Goal: Task Accomplishment & Management: Manage account settings

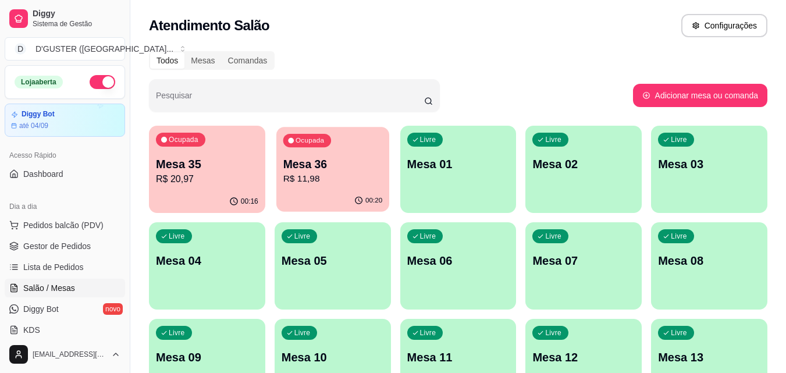
click at [313, 181] on p "R$ 11,98" at bounding box center [333, 178] width 100 height 13
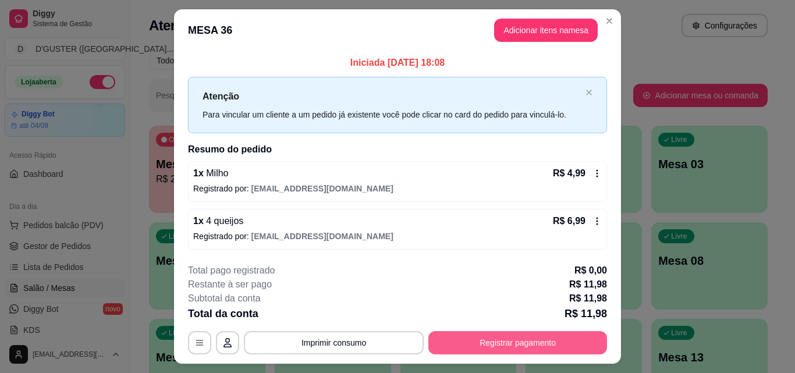
click at [527, 338] on button "Registrar pagamento" at bounding box center [517, 342] width 179 height 23
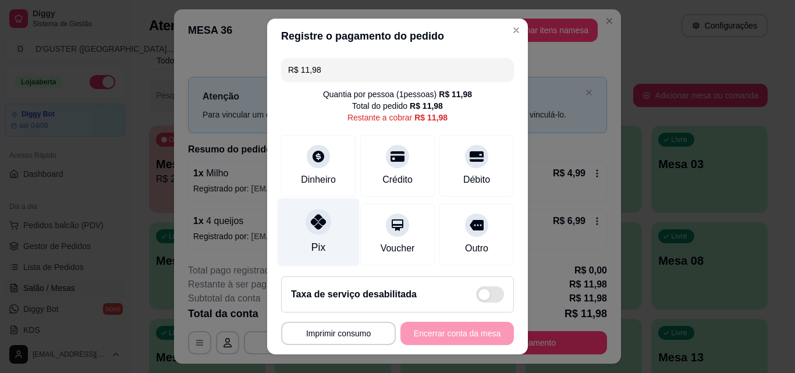
click at [317, 227] on icon at bounding box center [318, 221] width 15 height 15
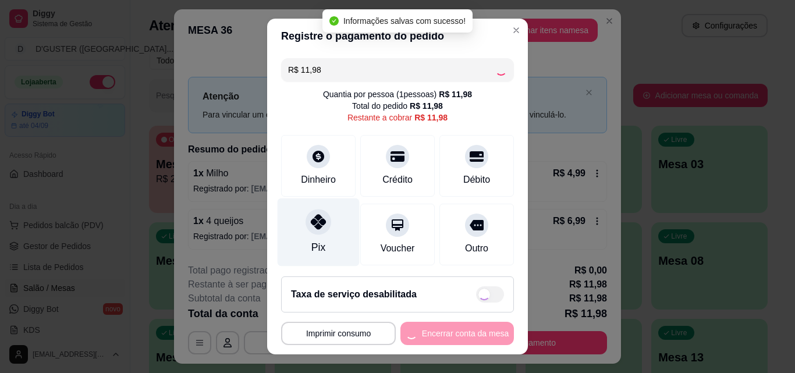
type input "R$ 0,00"
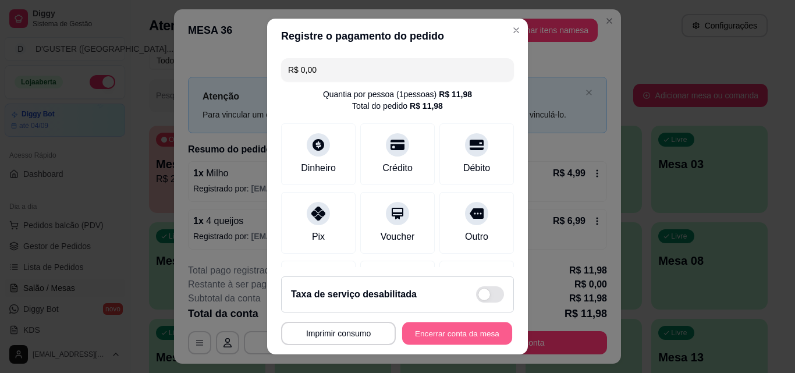
click at [449, 333] on button "Encerrar conta da mesa" at bounding box center [457, 333] width 110 height 23
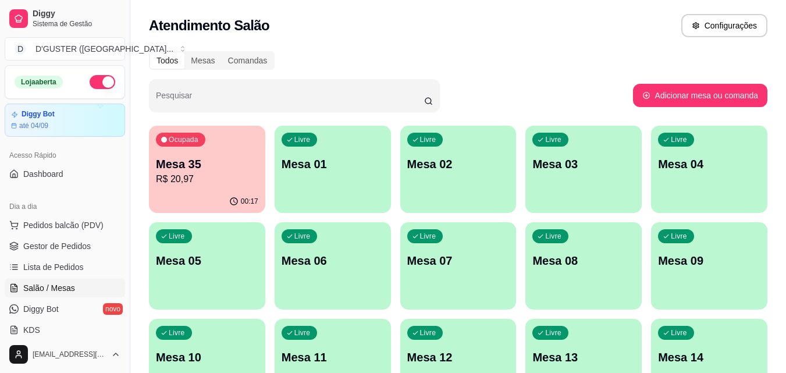
click at [41, 246] on span "Gestor de Pedidos" at bounding box center [57, 246] width 68 height 12
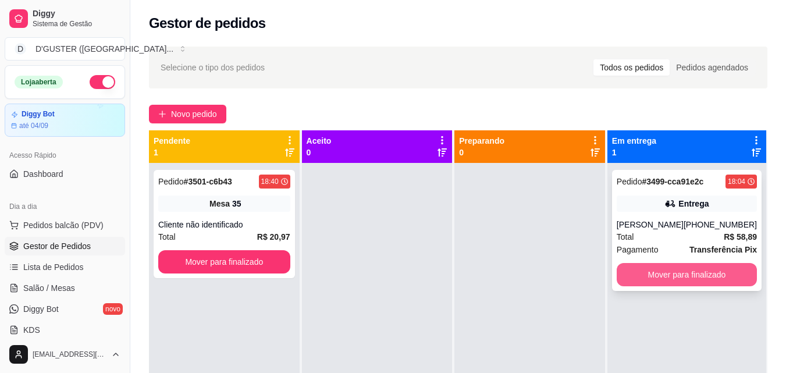
click at [729, 280] on button "Mover para finalizado" at bounding box center [687, 274] width 140 height 23
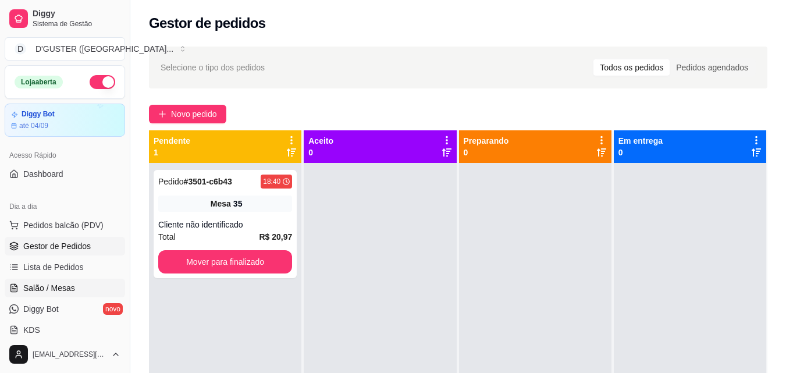
click at [32, 279] on link "Salão / Mesas" at bounding box center [65, 288] width 120 height 19
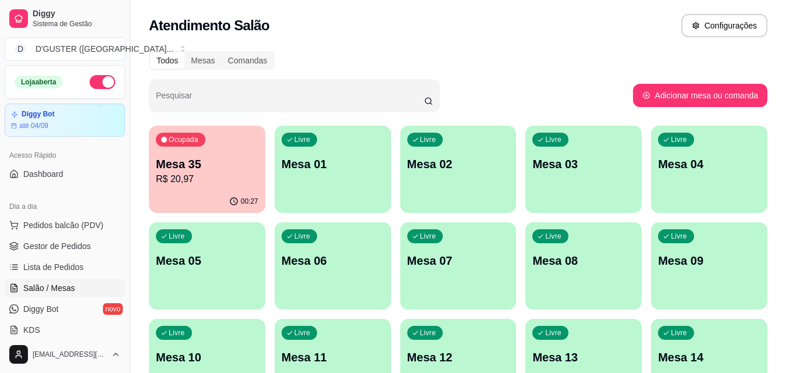
click at [210, 175] on p "R$ 20,97" at bounding box center [207, 179] width 102 height 14
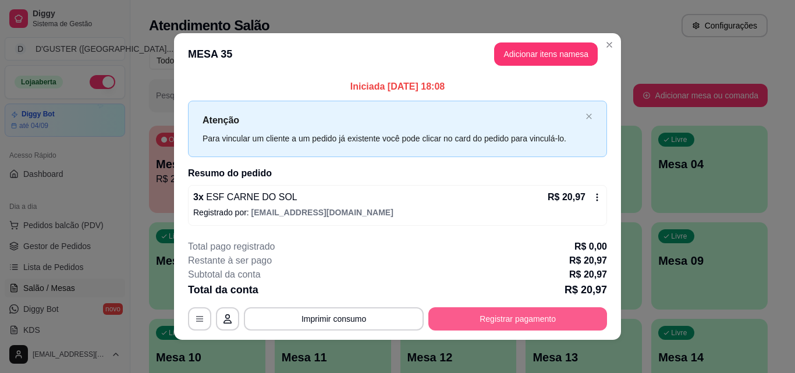
click at [537, 317] on button "Registrar pagamento" at bounding box center [517, 318] width 179 height 23
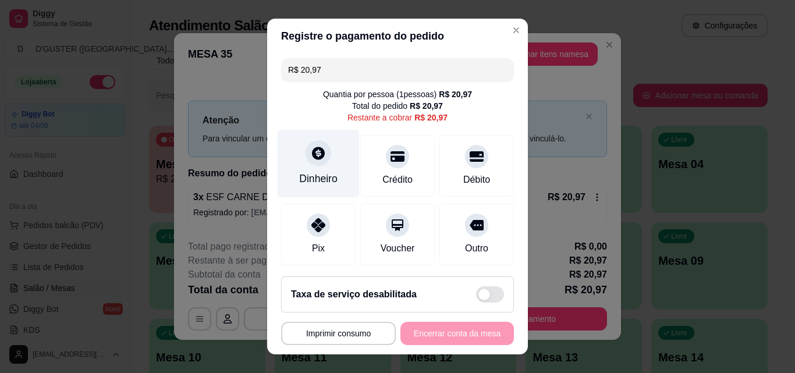
click at [307, 173] on div "Dinheiro" at bounding box center [318, 178] width 38 height 15
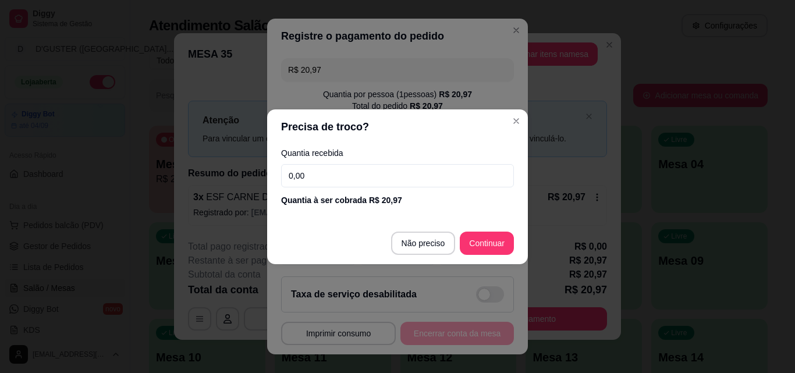
click at [341, 171] on input "0,00" at bounding box center [397, 175] width 233 height 23
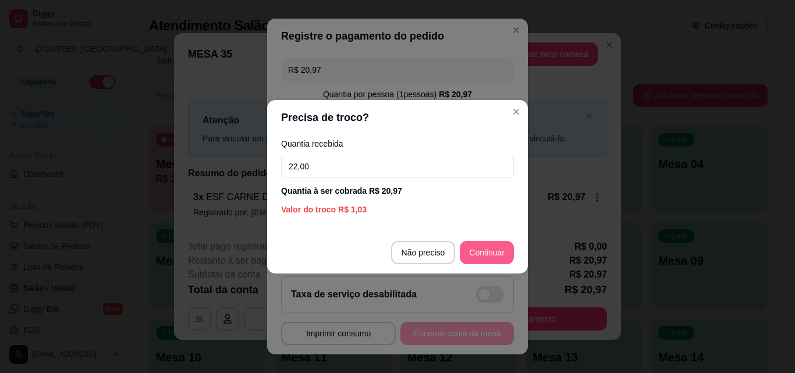
type input "22,00"
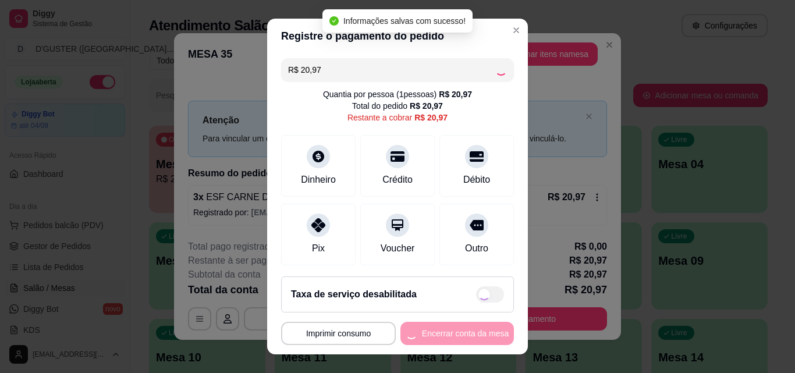
type input "R$ 0,00"
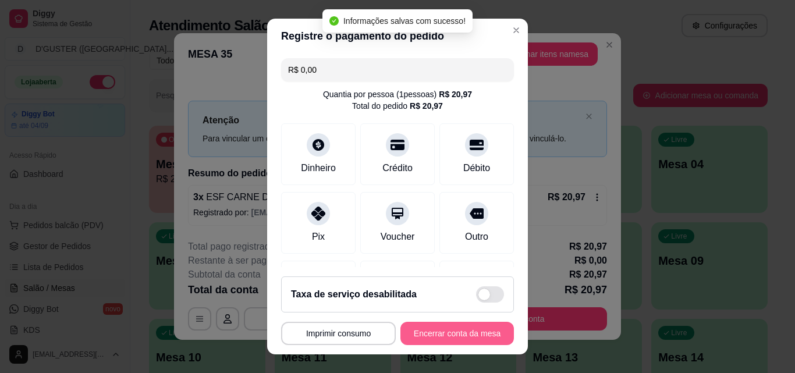
click at [453, 334] on button "Encerrar conta da mesa" at bounding box center [457, 333] width 114 height 23
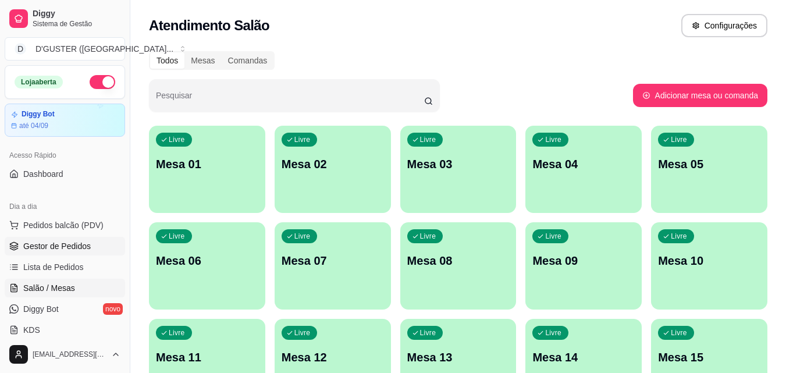
click at [80, 242] on span "Gestor de Pedidos" at bounding box center [57, 246] width 68 height 12
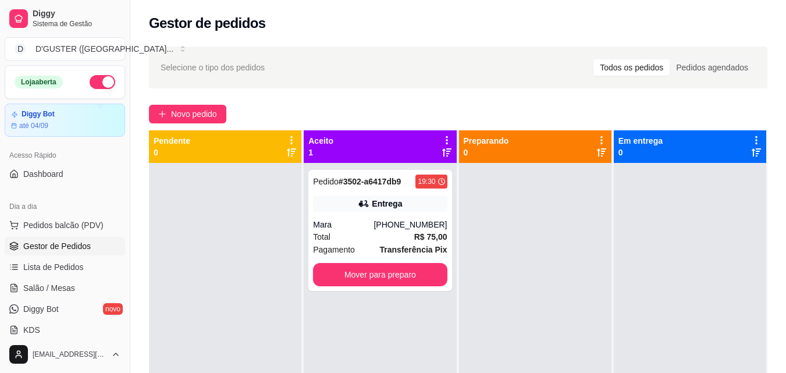
click at [5, 237] on link "Gestor de Pedidos" at bounding box center [65, 246] width 120 height 19
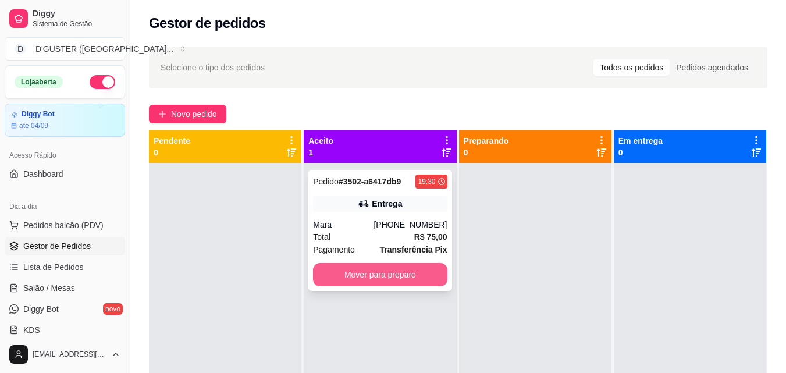
click at [339, 263] on button "Mover para preparo" at bounding box center [380, 274] width 134 height 23
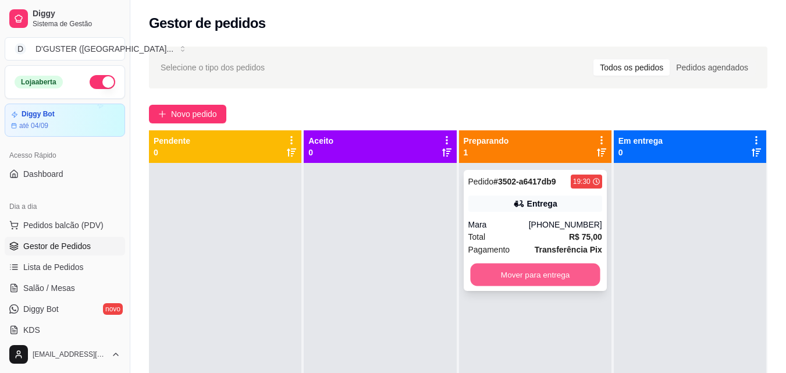
click at [525, 275] on button "Mover para entrega" at bounding box center [535, 275] width 130 height 23
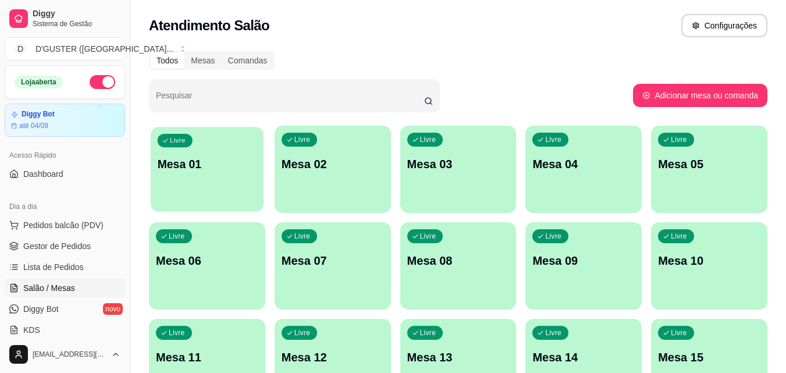
click at [192, 155] on div "Livre Mesa 01" at bounding box center [207, 162] width 113 height 71
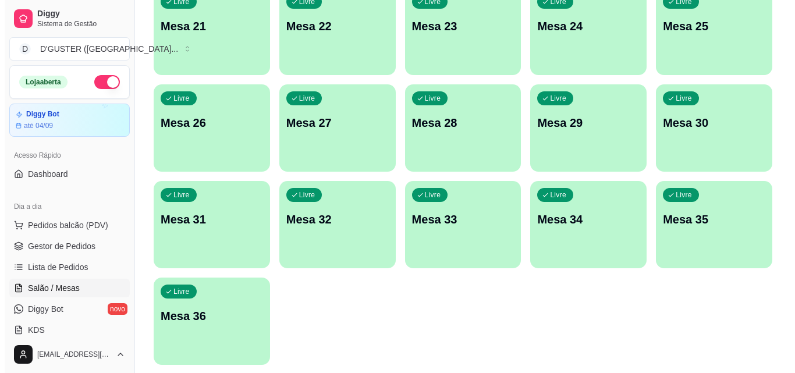
scroll to position [563, 0]
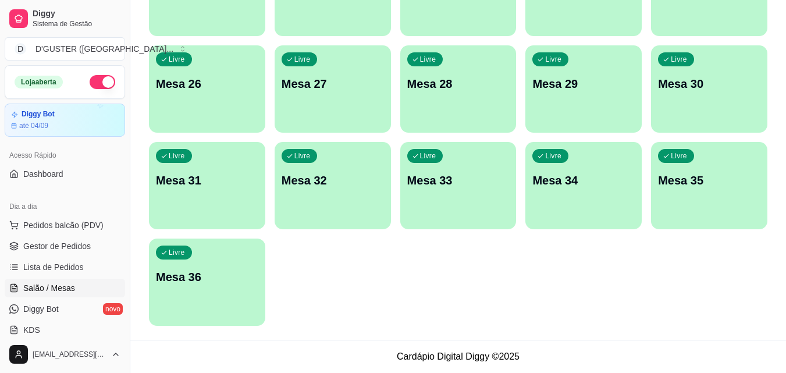
click at [162, 309] on div "Livre Mesa 36" at bounding box center [207, 275] width 116 height 73
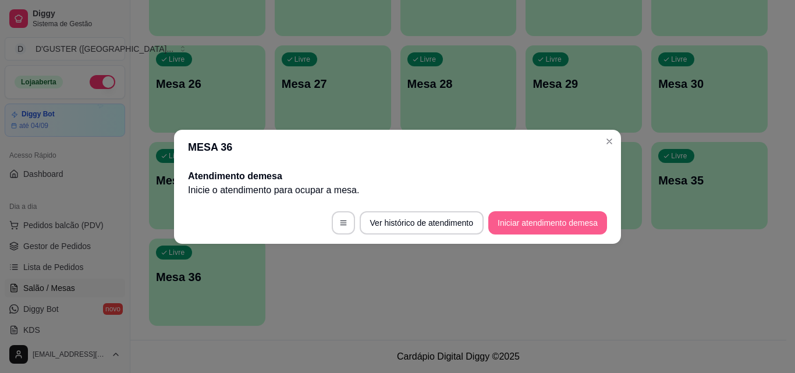
click at [526, 219] on button "Iniciar atendimento de mesa" at bounding box center [547, 222] width 119 height 23
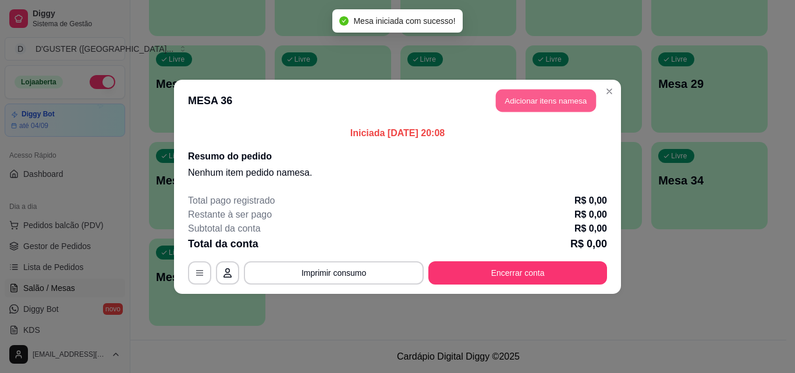
click at [563, 96] on button "Adicionar itens na mesa" at bounding box center [546, 100] width 100 height 23
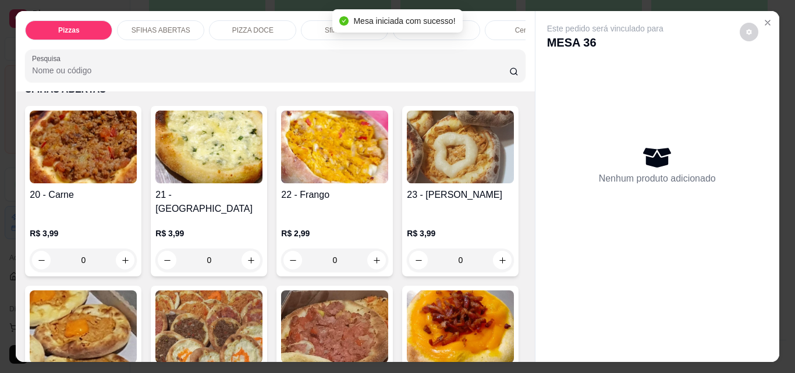
scroll to position [407, 0]
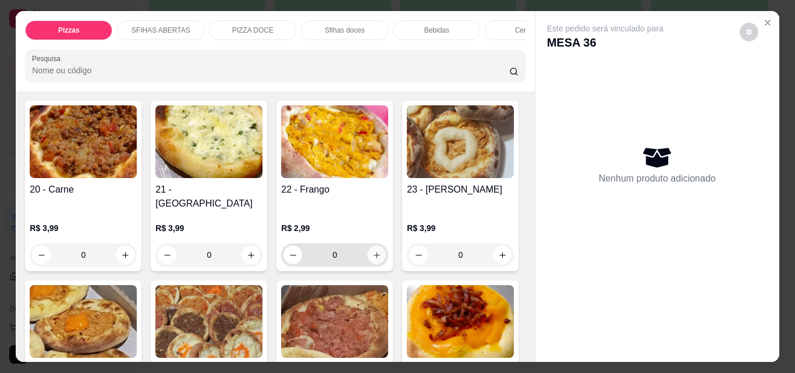
click at [379, 247] on button "increase-product-quantity" at bounding box center [376, 255] width 19 height 19
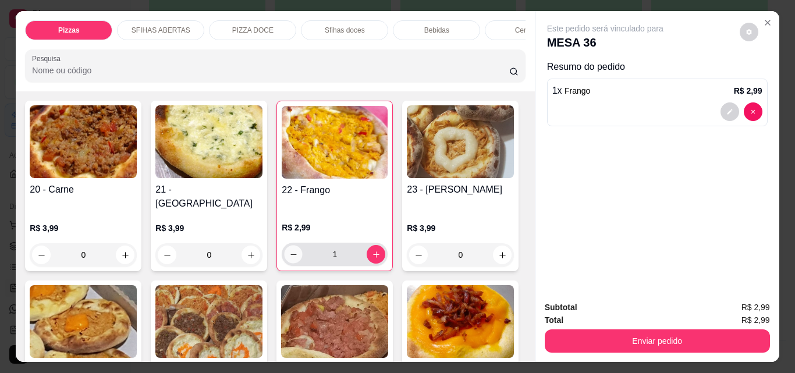
click at [285, 247] on button "decrease-product-quantity" at bounding box center [294, 255] width 18 height 18
type input "0"
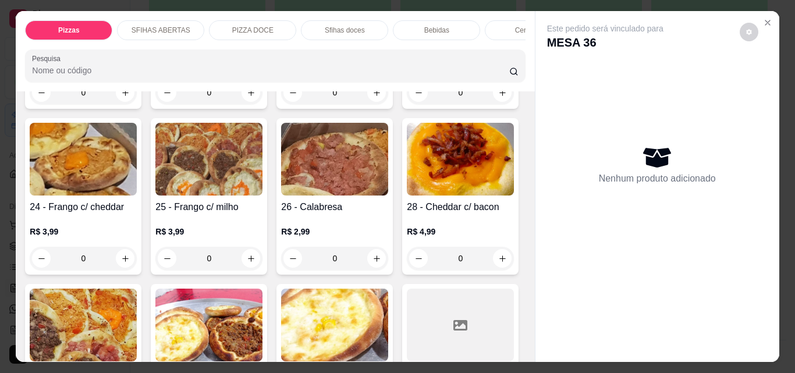
scroll to position [582, 0]
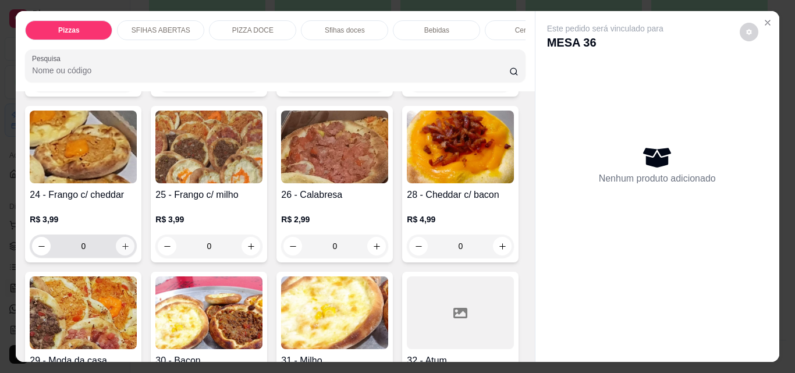
click at [134, 237] on button "increase-product-quantity" at bounding box center [125, 246] width 19 height 19
type input "1"
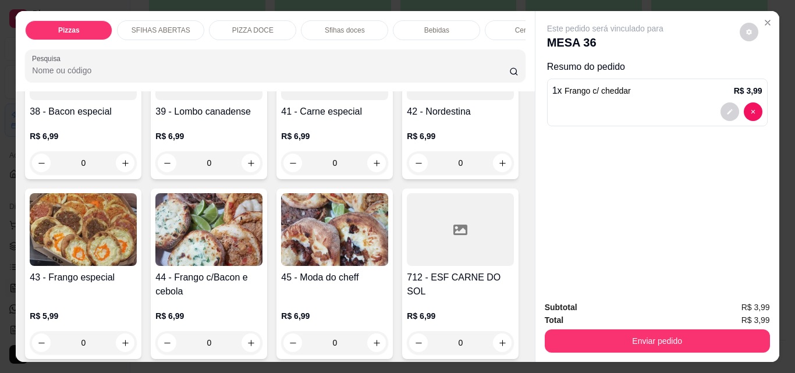
scroll to position [1106, 0]
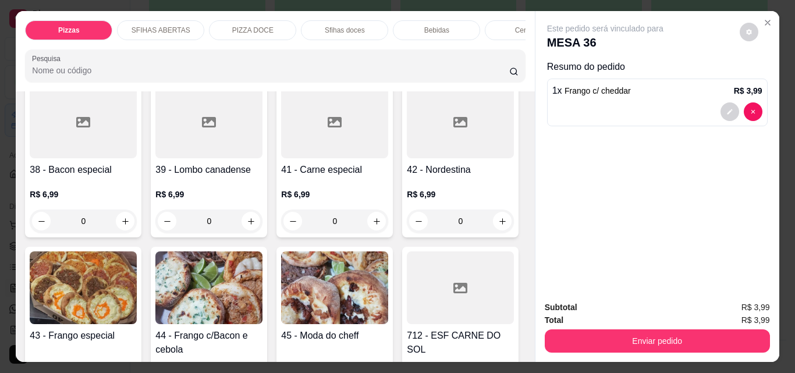
click at [253, 65] on button "increase-product-quantity" at bounding box center [251, 55] width 19 height 19
type input "1"
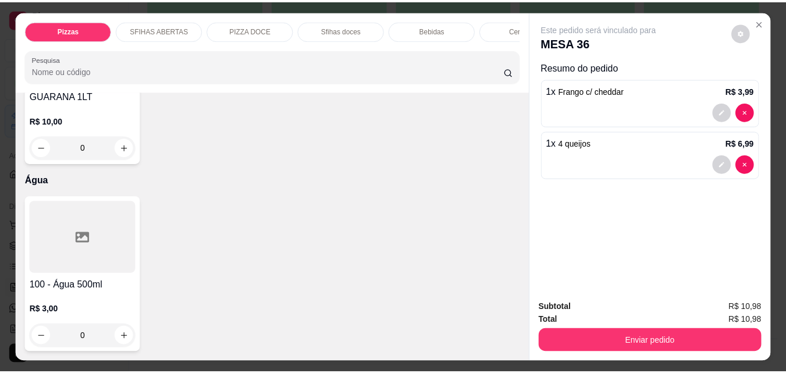
scroll to position [4540, 0]
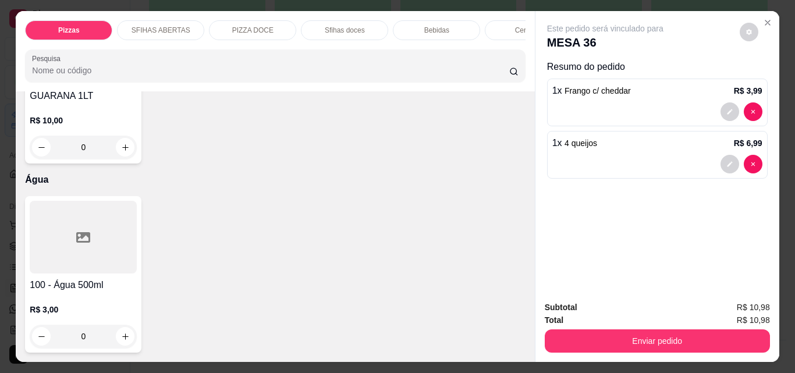
type input "1"
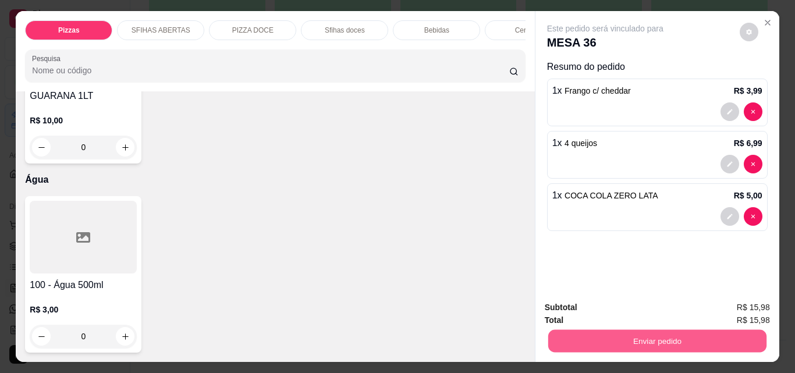
click at [658, 337] on button "Enviar pedido" at bounding box center [657, 340] width 218 height 23
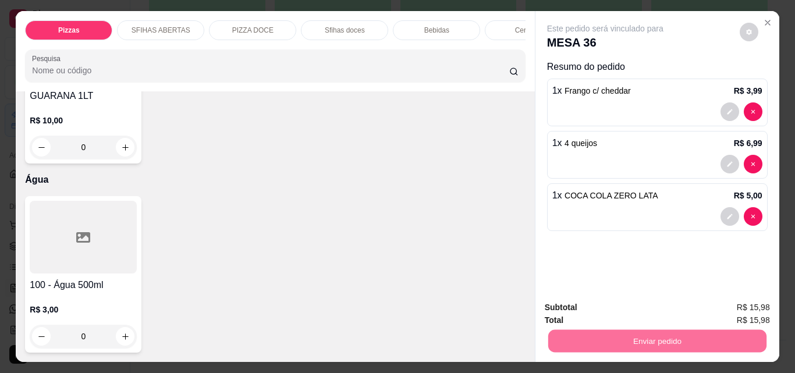
click at [595, 310] on button "Não registrar e enviar pedido" at bounding box center [619, 308] width 118 height 22
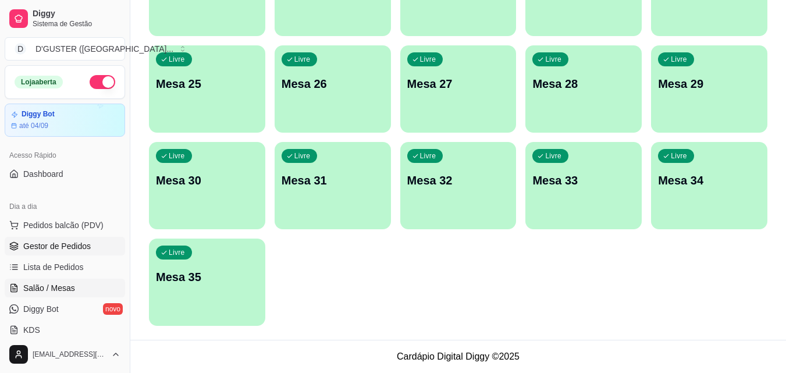
click at [75, 249] on span "Gestor de Pedidos" at bounding box center [57, 246] width 68 height 12
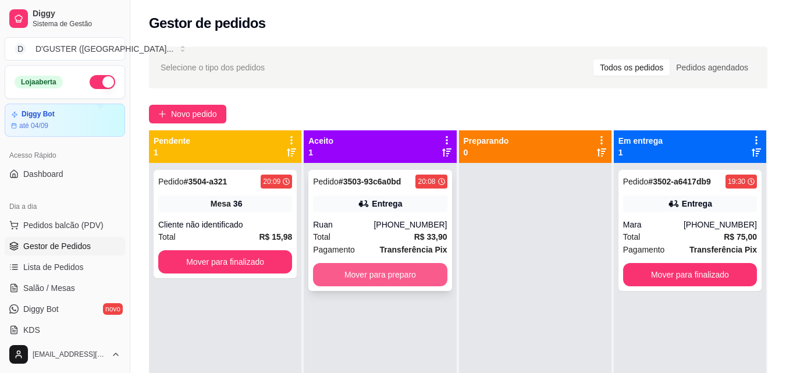
click at [406, 271] on button "Mover para preparo" at bounding box center [380, 274] width 134 height 23
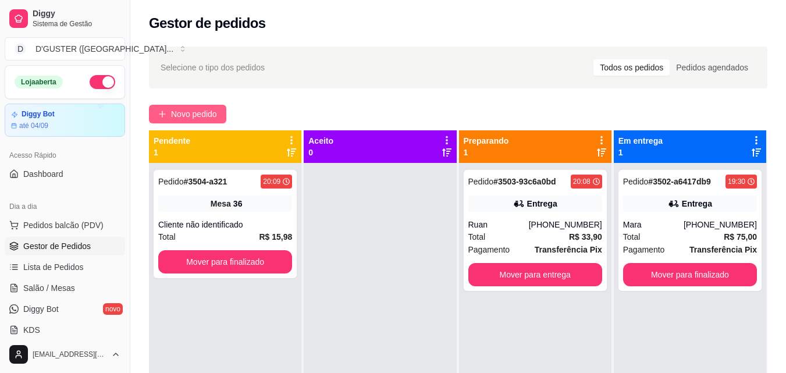
click at [177, 112] on span "Novo pedido" at bounding box center [194, 114] width 46 height 13
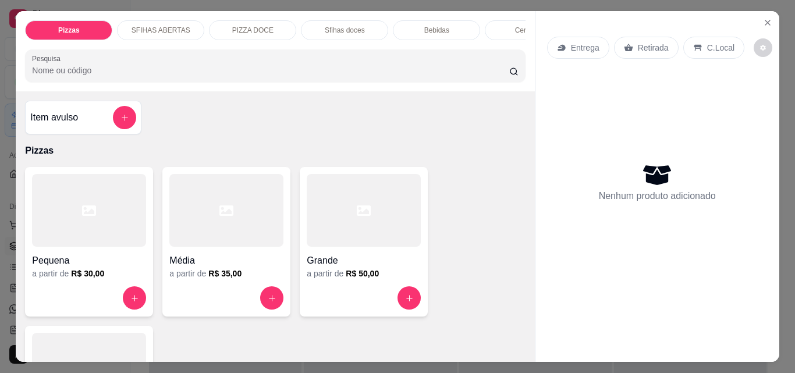
click at [582, 37] on div "Entrega" at bounding box center [578, 48] width 62 height 22
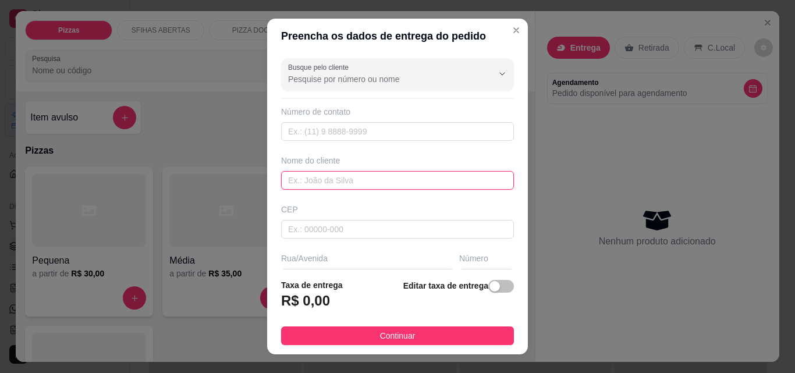
click at [354, 175] on input "text" at bounding box center [397, 180] width 233 height 19
type input "l"
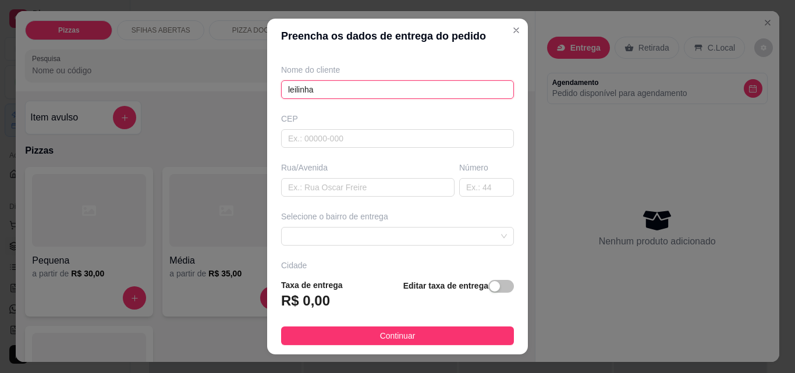
scroll to position [116, 0]
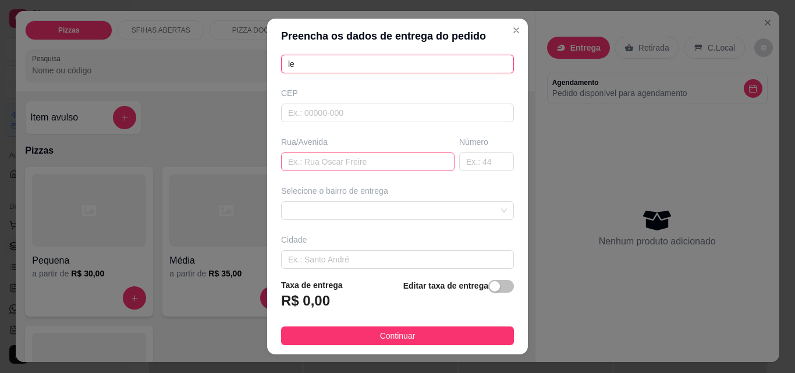
type input "l"
type input "LEILINHA"
click at [400, 169] on input "text" at bounding box center [367, 162] width 173 height 19
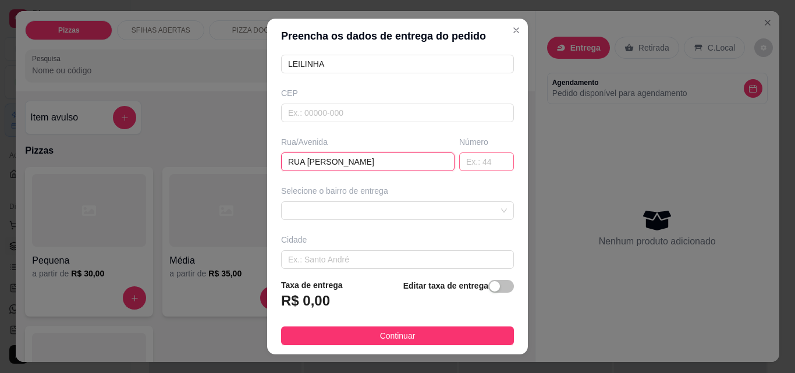
type input "RUA [PERSON_NAME]"
click at [471, 164] on input "text" at bounding box center [486, 162] width 55 height 19
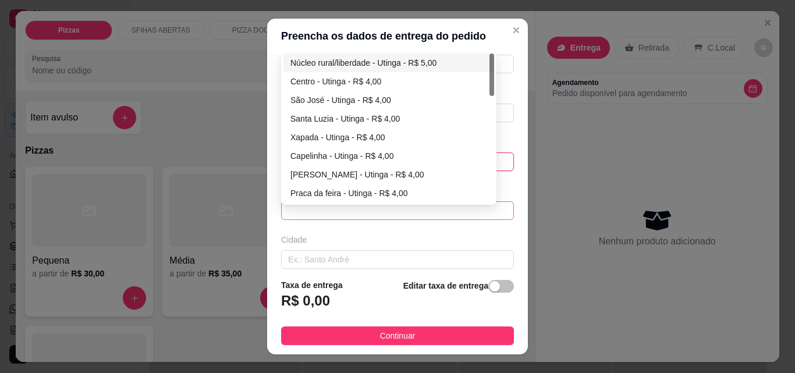
drag, startPoint x: 424, startPoint y: 219, endPoint x: 432, endPoint y: 219, distance: 8.1
click at [423, 219] on span at bounding box center [397, 210] width 219 height 17
type input "103"
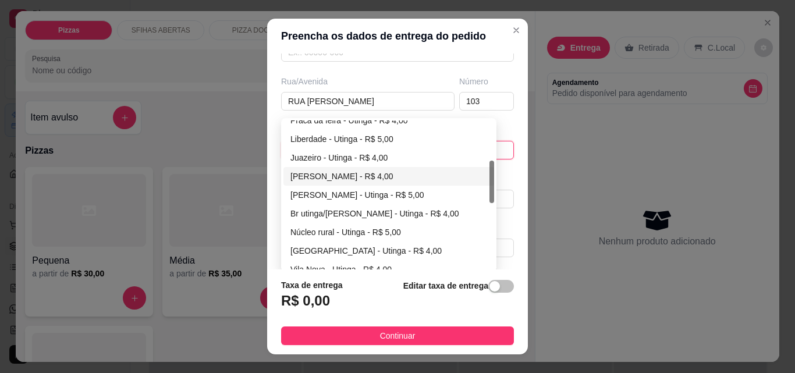
scroll to position [198, 0]
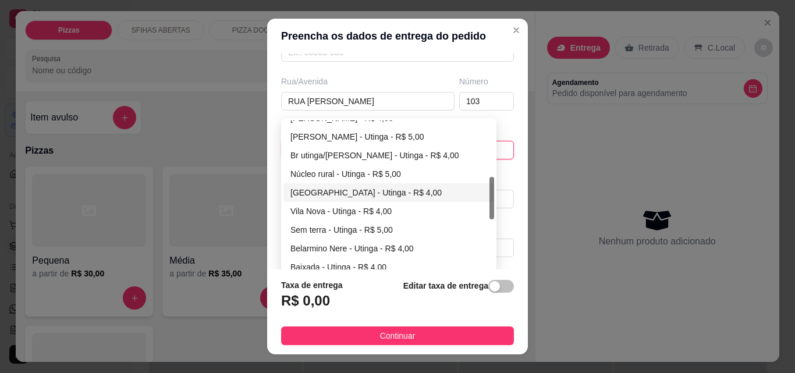
click at [321, 190] on div "[GEOGRAPHIC_DATA] - Utinga - R$ 4,00" at bounding box center [388, 192] width 197 height 13
type input "Utinga"
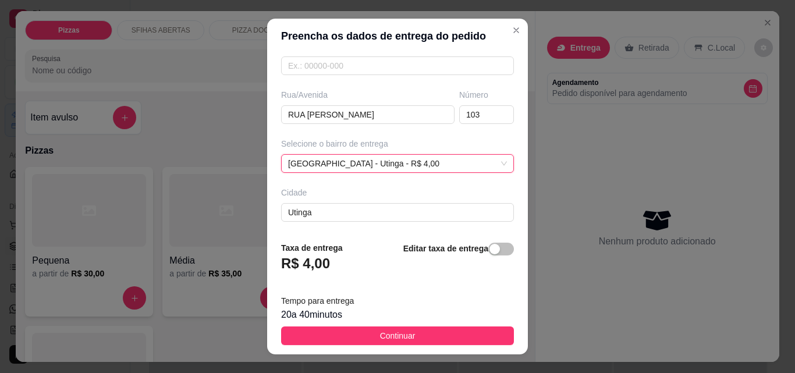
scroll to position [177, 0]
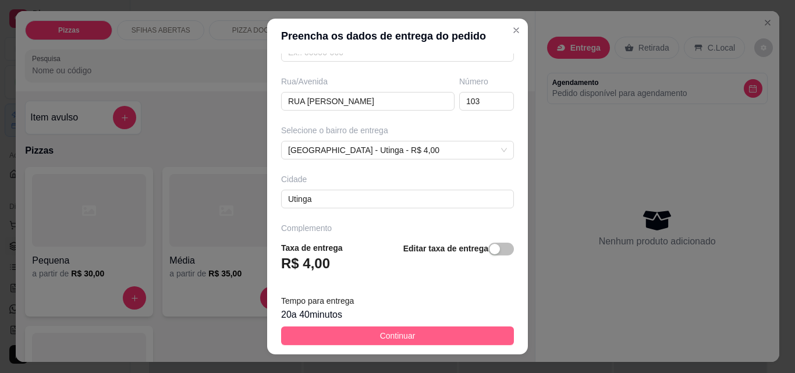
click at [392, 338] on span "Continuar" at bounding box center [398, 335] width 36 height 13
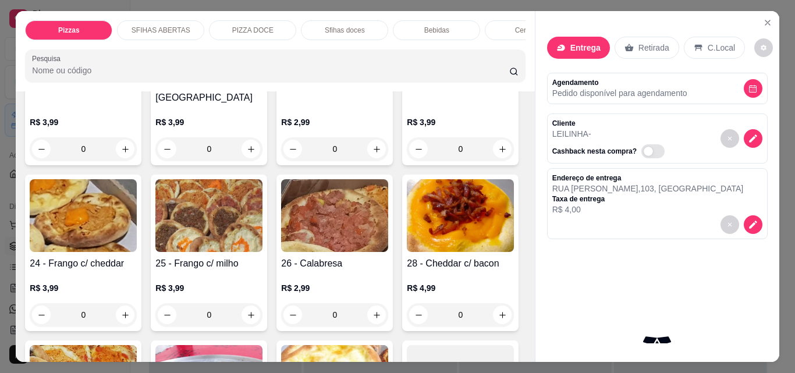
scroll to position [524, 0]
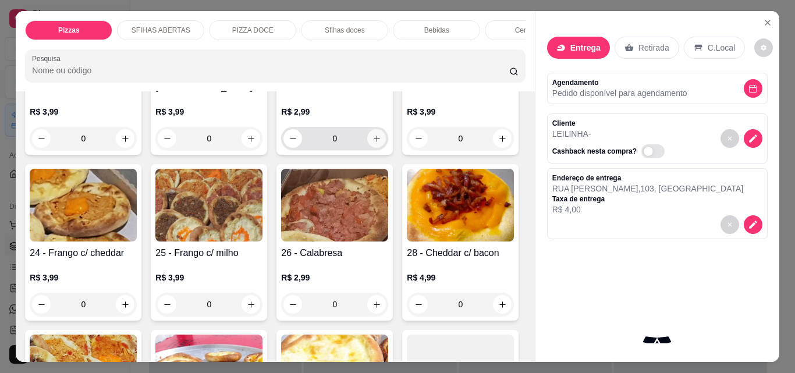
click at [373, 134] on icon "increase-product-quantity" at bounding box center [377, 138] width 9 height 9
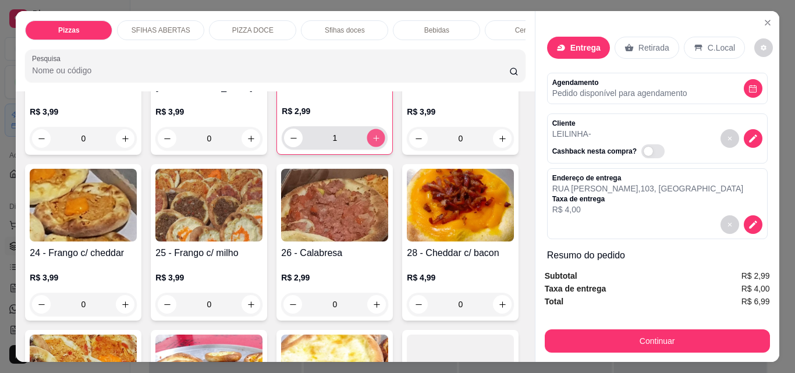
click at [372, 134] on icon "increase-product-quantity" at bounding box center [376, 138] width 9 height 9
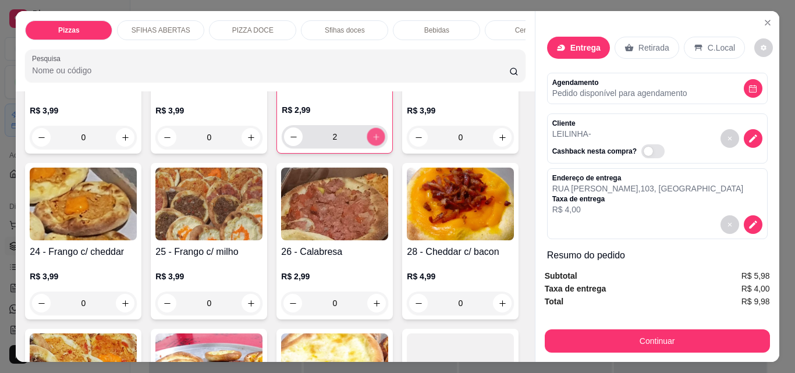
click at [372, 133] on icon "increase-product-quantity" at bounding box center [376, 137] width 9 height 9
type input "5"
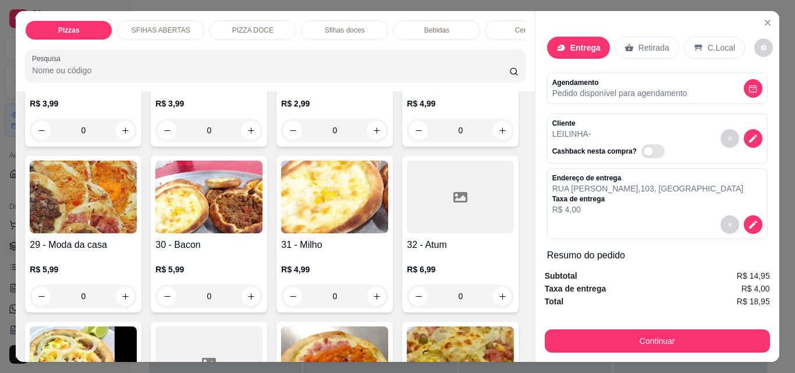
scroll to position [758, 0]
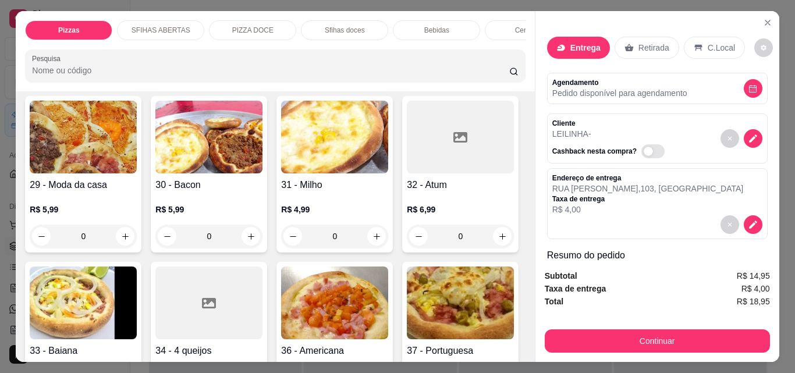
click at [373, 75] on icon "increase-product-quantity" at bounding box center [377, 70] width 9 height 9
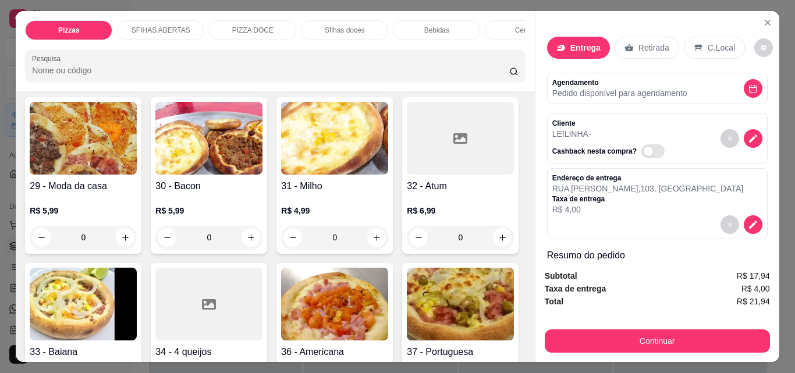
click at [372, 76] on icon "increase-product-quantity" at bounding box center [376, 71] width 9 height 9
click at [372, 75] on icon "increase-product-quantity" at bounding box center [376, 70] width 9 height 9
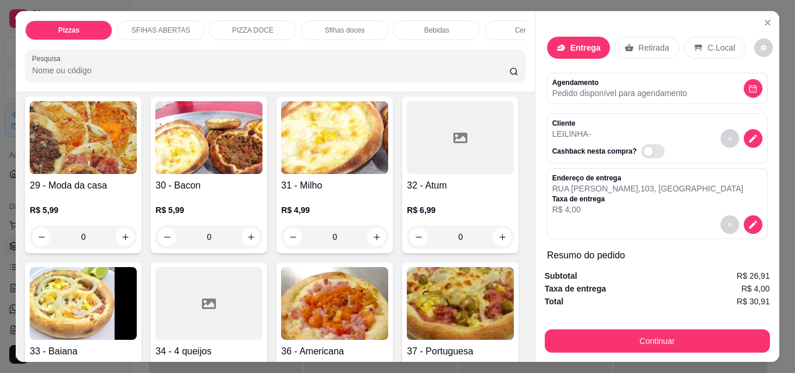
type input "5"
click at [651, 327] on div "Continuar" at bounding box center [657, 340] width 225 height 26
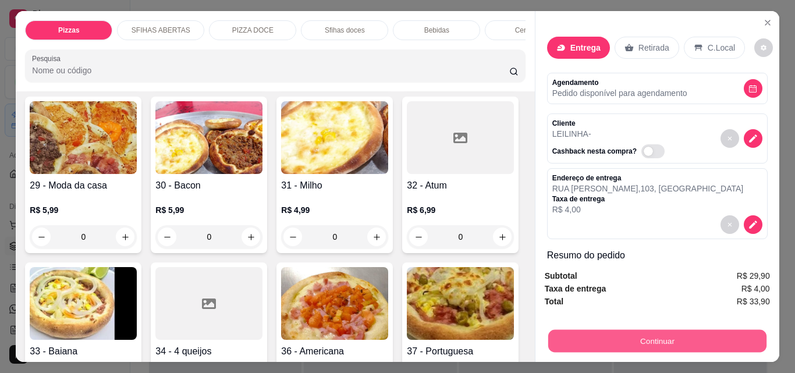
click at [657, 332] on button "Continuar" at bounding box center [657, 340] width 218 height 23
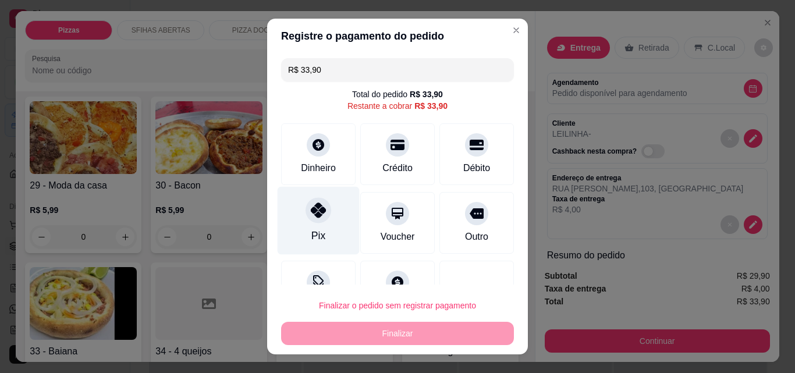
click at [314, 210] on icon at bounding box center [318, 210] width 15 height 15
type input "R$ 0,00"
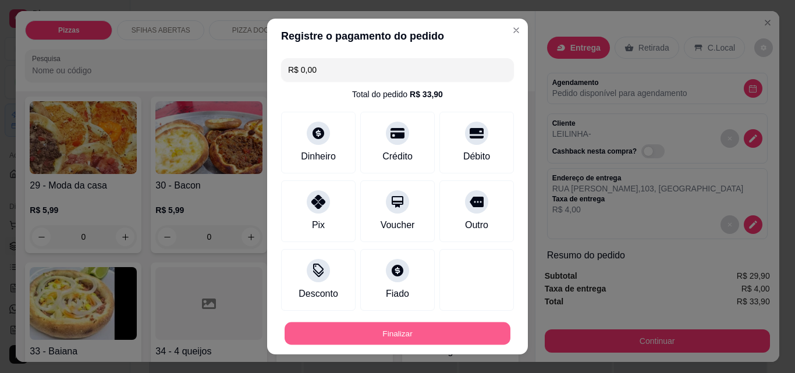
click at [405, 327] on button "Finalizar" at bounding box center [398, 333] width 226 height 23
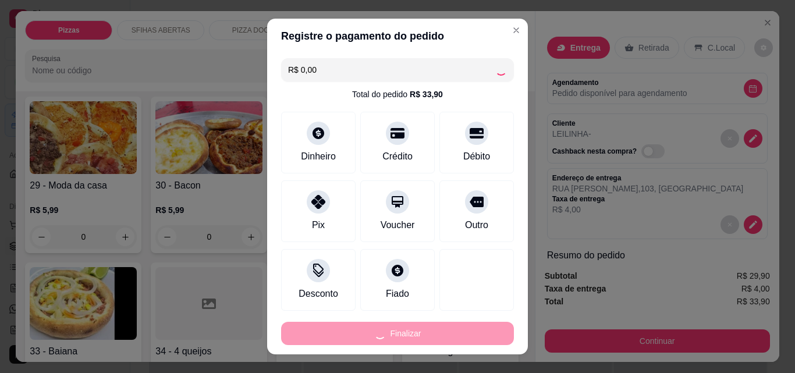
type input "0"
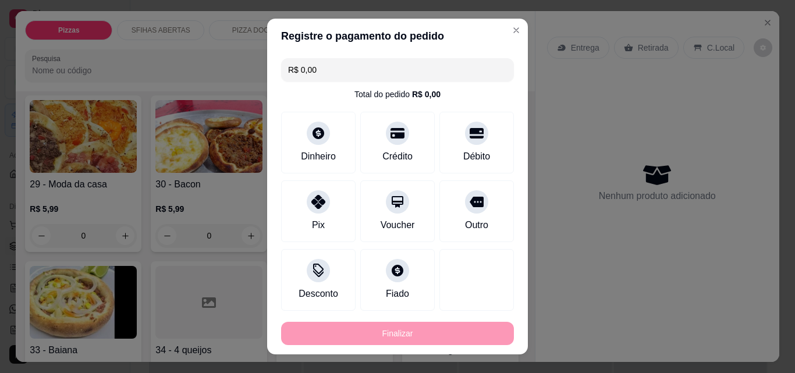
type input "-R$ 33,90"
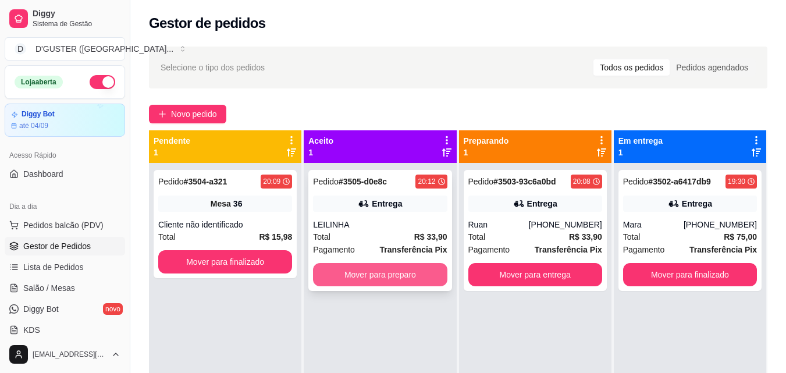
click at [397, 280] on button "Mover para preparo" at bounding box center [380, 274] width 134 height 23
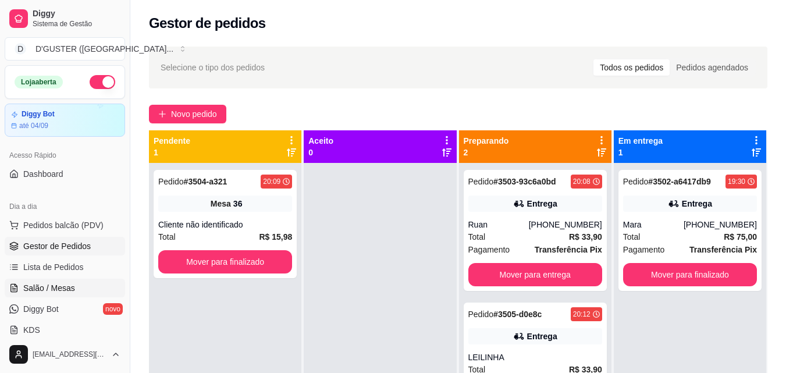
click at [49, 290] on span "Salão / Mesas" at bounding box center [49, 288] width 52 height 12
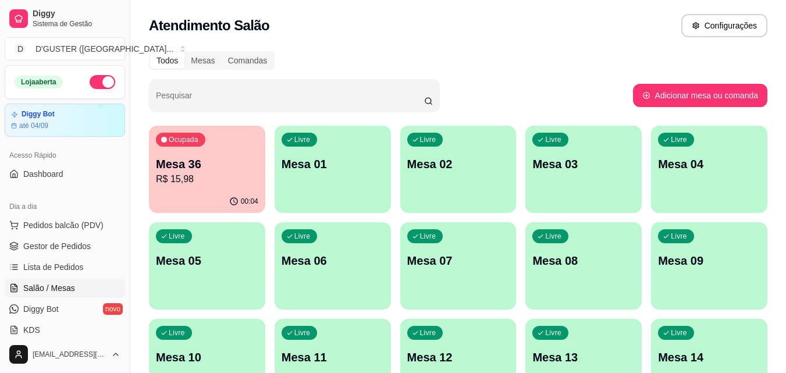
click at [301, 147] on div "Livre Mesa 01" at bounding box center [333, 162] width 116 height 73
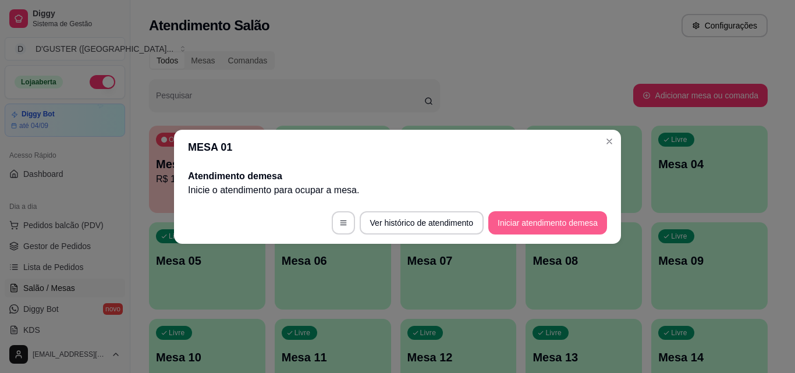
click at [597, 214] on button "Iniciar atendimento de mesa" at bounding box center [547, 222] width 119 height 23
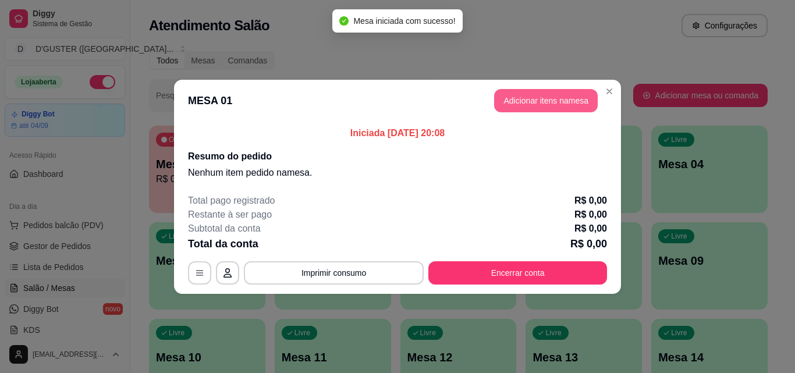
click at [583, 100] on button "Adicionar itens na mesa" at bounding box center [546, 100] width 104 height 23
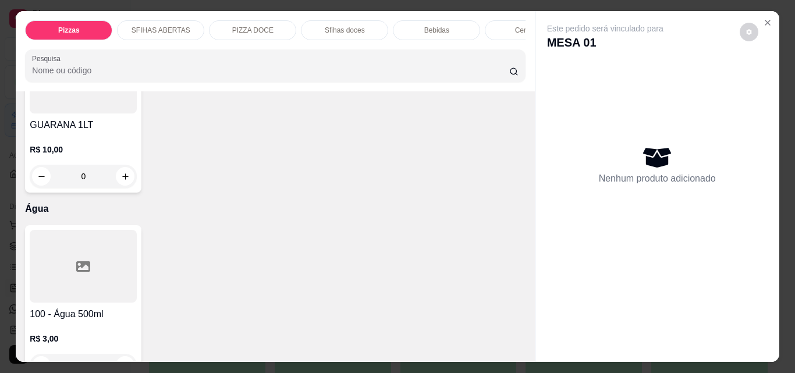
scroll to position [3842, 0]
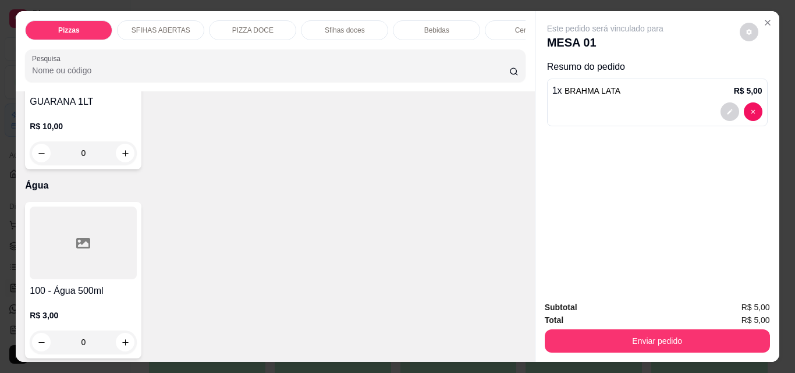
type input "2"
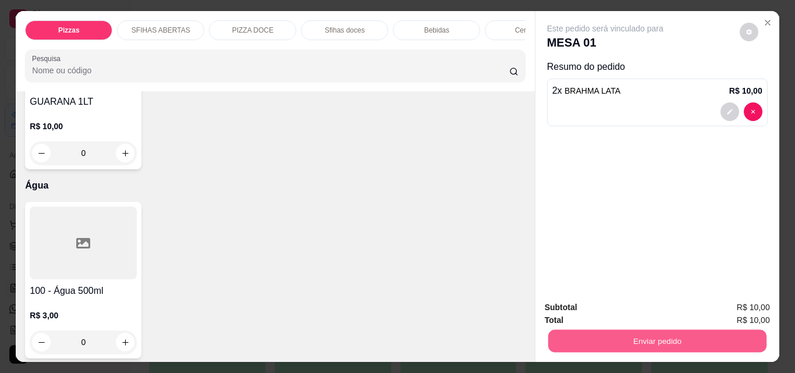
click at [569, 343] on button "Enviar pedido" at bounding box center [657, 340] width 218 height 23
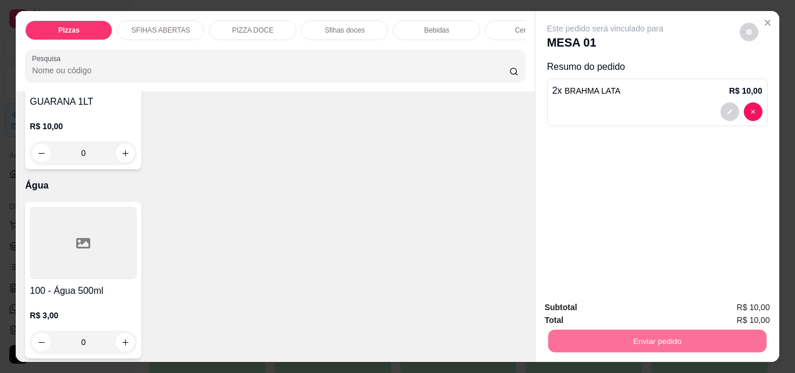
click at [577, 313] on button "Não registrar e enviar pedido" at bounding box center [618, 308] width 121 height 22
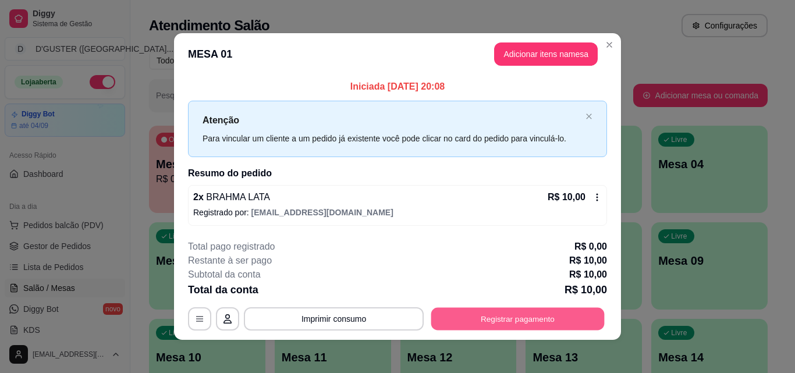
click at [516, 308] on button "Registrar pagamento" at bounding box center [517, 319] width 173 height 23
click at [505, 311] on button "Registrar pagamento" at bounding box center [517, 319] width 173 height 23
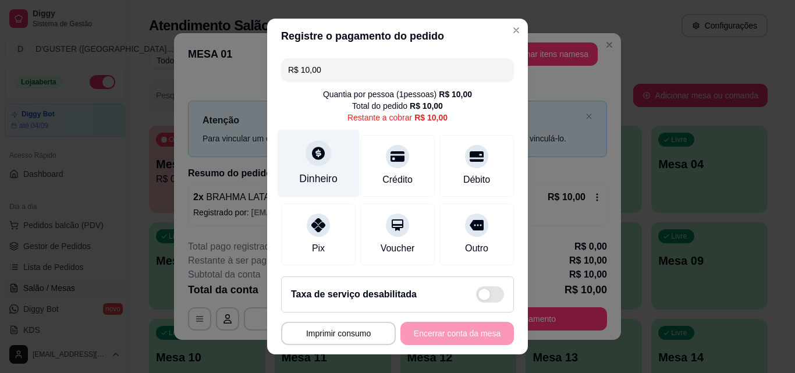
click at [317, 171] on div "Dinheiro" at bounding box center [319, 164] width 82 height 68
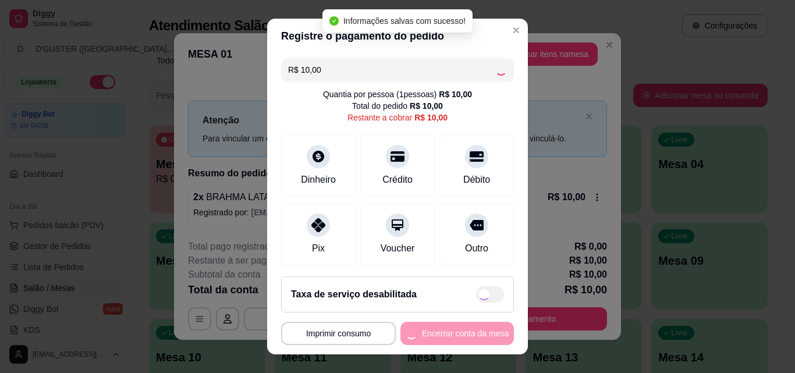
type input "R$ 0,00"
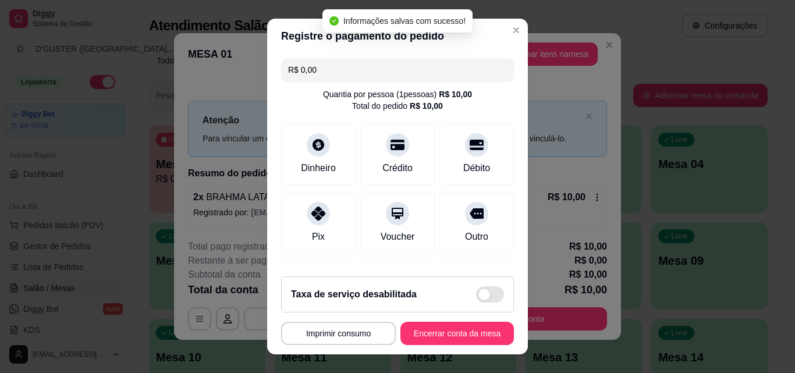
click at [502, 331] on footer "**********" at bounding box center [397, 310] width 261 height 87
click at [460, 332] on button "Encerrar conta da mesa" at bounding box center [457, 333] width 114 height 23
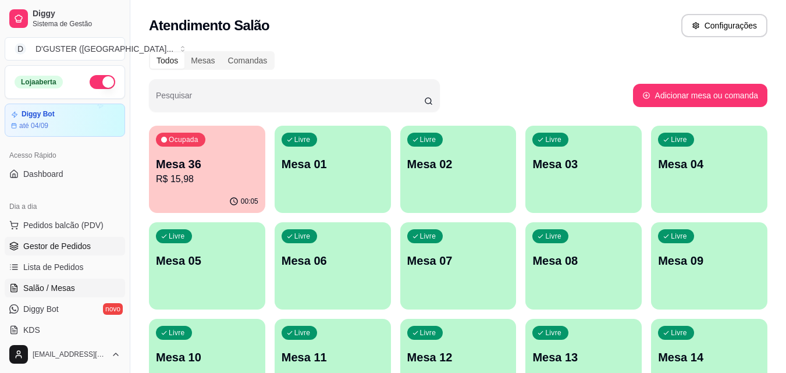
click at [69, 254] on link "Gestor de Pedidos" at bounding box center [65, 246] width 120 height 19
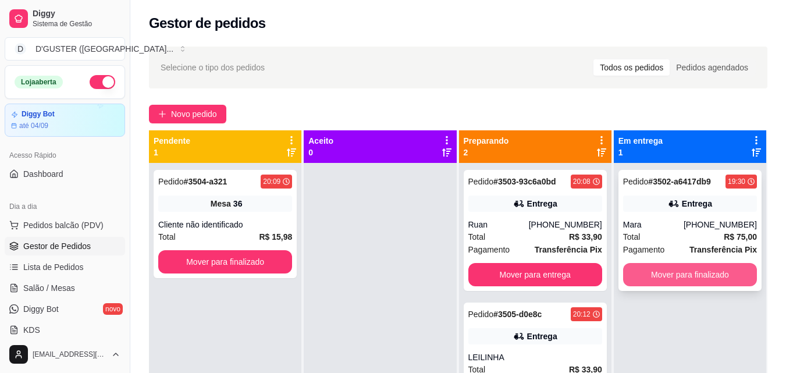
click at [676, 269] on button "Mover para finalizado" at bounding box center [690, 274] width 134 height 23
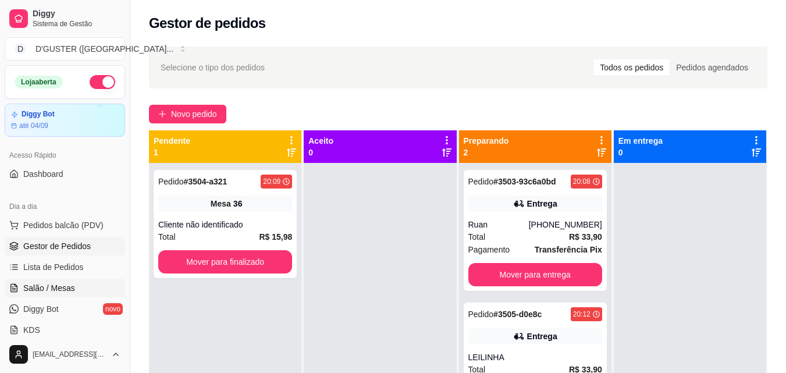
click at [52, 297] on link "Salão / Mesas" at bounding box center [65, 288] width 120 height 19
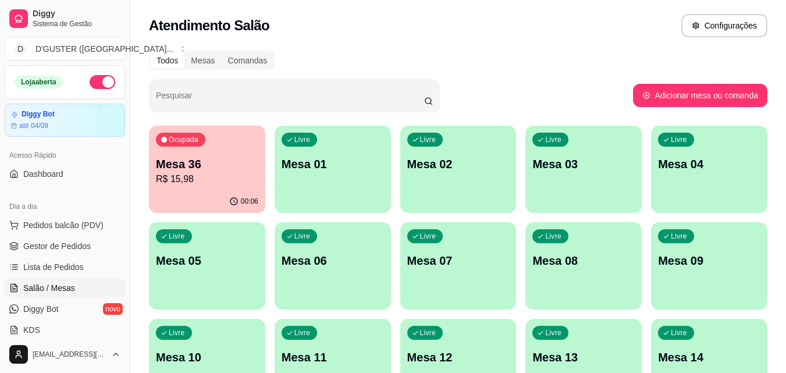
click at [452, 171] on p "Mesa 02" at bounding box center [458, 164] width 102 height 16
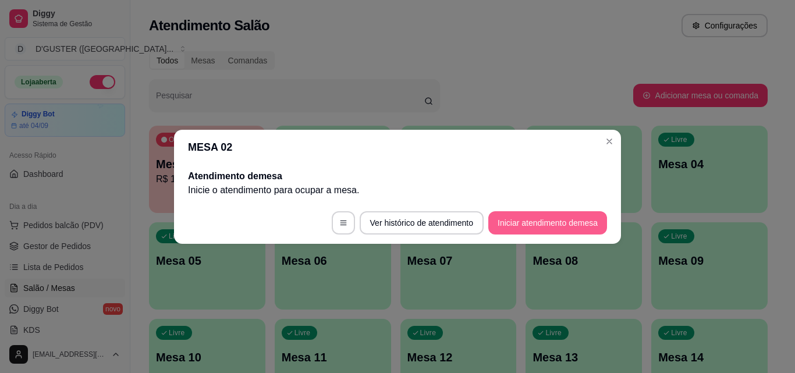
click at [570, 224] on button "Iniciar atendimento de mesa" at bounding box center [547, 222] width 119 height 23
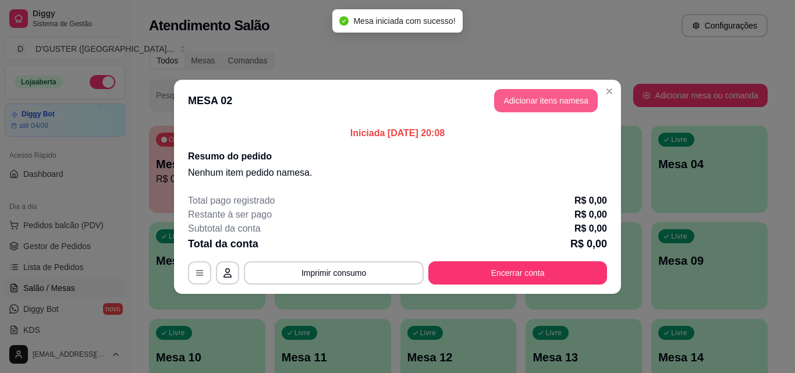
click at [529, 103] on button "Adicionar itens na mesa" at bounding box center [546, 100] width 104 height 23
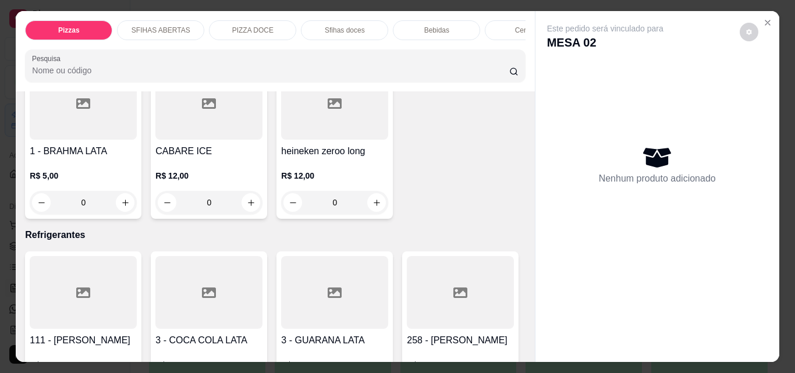
scroll to position [3493, 0]
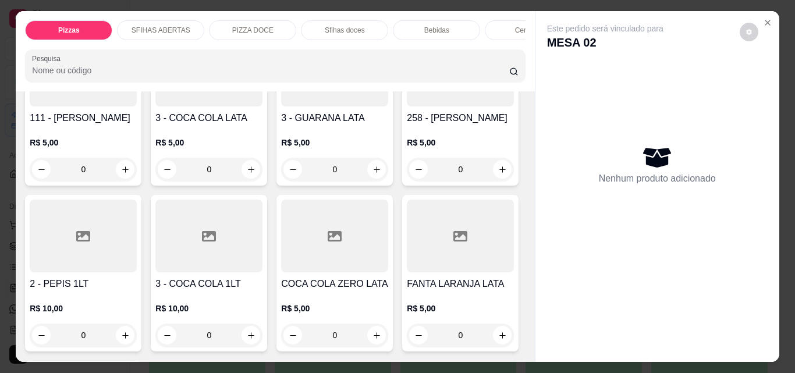
type input "1"
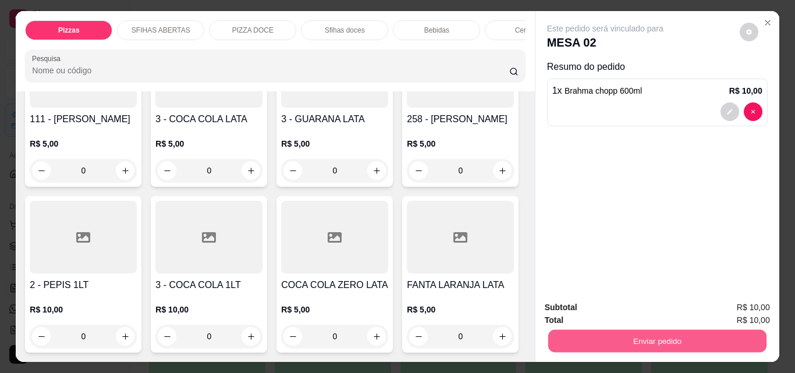
click at [627, 345] on button "Enviar pedido" at bounding box center [657, 340] width 218 height 23
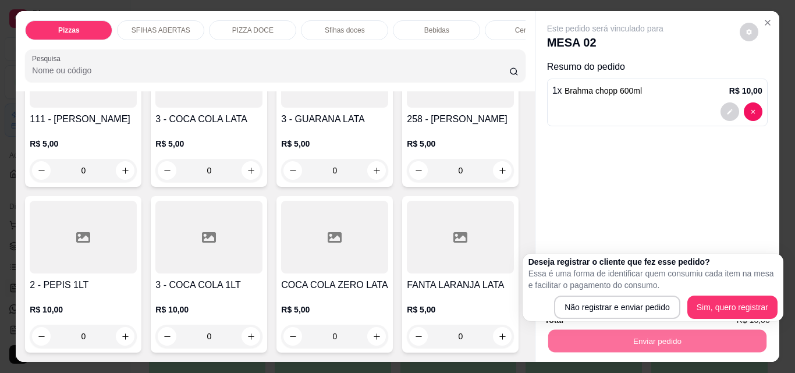
click at [614, 322] on div "Subtotal R$ 10,00 Total R$ 10,00 Enviar pedido" at bounding box center [657, 327] width 225 height 52
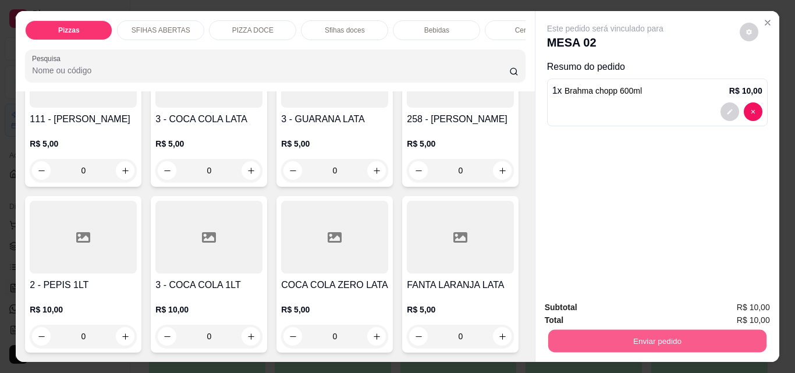
click at [624, 341] on button "Enviar pedido" at bounding box center [657, 340] width 218 height 23
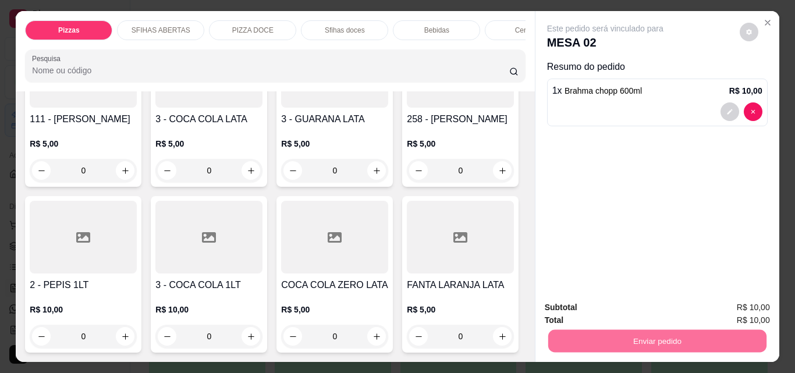
click at [602, 310] on button "Não registrar e enviar pedido" at bounding box center [618, 308] width 121 height 22
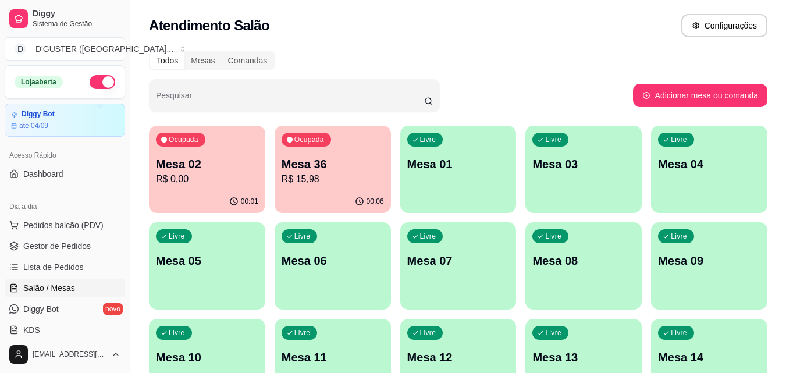
click at [693, 156] on p "Mesa 04" at bounding box center [709, 164] width 102 height 16
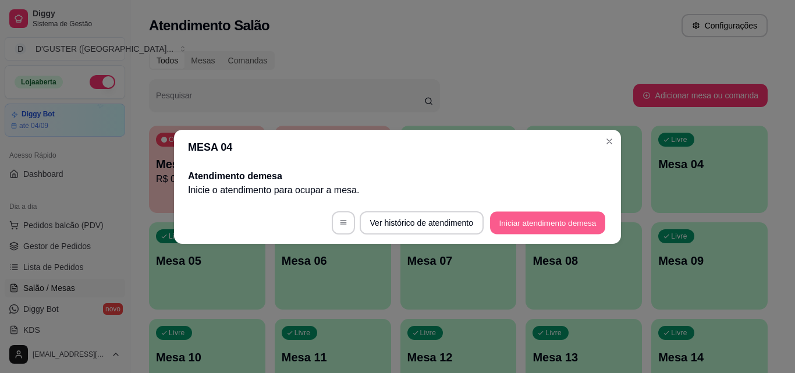
click at [551, 218] on button "Iniciar atendimento de mesa" at bounding box center [547, 222] width 115 height 23
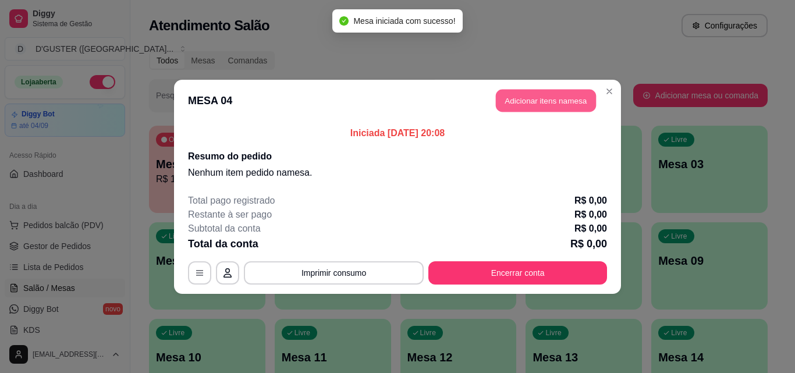
click at [554, 97] on button "Adicionar itens na mesa" at bounding box center [546, 100] width 100 height 23
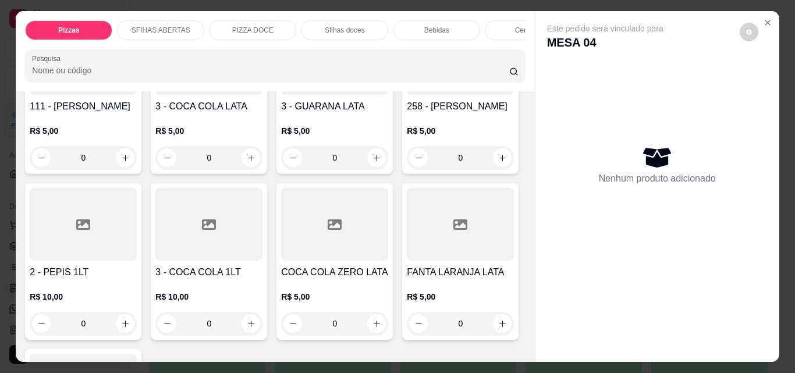
scroll to position [3434, 0]
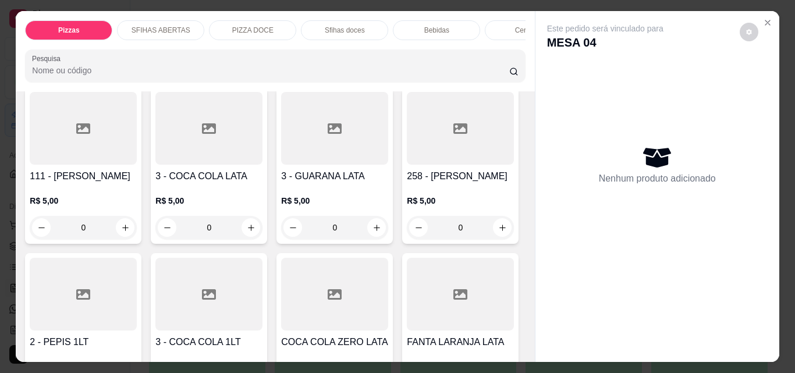
type input "1"
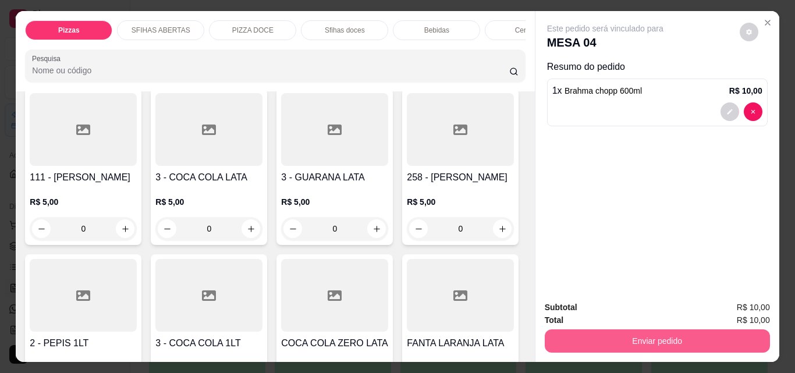
click at [616, 335] on button "Enviar pedido" at bounding box center [657, 340] width 225 height 23
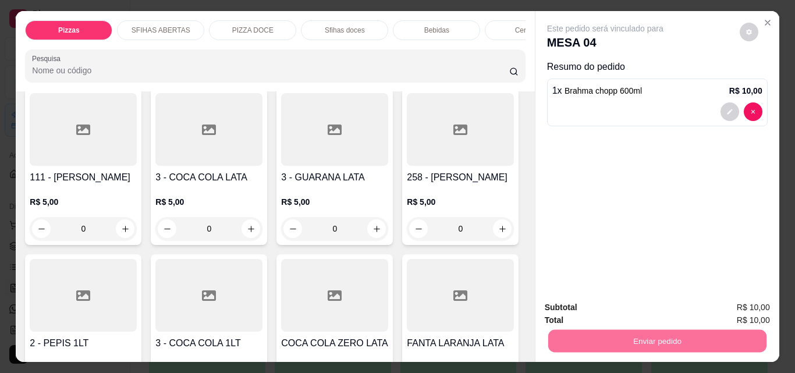
click at [583, 308] on button "Não registrar e enviar pedido" at bounding box center [619, 308] width 118 height 22
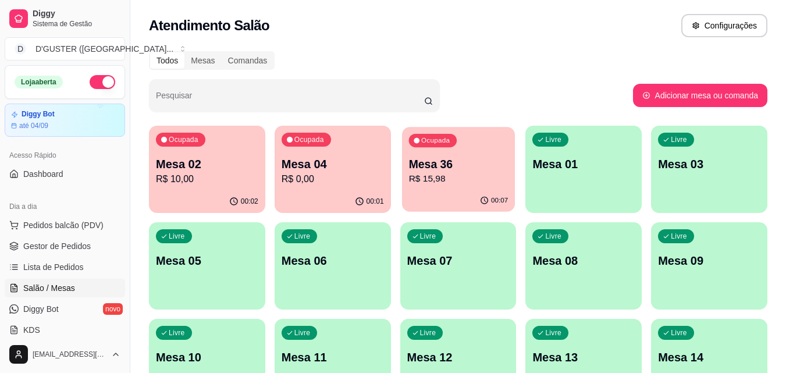
click at [475, 179] on p "R$ 15,98" at bounding box center [459, 178] width 100 height 13
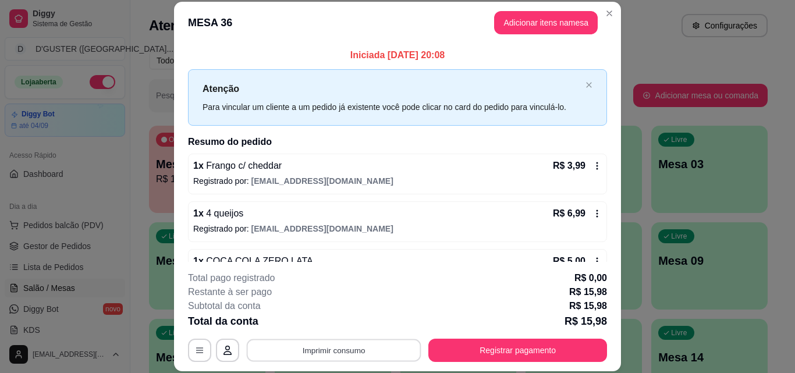
click at [370, 352] on button "Imprimir consumo" at bounding box center [334, 350] width 175 height 23
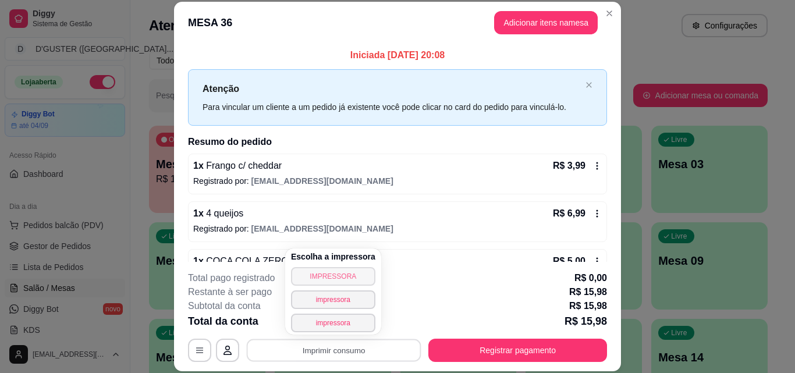
click at [317, 273] on button "IMPRESSORA" at bounding box center [333, 276] width 84 height 19
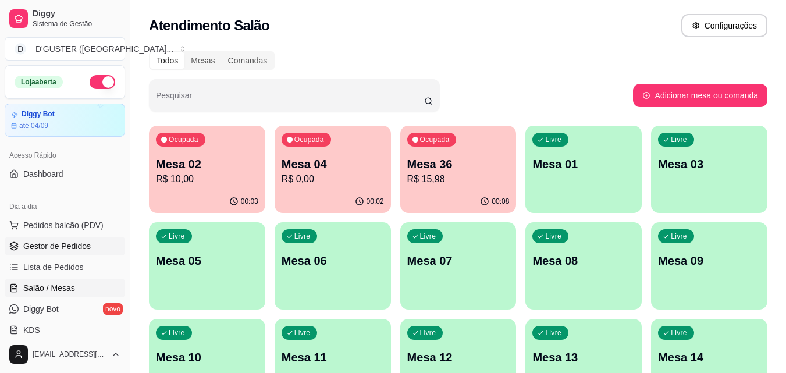
drag, startPoint x: 56, startPoint y: 239, endPoint x: 70, endPoint y: 243, distance: 14.0
click at [56, 240] on link "Gestor de Pedidos" at bounding box center [65, 246] width 120 height 19
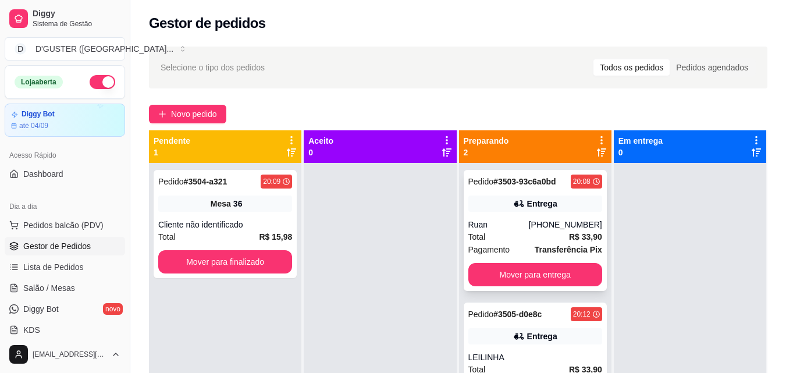
click at [512, 215] on div "Pedido # 3503-93c6a0bd 20:08 Entrega Ruan [PHONE_NUMBER] Total R$ 33,90 Pagamen…" at bounding box center [535, 230] width 143 height 121
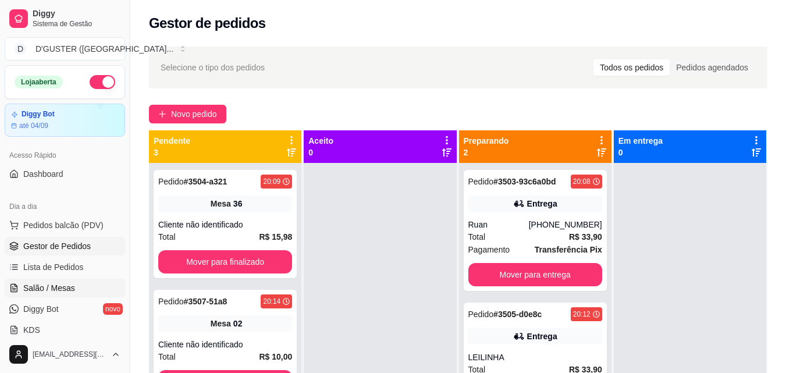
click at [69, 284] on span "Salão / Mesas" at bounding box center [49, 288] width 52 height 12
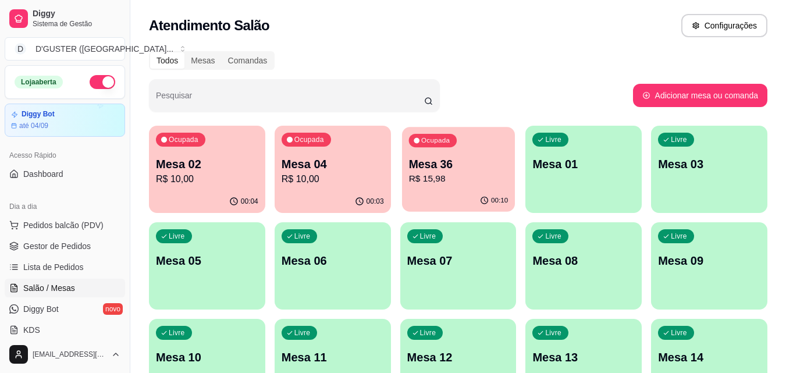
click at [459, 164] on p "Mesa 36" at bounding box center [459, 165] width 100 height 16
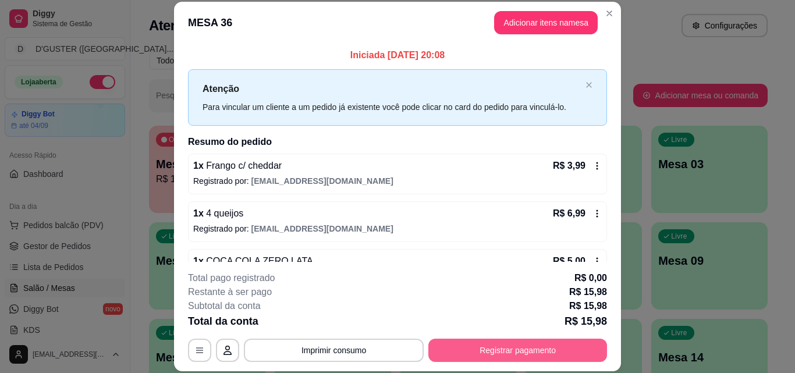
click at [512, 345] on button "Registrar pagamento" at bounding box center [517, 350] width 179 height 23
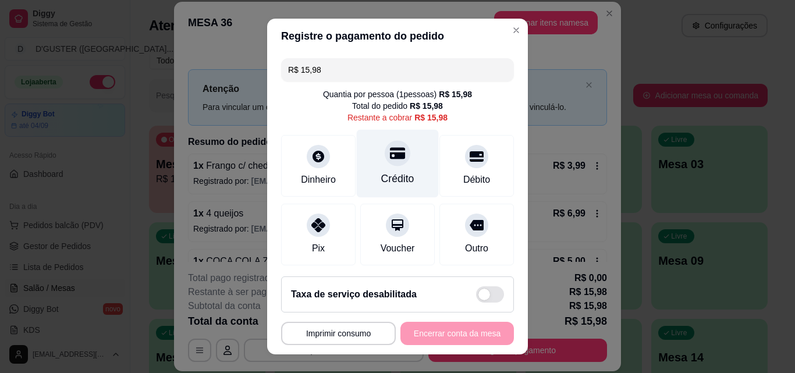
click at [381, 174] on div "Crédito" at bounding box center [397, 178] width 33 height 15
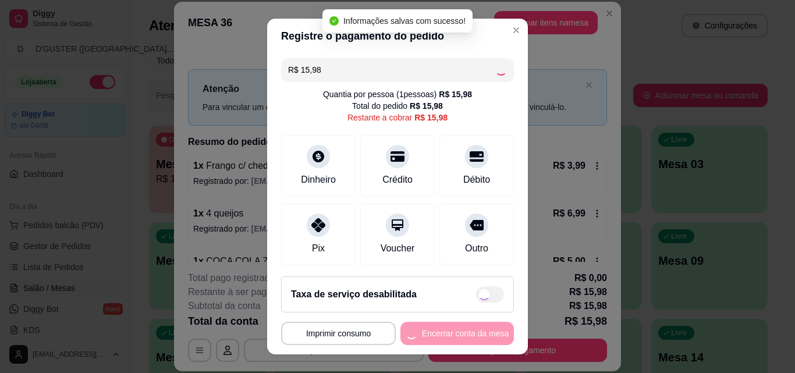
type input "R$ 0,00"
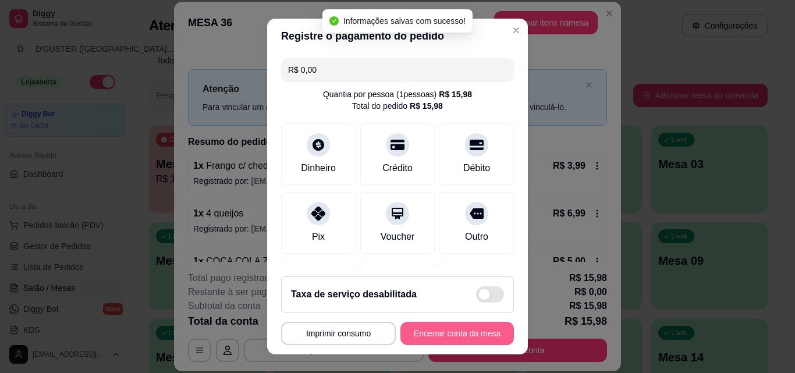
click at [458, 336] on button "Encerrar conta da mesa" at bounding box center [457, 333] width 114 height 23
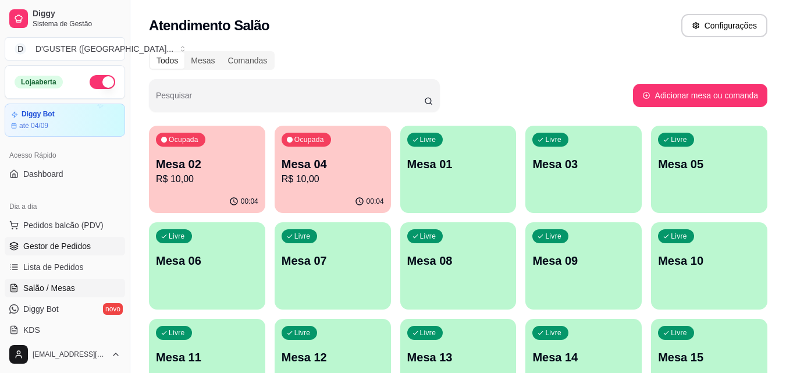
click at [41, 238] on link "Gestor de Pedidos" at bounding box center [65, 246] width 120 height 19
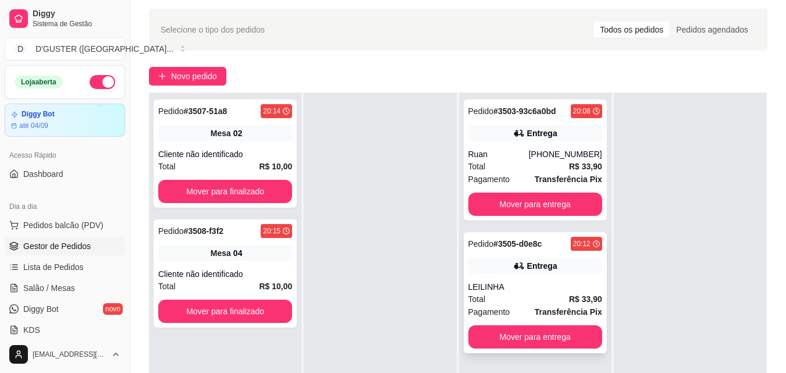
scroll to position [58, 0]
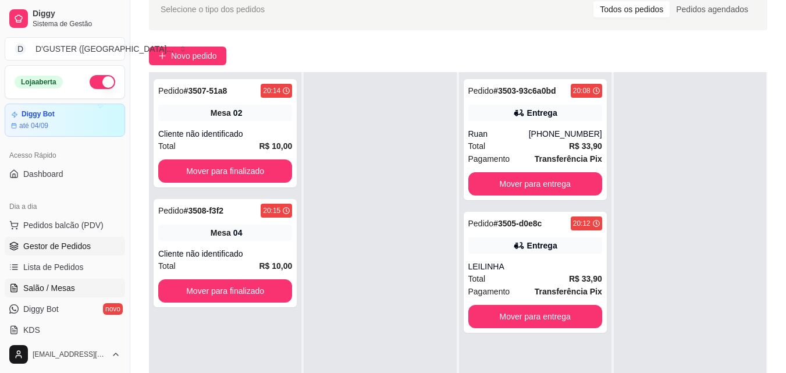
click at [62, 286] on span "Salão / Mesas" at bounding box center [49, 288] width 52 height 12
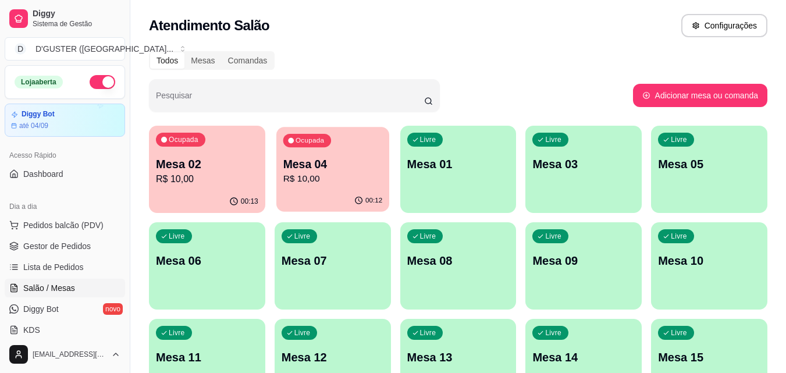
click at [360, 172] on p "R$ 10,00" at bounding box center [333, 178] width 100 height 13
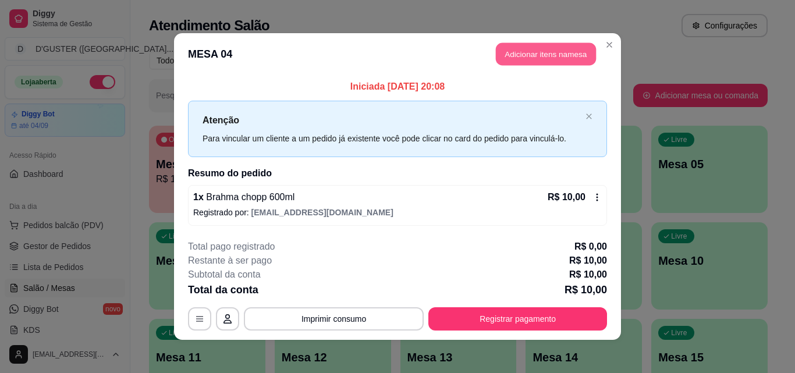
click at [529, 51] on button "Adicionar itens na mesa" at bounding box center [546, 54] width 100 height 23
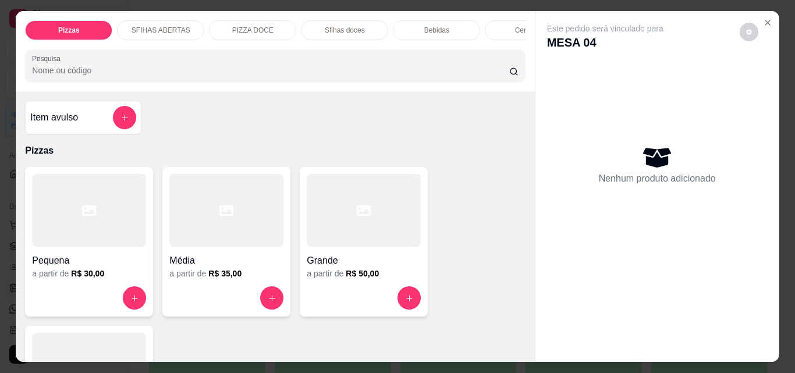
click at [98, 240] on div at bounding box center [89, 210] width 114 height 73
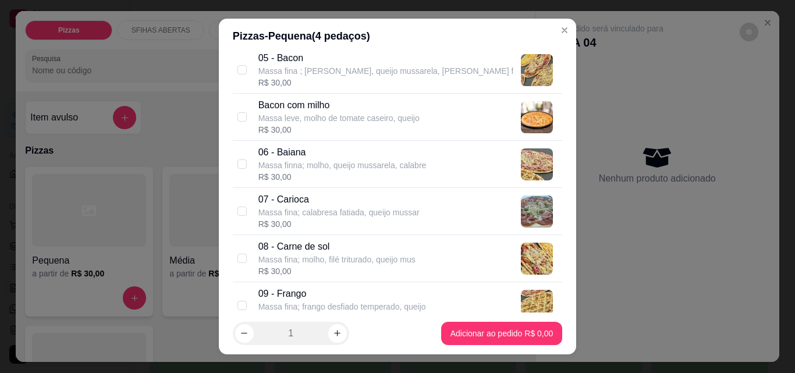
scroll to position [349, 0]
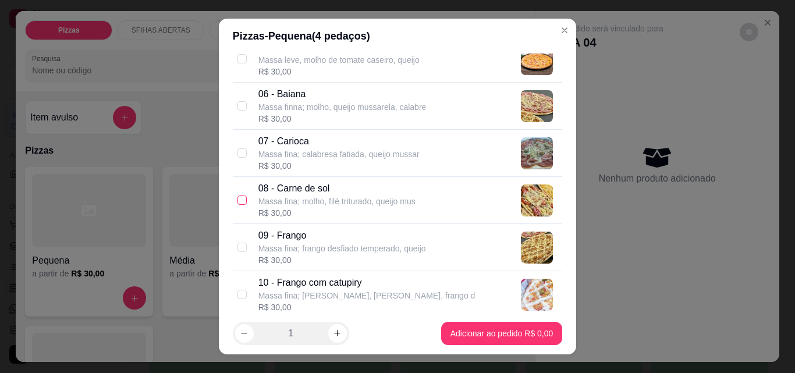
click at [237, 201] on input "checkbox" at bounding box center [241, 200] width 9 height 9
checkbox input "true"
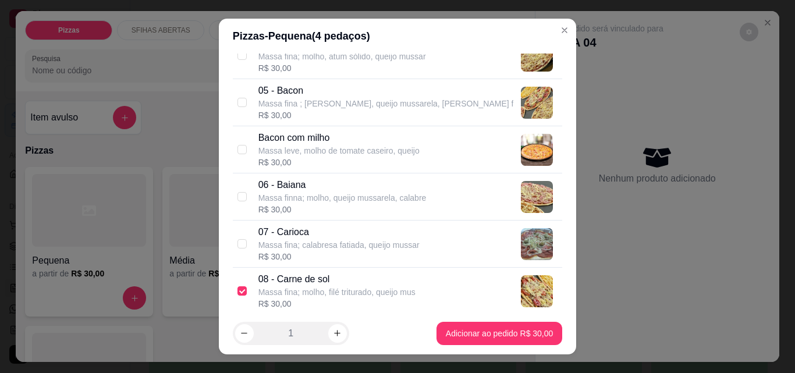
scroll to position [233, 0]
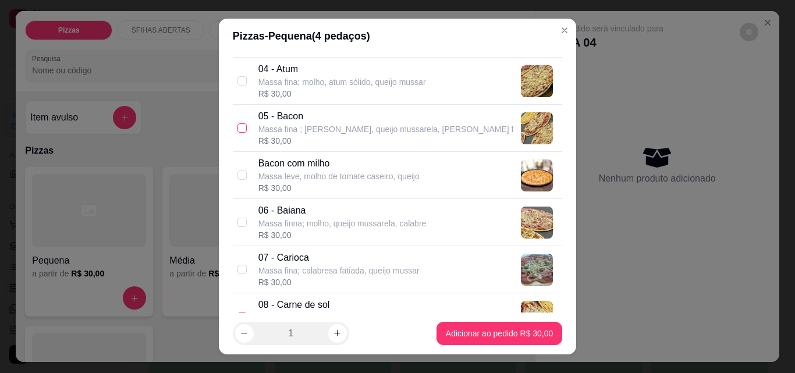
click at [237, 131] on input "checkbox" at bounding box center [241, 127] width 9 height 9
checkbox input "true"
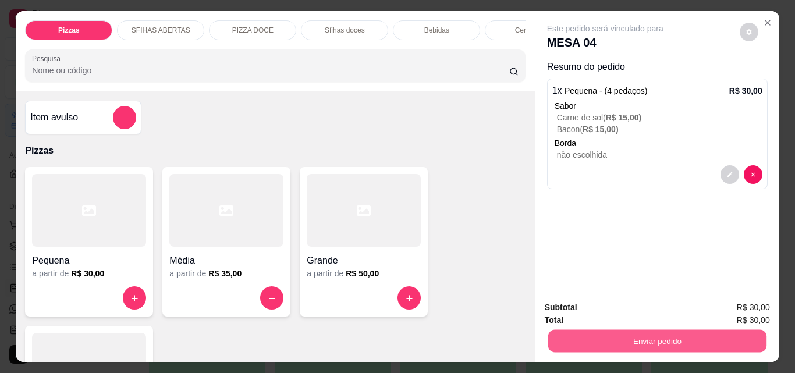
click at [607, 332] on button "Enviar pedido" at bounding box center [657, 340] width 218 height 23
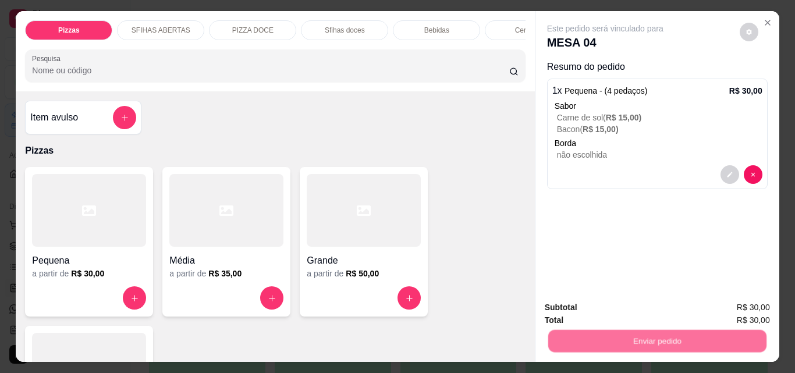
click at [595, 317] on button "Não registrar e enviar pedido" at bounding box center [618, 308] width 121 height 22
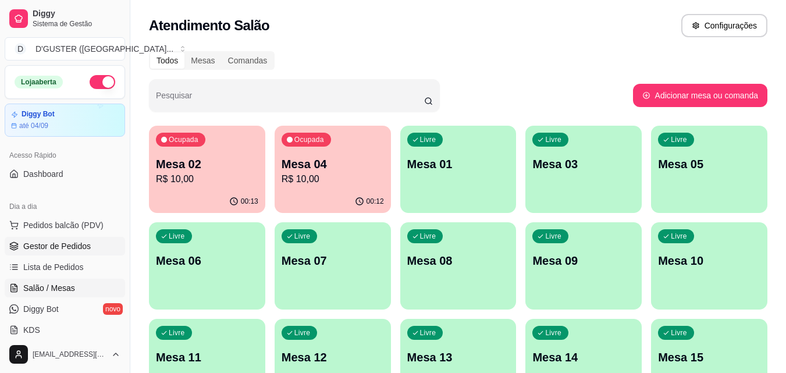
click at [61, 243] on span "Gestor de Pedidos" at bounding box center [57, 246] width 68 height 12
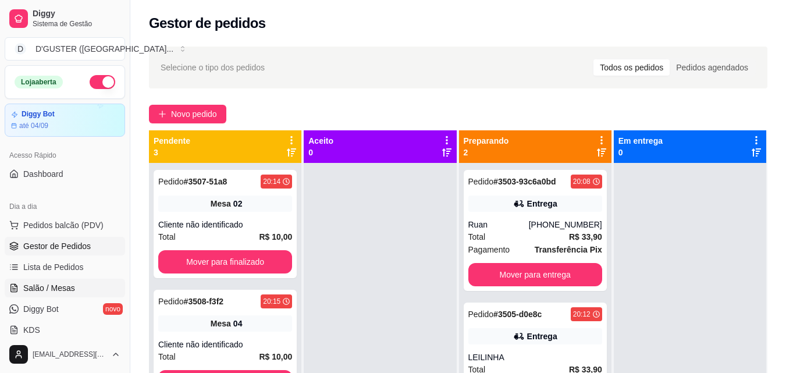
click at [48, 296] on link "Salão / Mesas" at bounding box center [65, 288] width 120 height 19
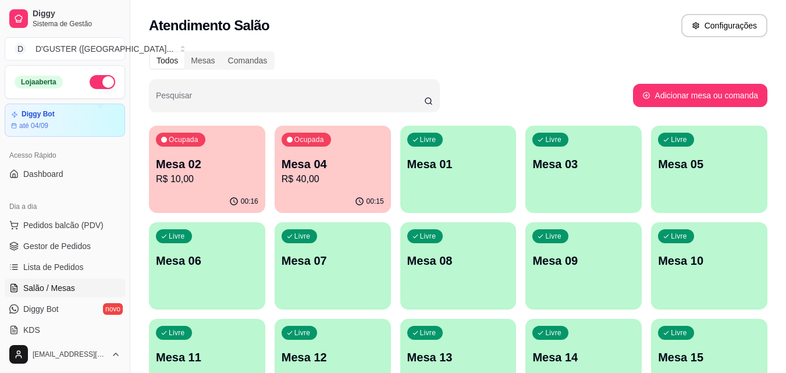
click at [330, 183] on p "R$ 40,00" at bounding box center [333, 179] width 102 height 14
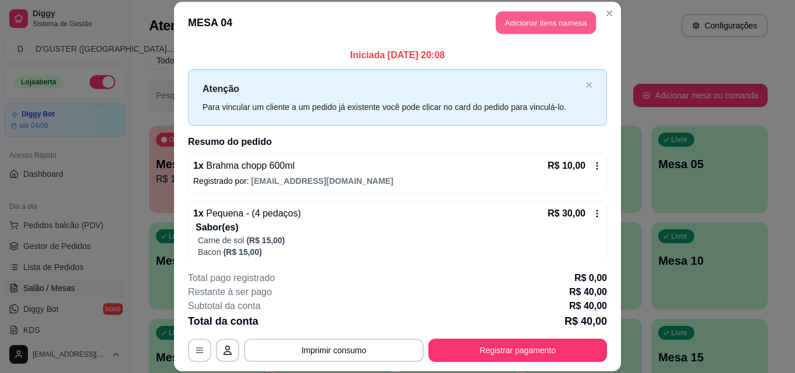
click at [533, 23] on button "Adicionar itens na mesa" at bounding box center [546, 23] width 100 height 23
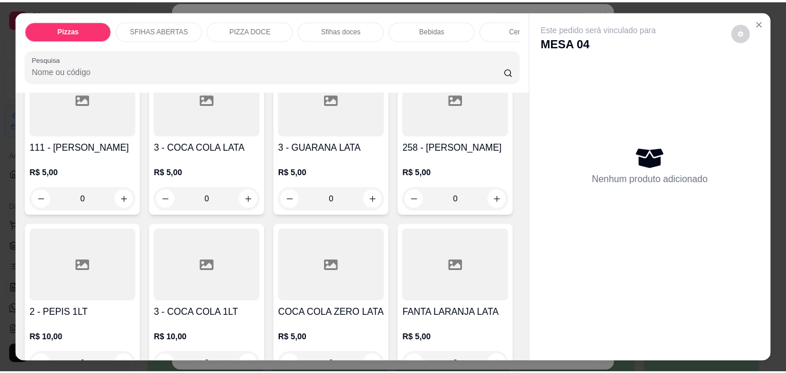
scroll to position [3493, 0]
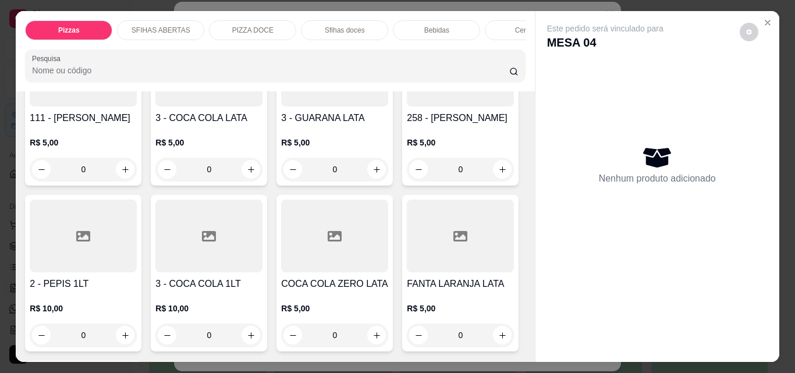
type input "1"
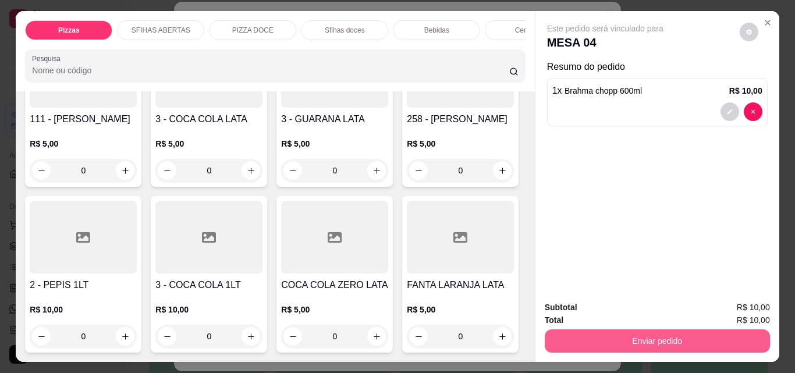
click at [685, 329] on button "Enviar pedido" at bounding box center [657, 340] width 225 height 23
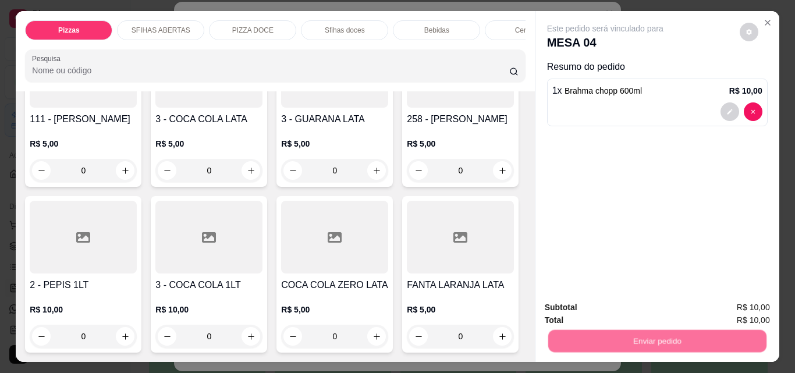
click at [622, 299] on button "Não registrar e enviar pedido" at bounding box center [619, 308] width 118 height 22
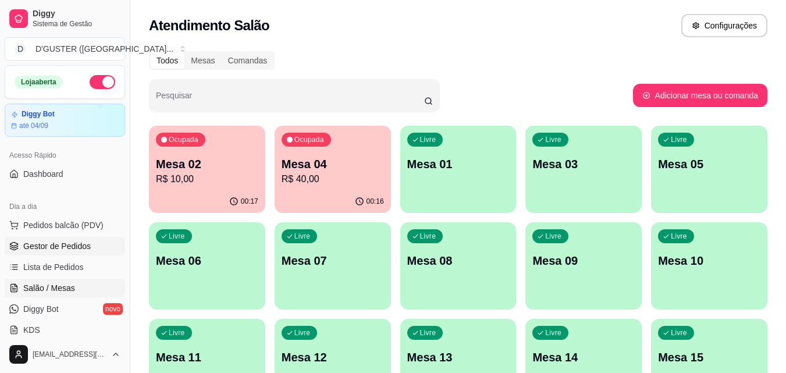
click at [88, 250] on span "Gestor de Pedidos" at bounding box center [57, 246] width 68 height 12
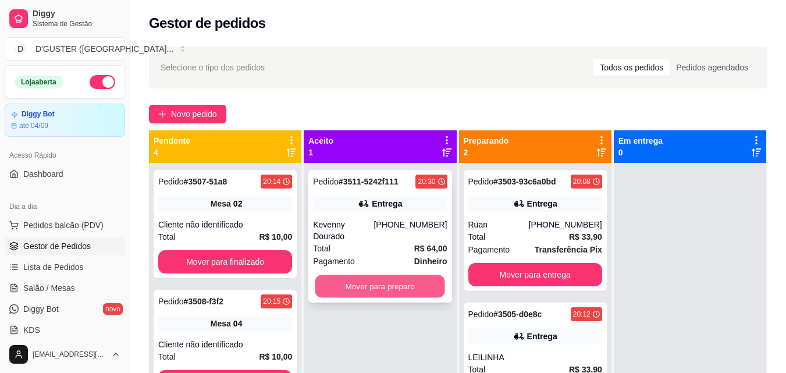
click at [370, 275] on button "Mover para preparo" at bounding box center [380, 286] width 130 height 23
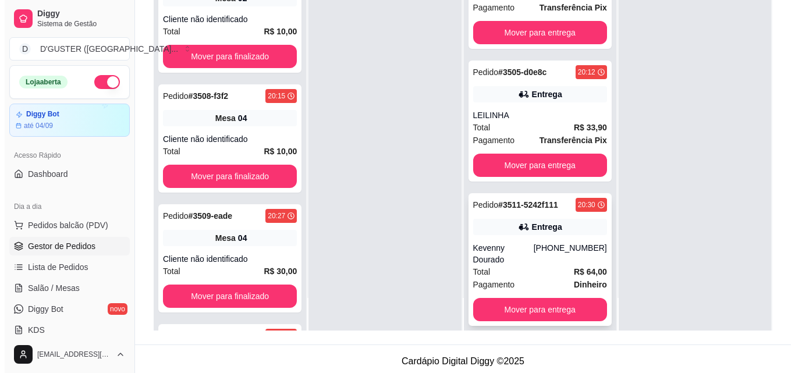
scroll to position [178, 0]
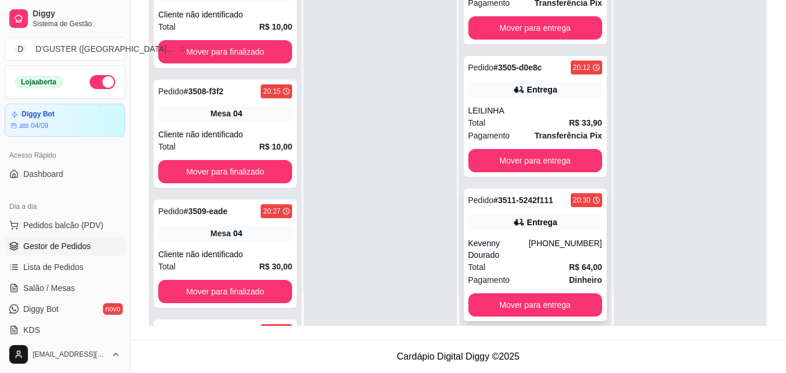
click at [547, 240] on div "[PHONE_NUMBER]" at bounding box center [565, 248] width 73 height 23
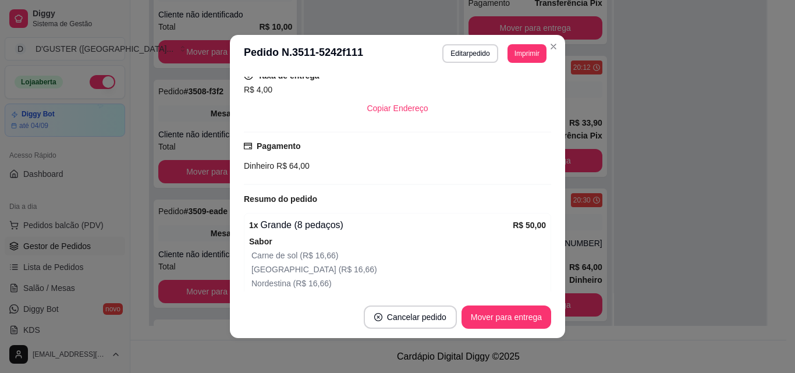
scroll to position [229, 0]
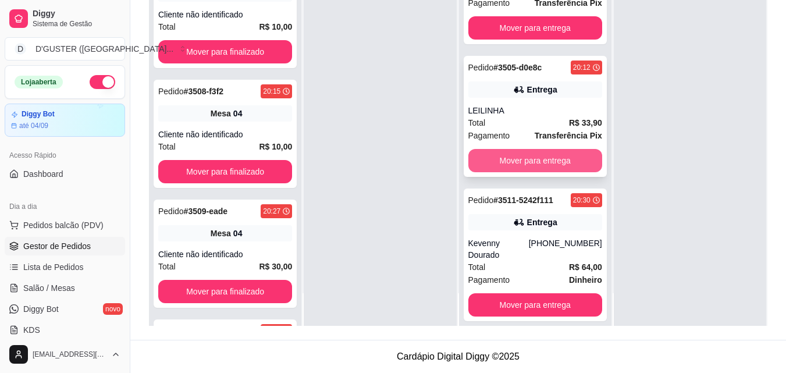
click at [543, 155] on button "Mover para entrega" at bounding box center [536, 160] width 134 height 23
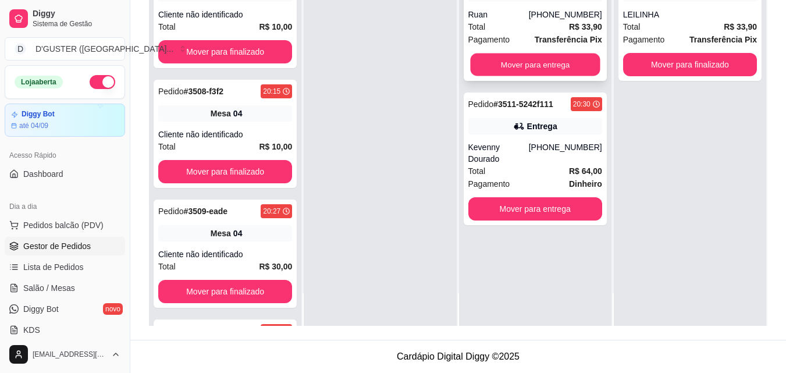
click at [548, 27] on div "Pedido # 3503-93c6a0bd 20:08 Entrega Ruan [PHONE_NUMBER] Total R$ 33,90 Pagamen…" at bounding box center [535, 20] width 143 height 121
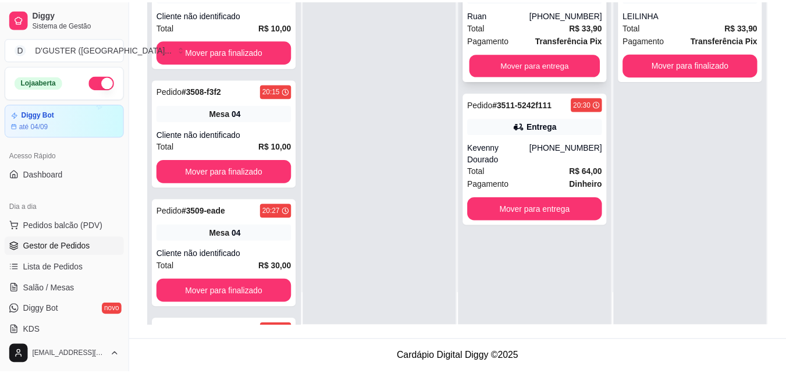
scroll to position [0, 0]
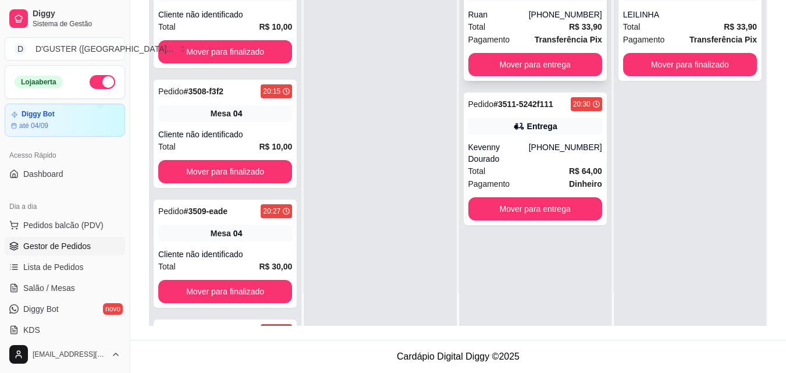
click at [540, 50] on div "Pedido # 3503-93c6a0bd 20:08 Entrega Ruan [PHONE_NUMBER] Total R$ 33,90 Pagamen…" at bounding box center [535, 20] width 143 height 121
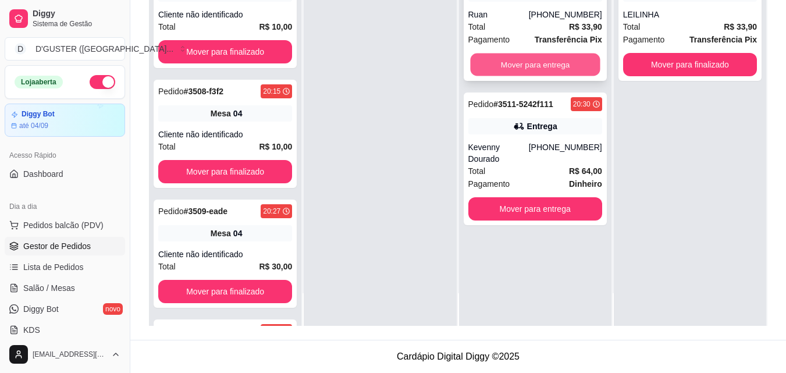
click at [568, 59] on button "Mover para entrega" at bounding box center [535, 65] width 130 height 23
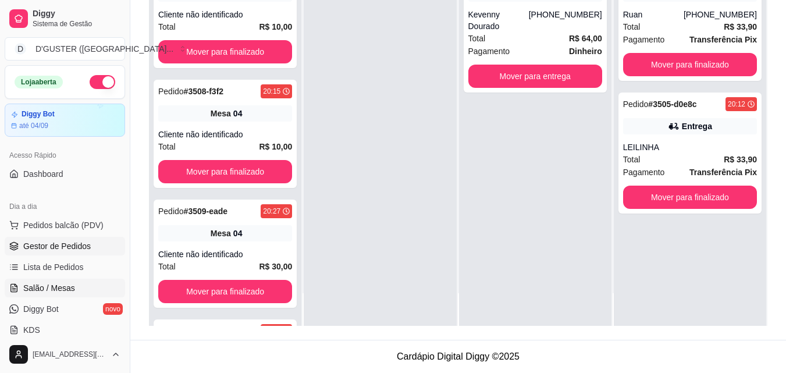
click at [54, 289] on span "Salão / Mesas" at bounding box center [49, 288] width 52 height 12
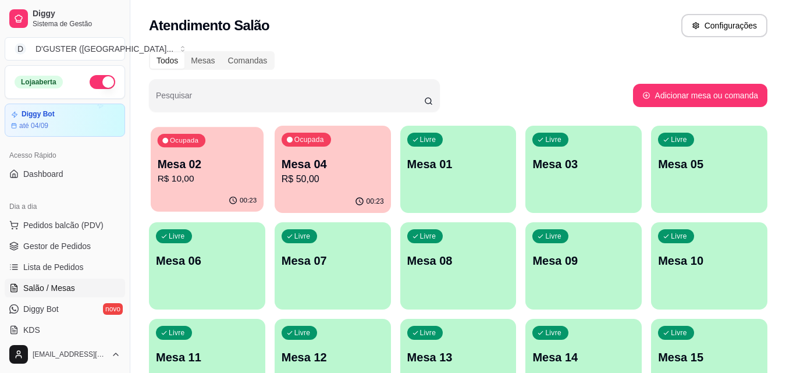
click at [239, 178] on p "R$ 10,00" at bounding box center [208, 178] width 100 height 13
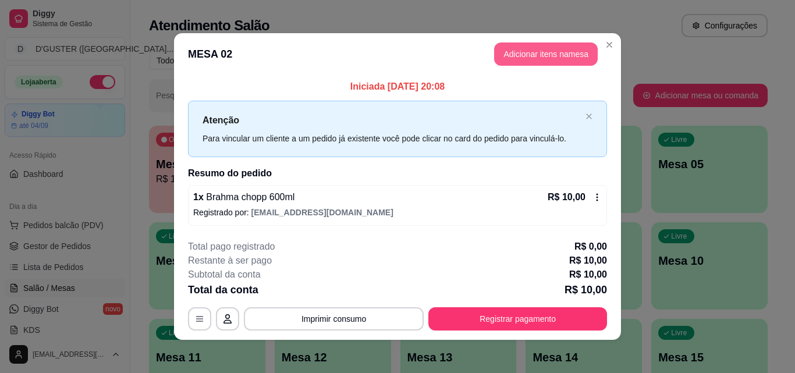
click at [563, 55] on button "Adicionar itens na mesa" at bounding box center [546, 53] width 104 height 23
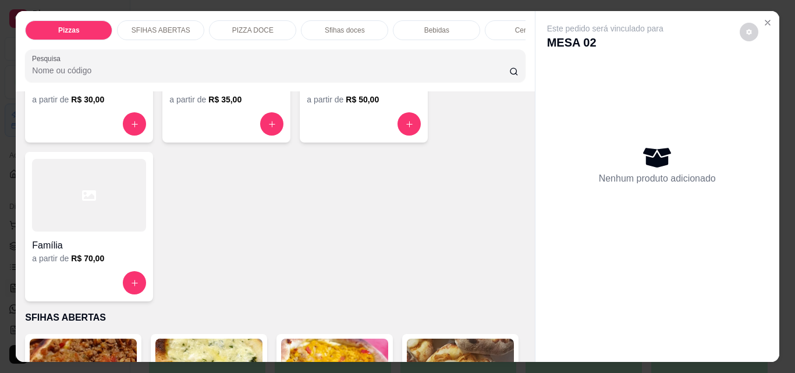
scroll to position [175, 0]
click at [83, 237] on div "Família" at bounding box center [89, 241] width 114 height 21
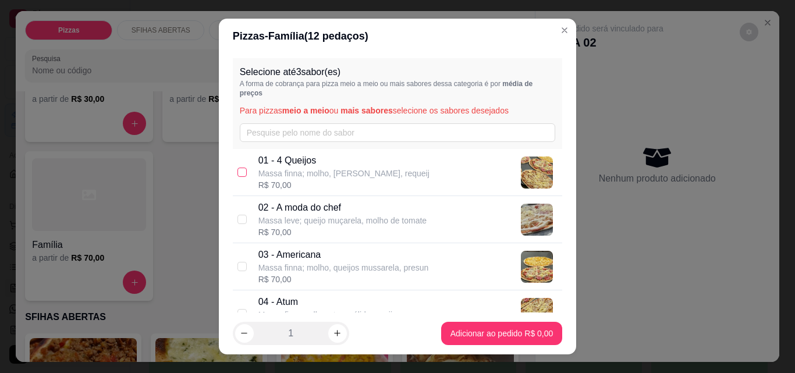
click at [238, 175] on input "checkbox" at bounding box center [241, 172] width 9 height 9
checkbox input "true"
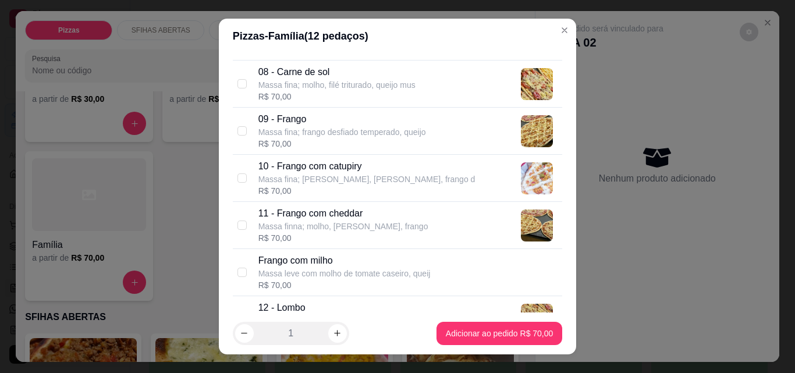
scroll to position [524, 0]
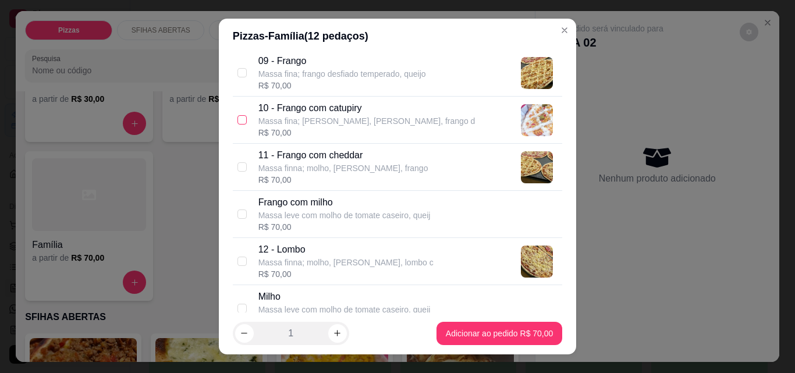
click at [237, 119] on input "checkbox" at bounding box center [241, 119] width 9 height 9
checkbox input "true"
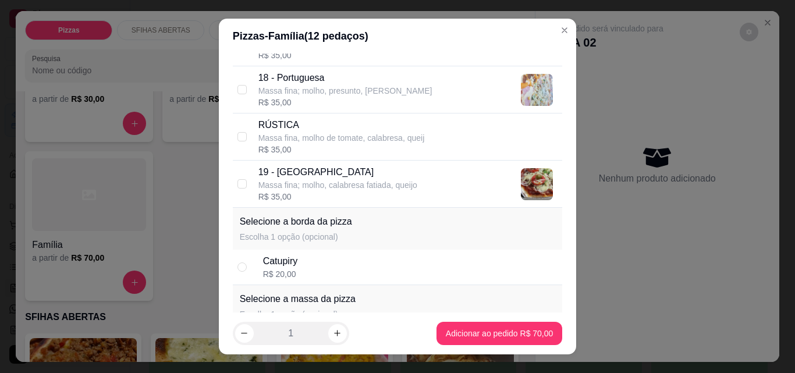
scroll to position [1024, 0]
click at [238, 184] on input "checkbox" at bounding box center [241, 184] width 9 height 9
checkbox input "true"
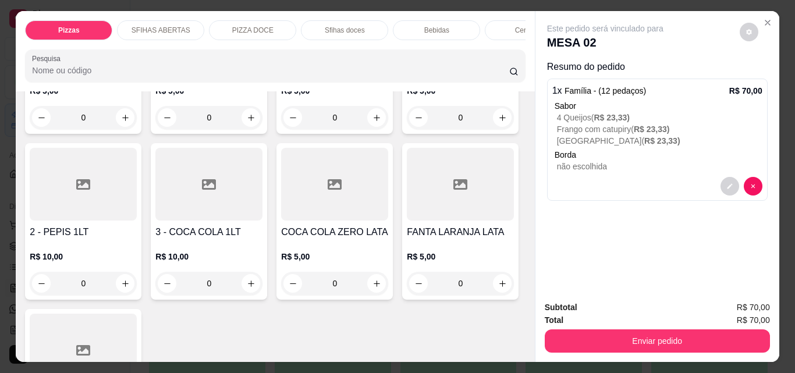
scroll to position [3551, 0]
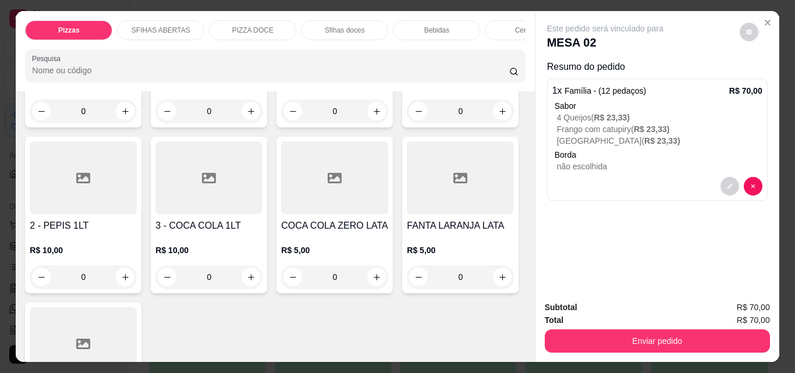
type input "1"
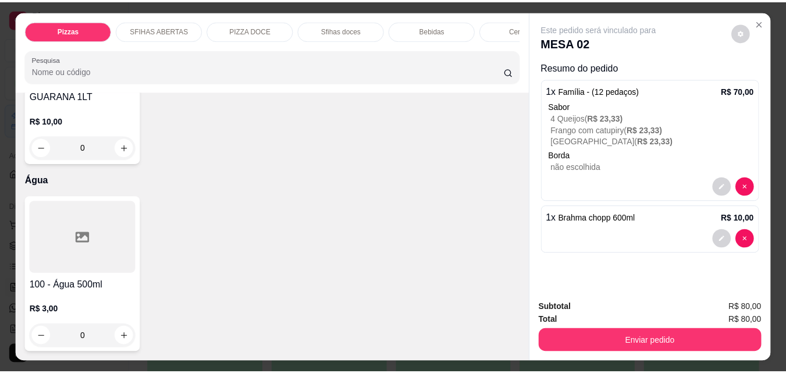
scroll to position [4249, 0]
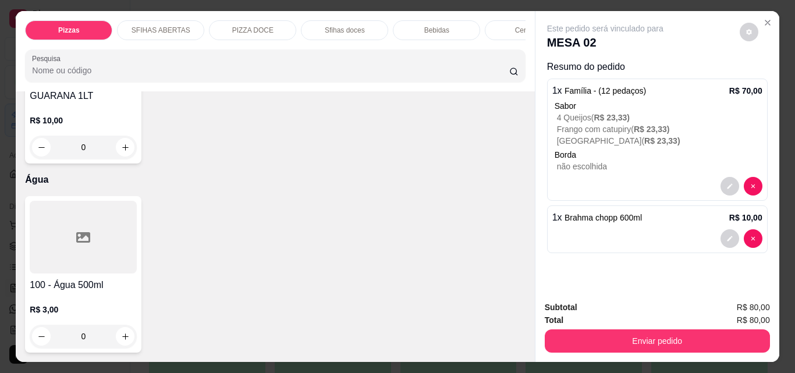
type input "1"
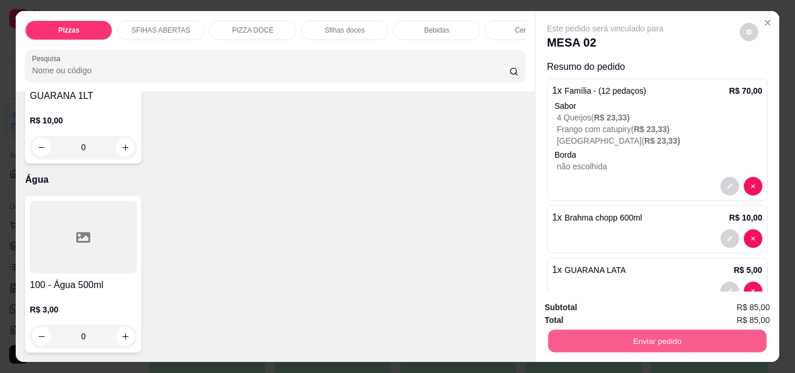
click at [674, 332] on button "Enviar pedido" at bounding box center [657, 340] width 218 height 23
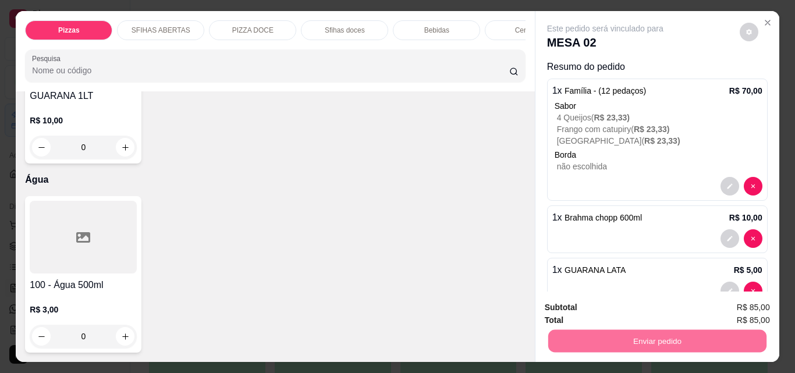
click at [638, 311] on button "Não registrar e enviar pedido" at bounding box center [619, 308] width 118 height 22
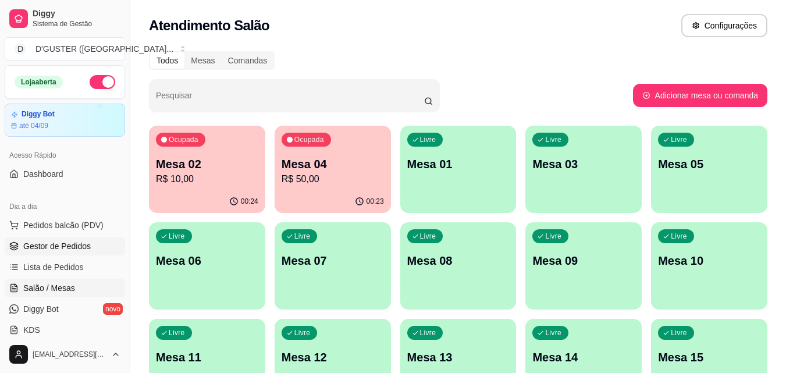
click at [94, 243] on link "Gestor de Pedidos" at bounding box center [65, 246] width 120 height 19
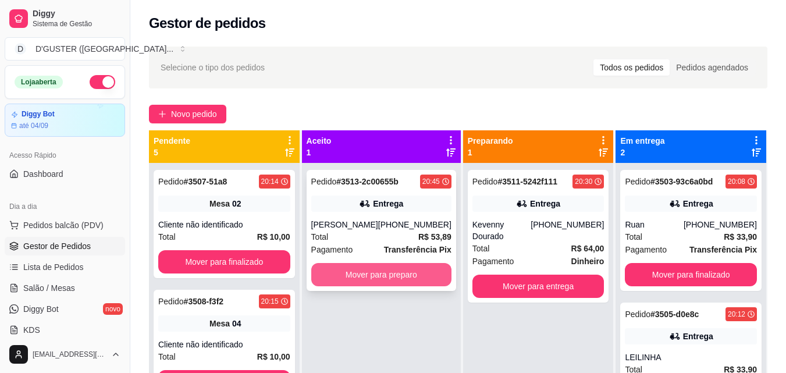
click at [406, 277] on button "Mover para preparo" at bounding box center [381, 274] width 140 height 23
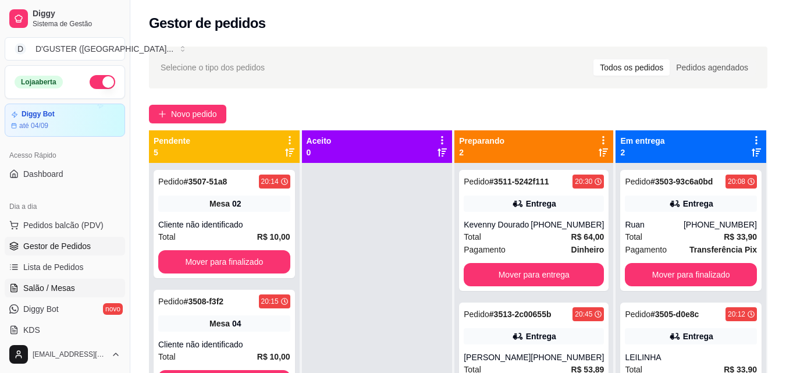
click at [43, 286] on span "Salão / Mesas" at bounding box center [49, 288] width 52 height 12
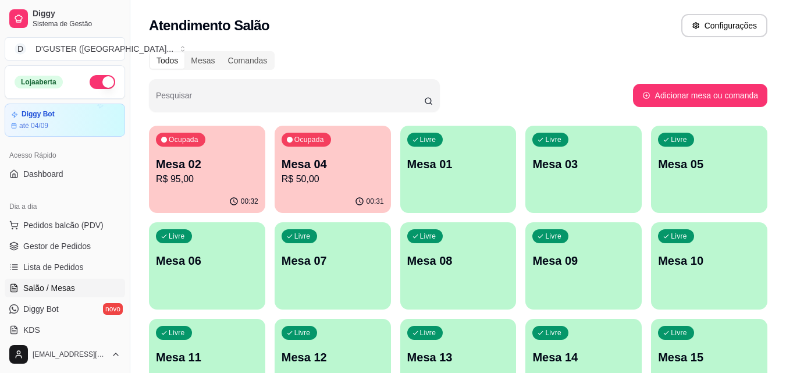
click at [315, 192] on div "00:31" at bounding box center [333, 201] width 116 height 23
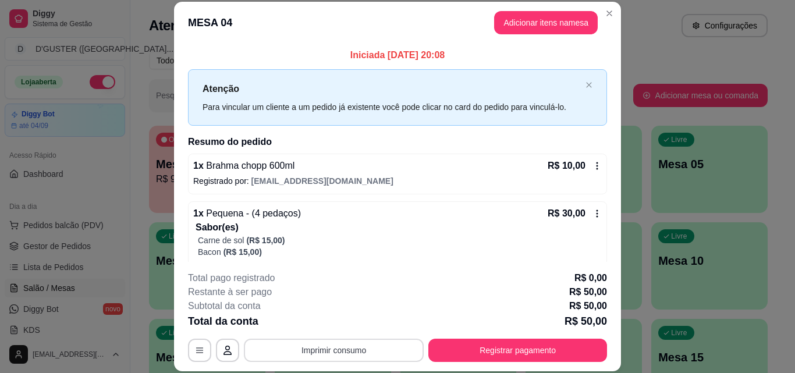
click at [368, 351] on button "Imprimir consumo" at bounding box center [334, 350] width 180 height 23
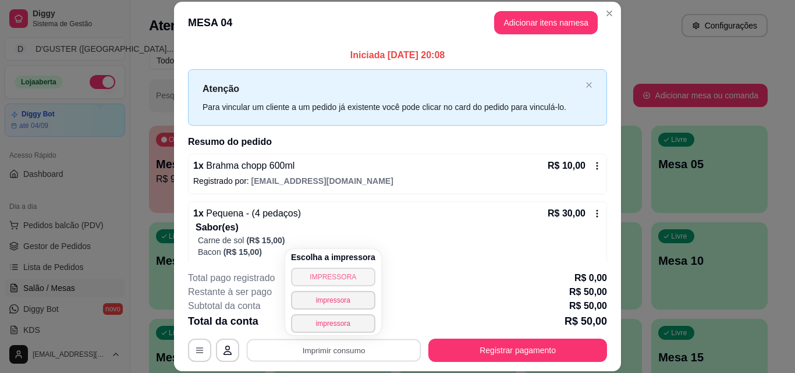
click at [338, 274] on button "IMPRESSORA" at bounding box center [333, 277] width 84 height 19
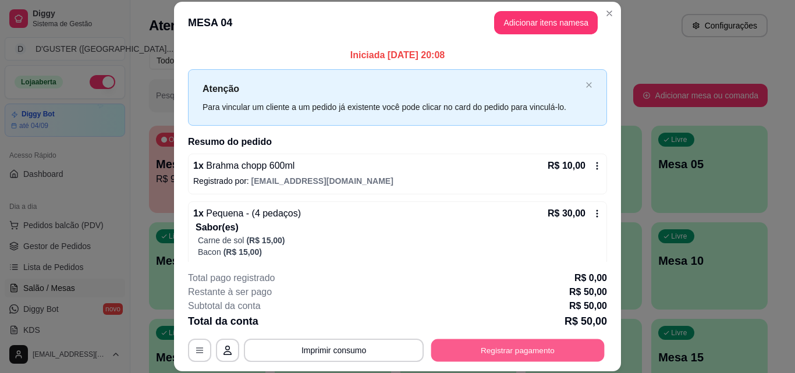
click at [553, 346] on button "Registrar pagamento" at bounding box center [517, 350] width 173 height 23
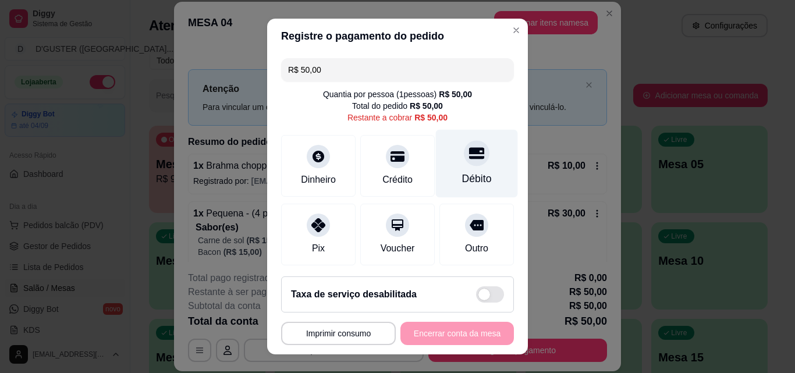
click at [466, 148] on div at bounding box center [477, 153] width 26 height 26
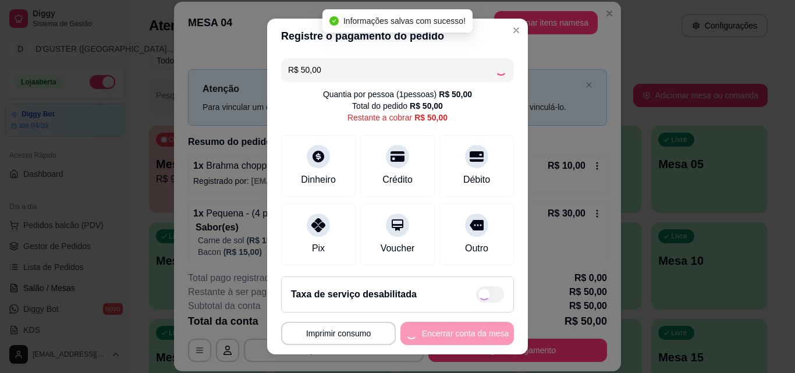
type input "R$ 0,00"
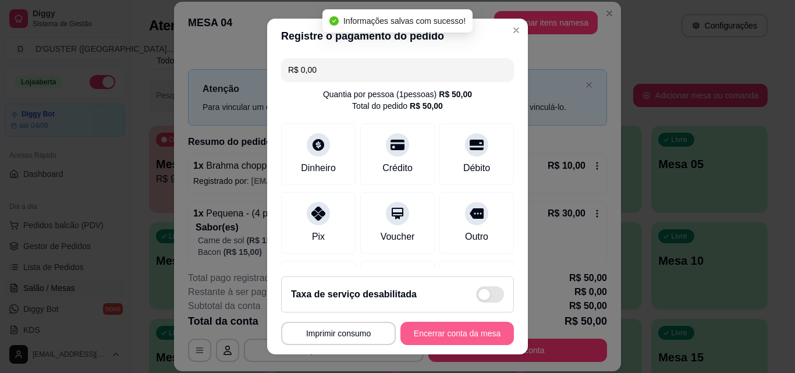
click at [466, 334] on button "Encerrar conta da mesa" at bounding box center [457, 333] width 114 height 23
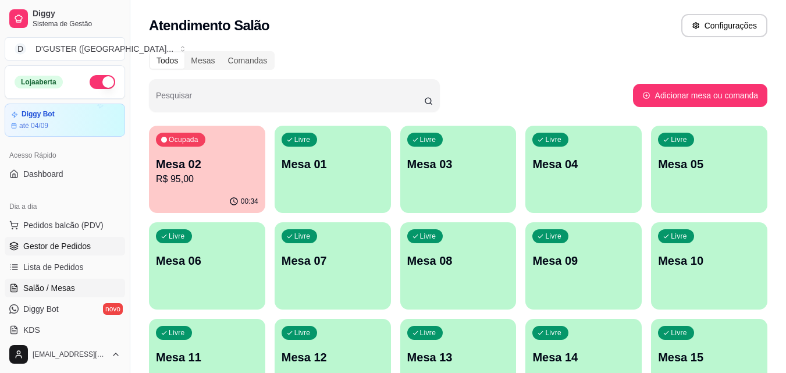
click at [41, 248] on span "Gestor de Pedidos" at bounding box center [57, 246] width 68 height 12
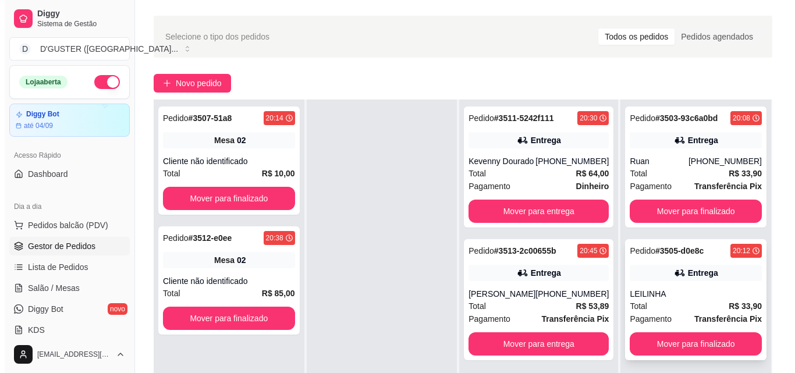
scroll to position [58, 0]
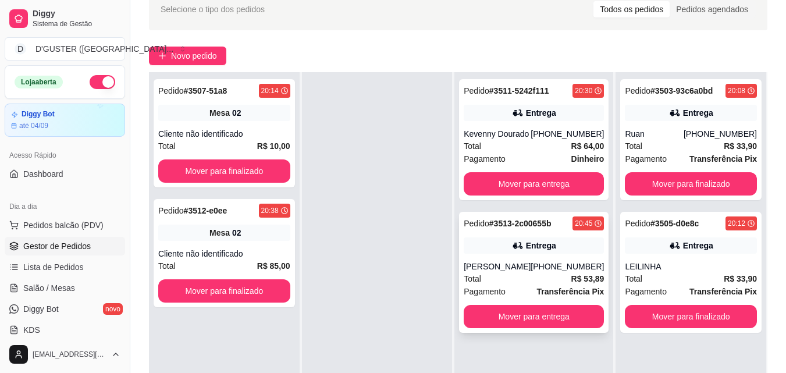
click at [521, 279] on div "Total R$ 53,89" at bounding box center [534, 278] width 140 height 13
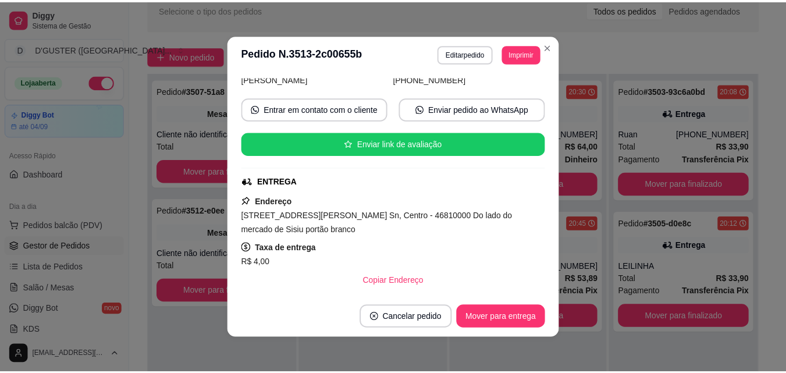
scroll to position [116, 0]
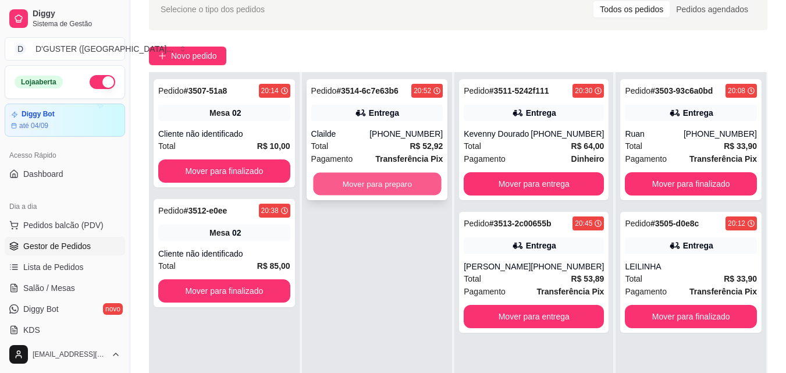
click at [357, 191] on button "Mover para preparo" at bounding box center [377, 184] width 128 height 23
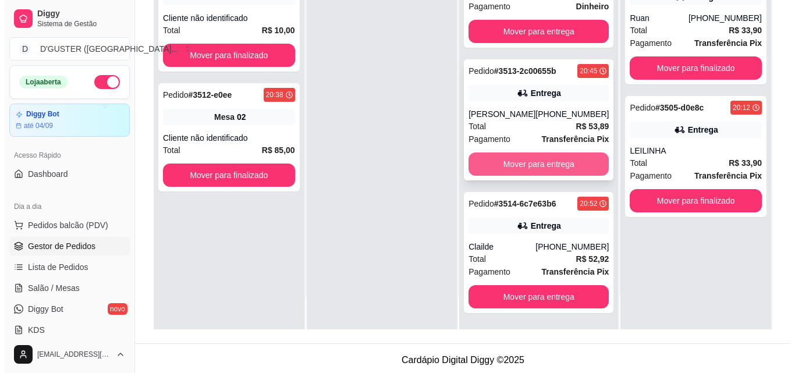
scroll to position [178, 0]
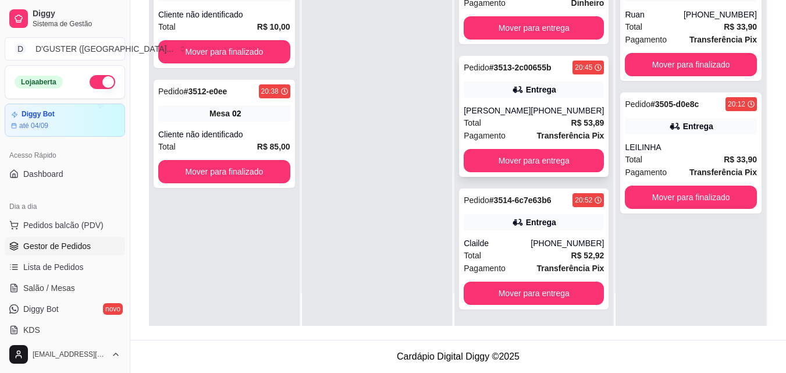
click at [526, 88] on div "Entrega" at bounding box center [541, 90] width 30 height 12
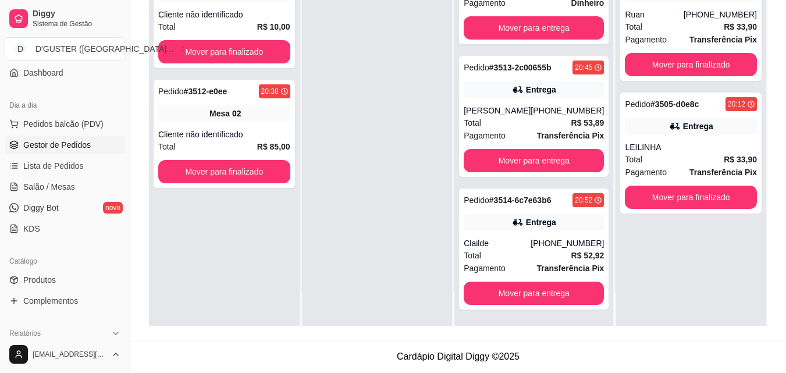
scroll to position [116, 0]
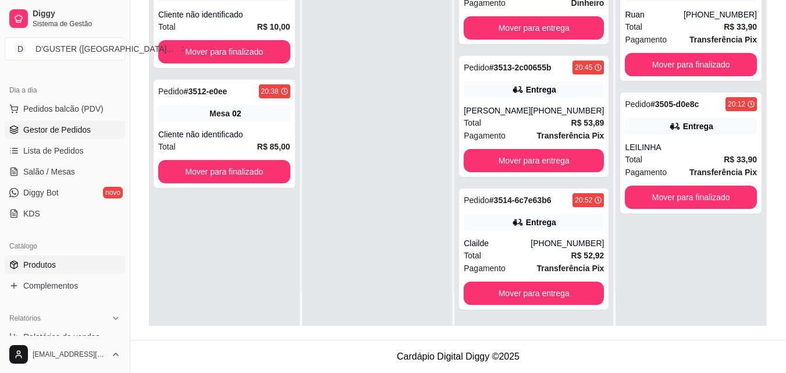
click at [102, 261] on link "Produtos" at bounding box center [65, 265] width 120 height 19
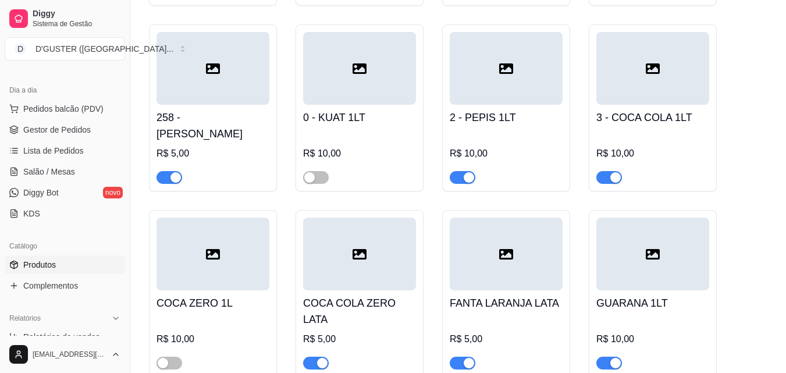
scroll to position [5704, 0]
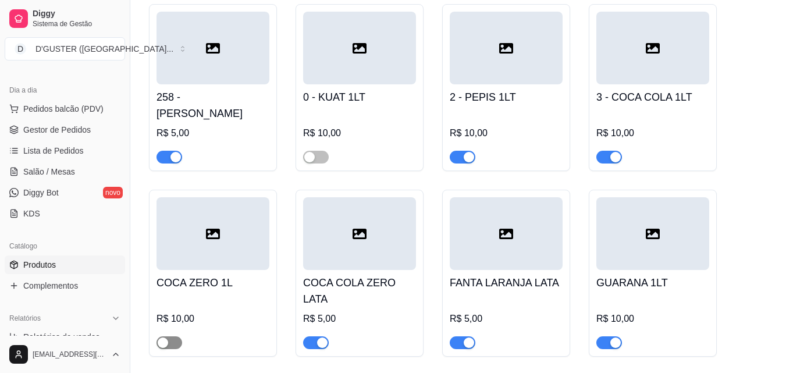
click at [173, 336] on span "button" at bounding box center [170, 342] width 26 height 13
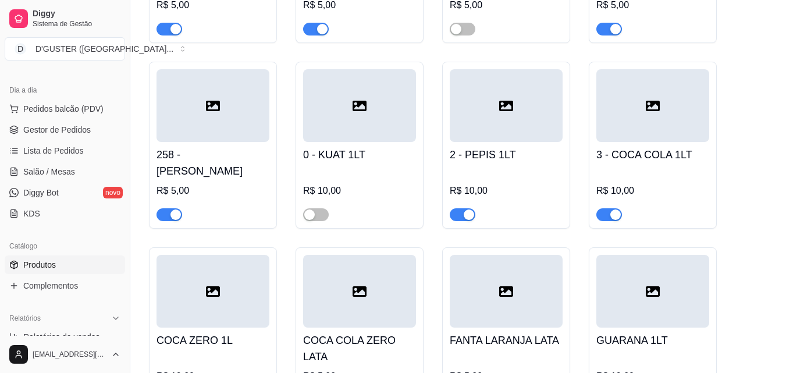
scroll to position [5646, 0]
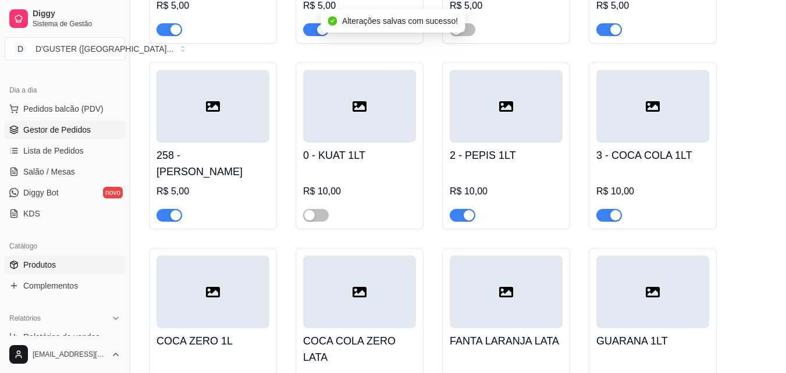
click at [47, 130] on span "Gestor de Pedidos" at bounding box center [57, 130] width 68 height 12
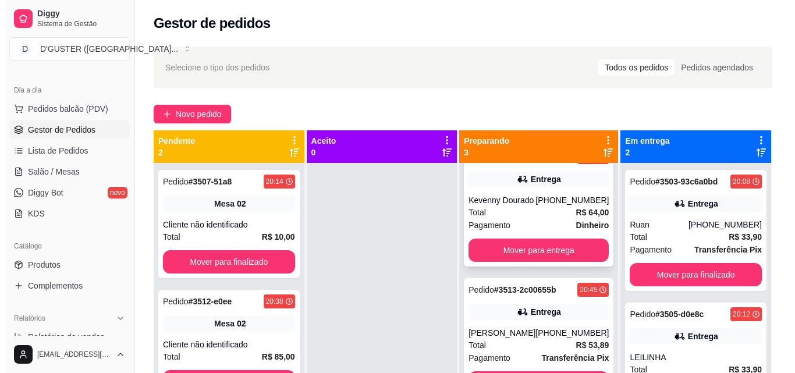
scroll to position [37, 0]
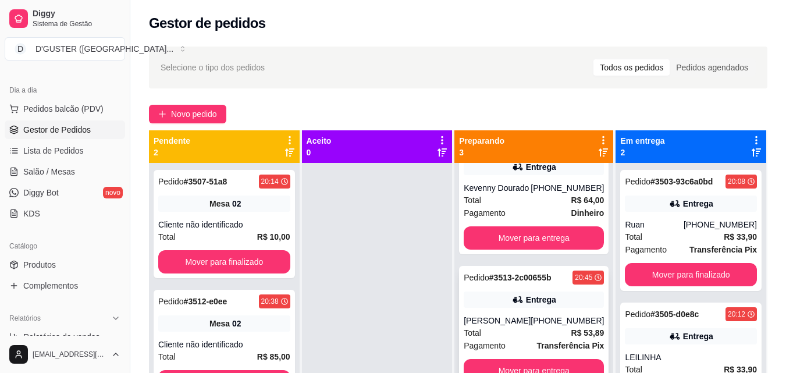
click at [512, 299] on icon at bounding box center [518, 300] width 12 height 12
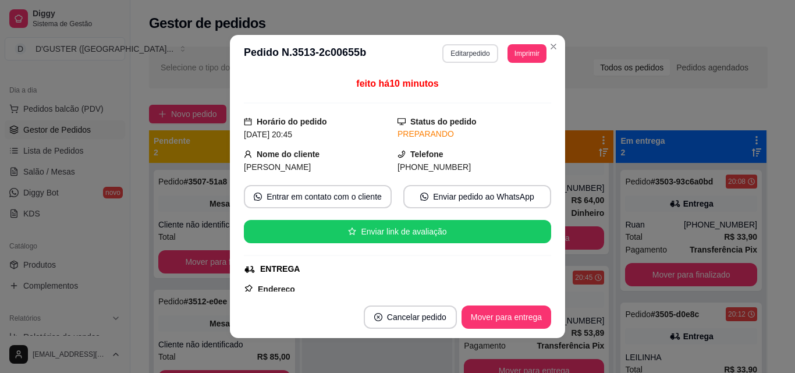
click at [459, 55] on button "Editar pedido" at bounding box center [469, 53] width 55 height 19
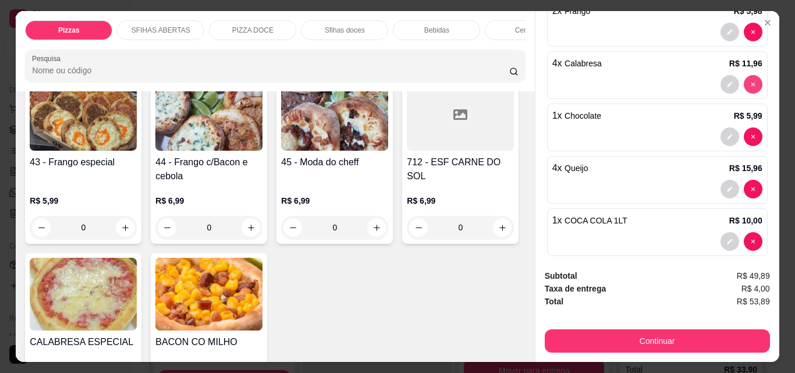
scroll to position [304, 0]
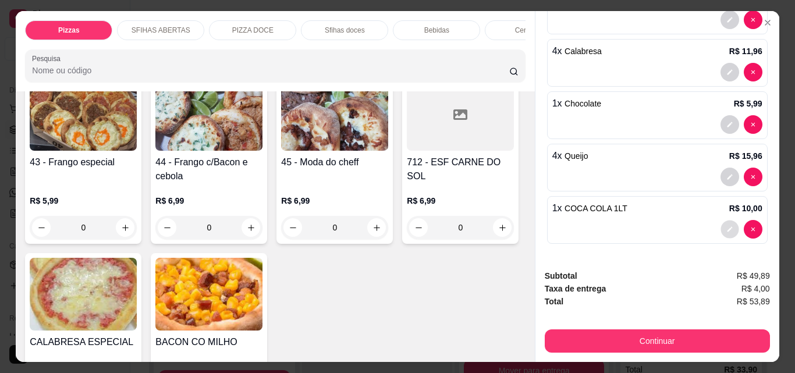
click at [721, 225] on button "decrease-product-quantity" at bounding box center [730, 230] width 18 height 18
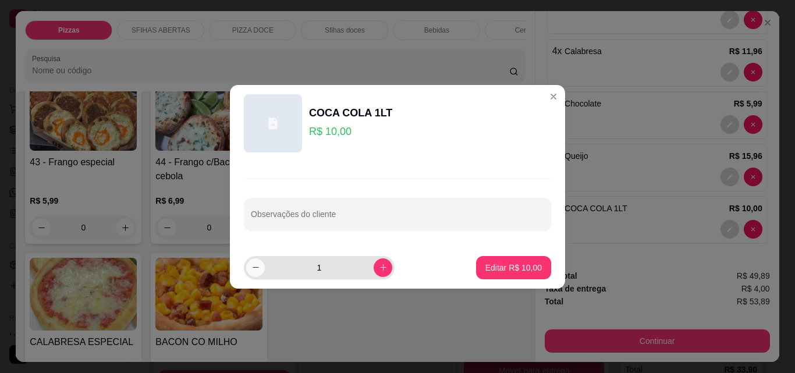
click at [254, 272] on button "decrease-product-quantity" at bounding box center [255, 267] width 19 height 19
type input "0"
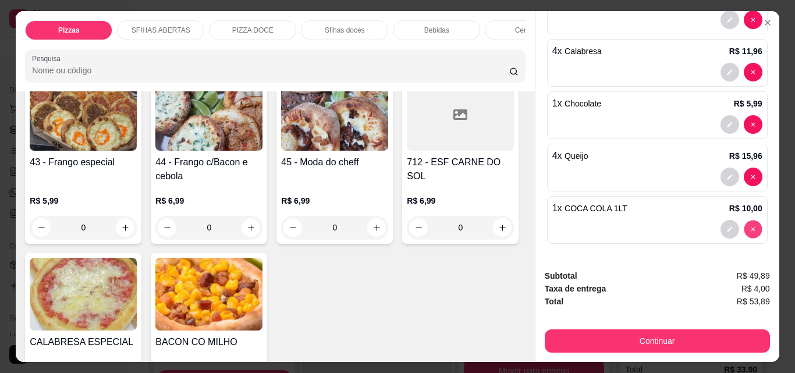
type input "0"
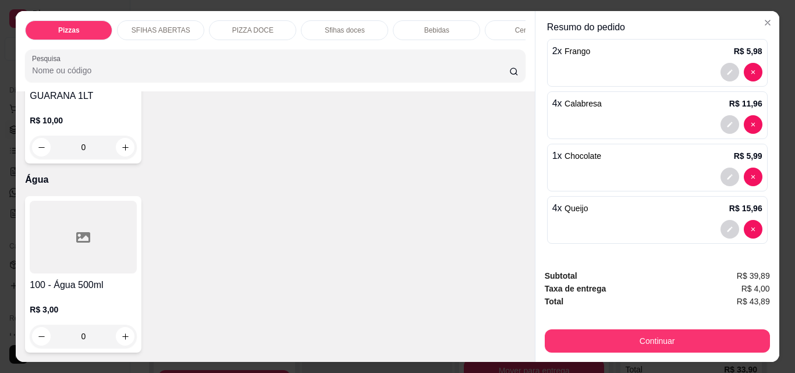
scroll to position [4500, 0]
type input "1"
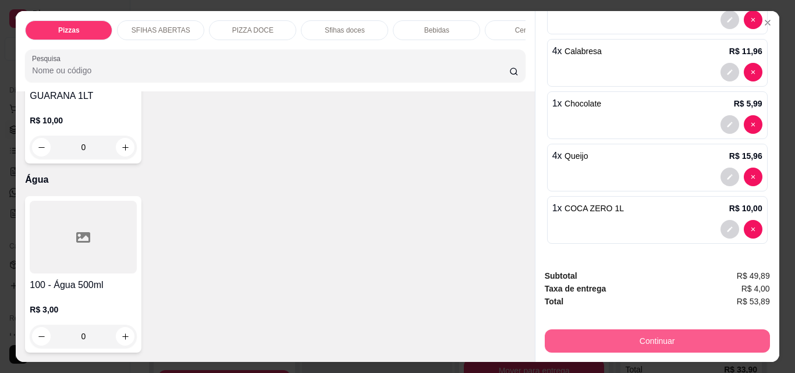
click at [701, 331] on button "Continuar" at bounding box center [657, 340] width 225 height 23
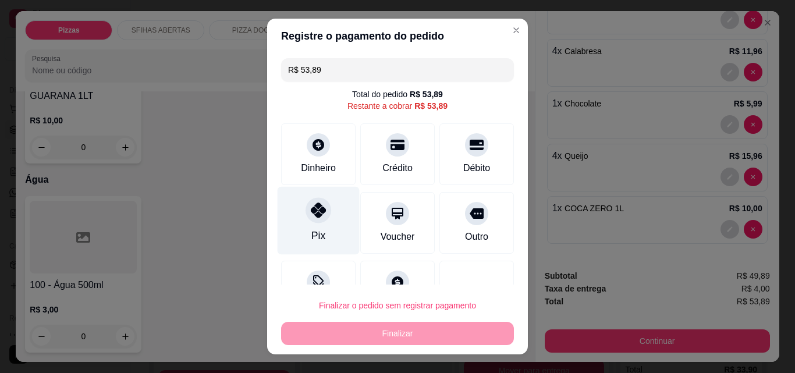
click at [311, 211] on icon at bounding box center [318, 210] width 15 height 15
type input "R$ 0,00"
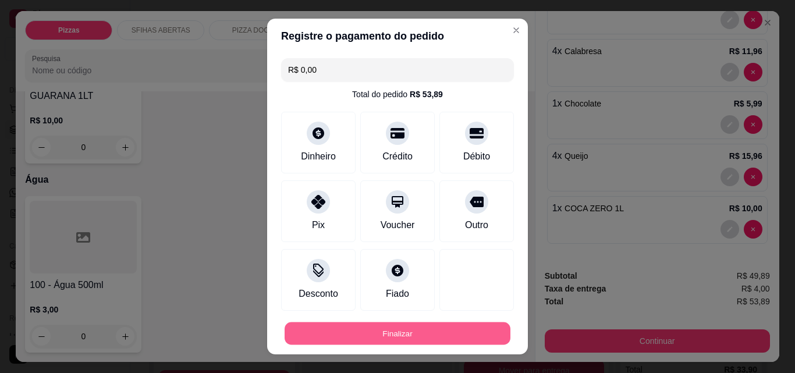
click at [434, 342] on button "Finalizar" at bounding box center [398, 333] width 226 height 23
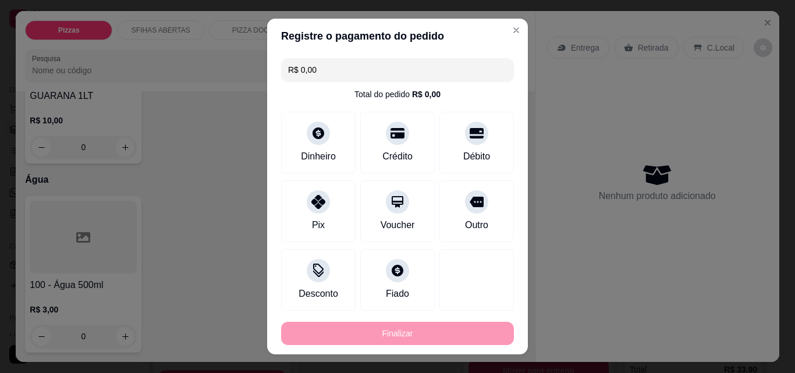
type input "0"
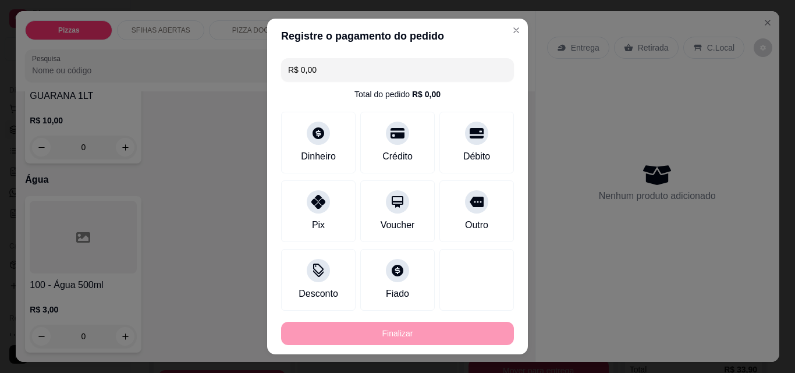
type input "-R$ 53,89"
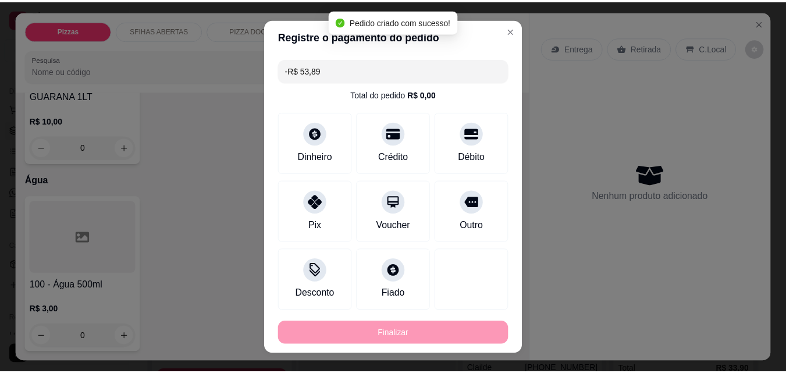
scroll to position [0, 0]
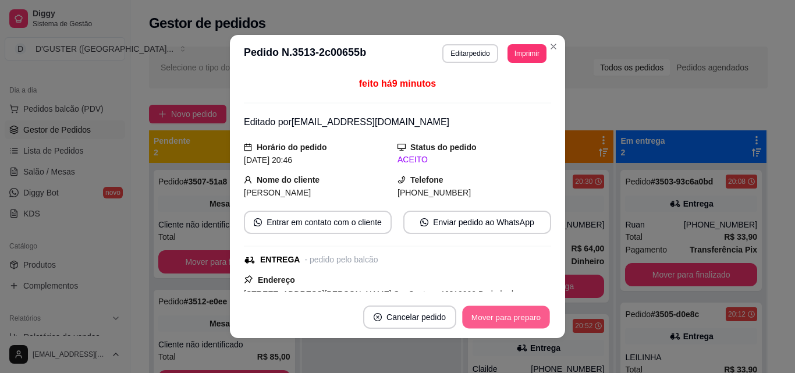
click at [508, 314] on button "Mover para preparo" at bounding box center [505, 317] width 87 height 23
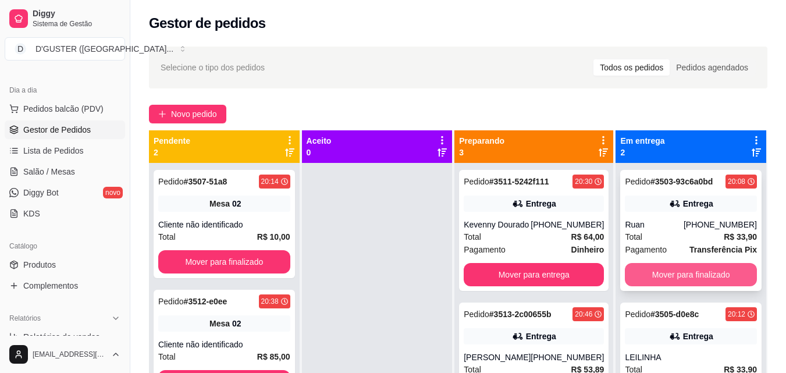
click at [682, 273] on button "Mover para finalizado" at bounding box center [691, 274] width 132 height 23
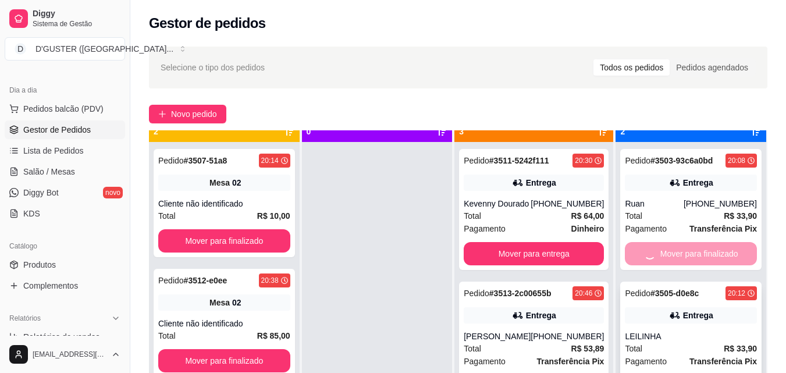
scroll to position [33, 0]
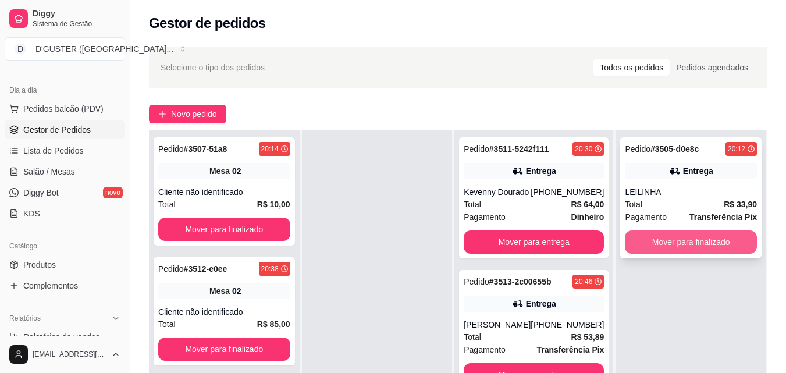
click at [669, 240] on button "Mover para finalizado" at bounding box center [691, 242] width 132 height 23
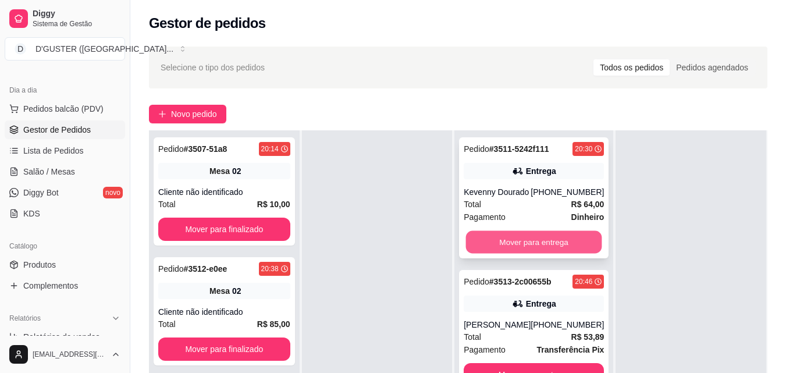
click at [538, 246] on button "Mover para entrega" at bounding box center [534, 242] width 136 height 23
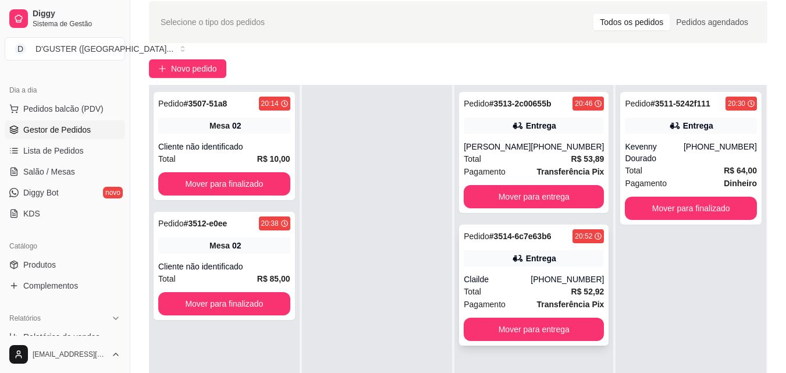
scroll to position [58, 0]
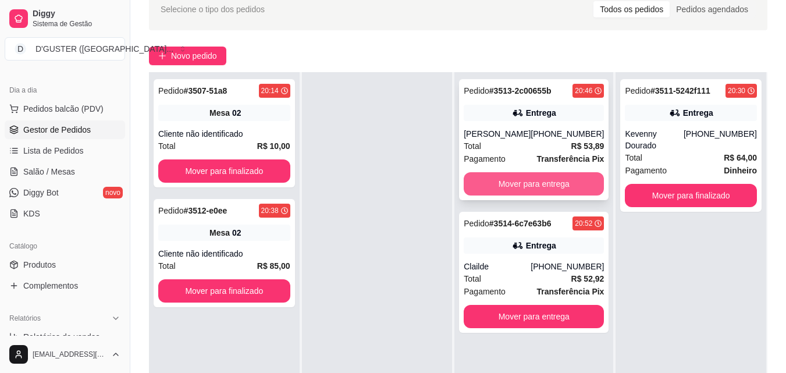
click at [529, 176] on button "Mover para entrega" at bounding box center [534, 183] width 140 height 23
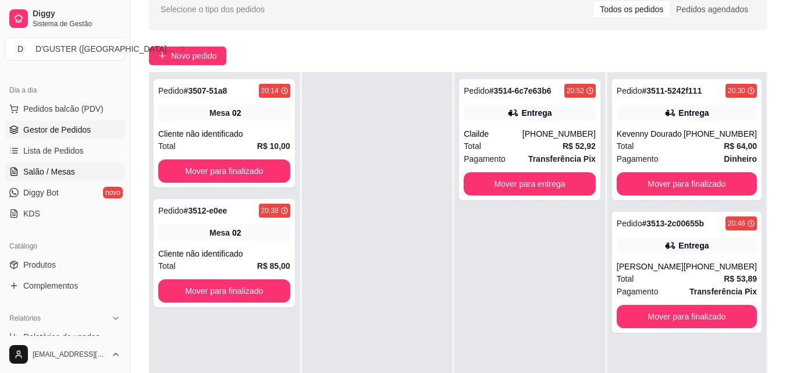
click at [69, 164] on link "Salão / Mesas" at bounding box center [65, 171] width 120 height 19
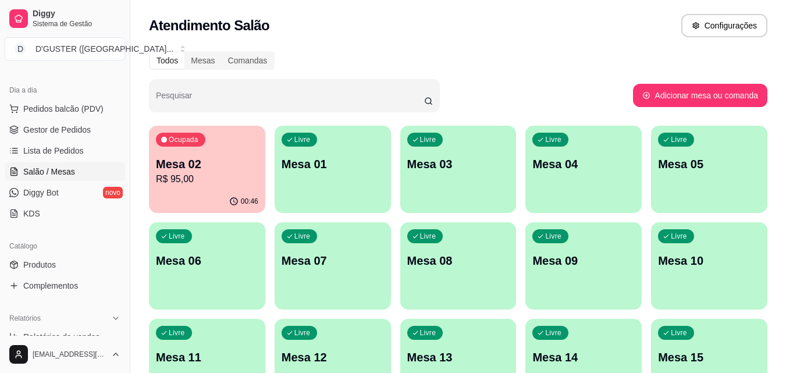
click at [180, 155] on div "Ocupada Mesa 02 R$ 95,00" at bounding box center [207, 158] width 116 height 65
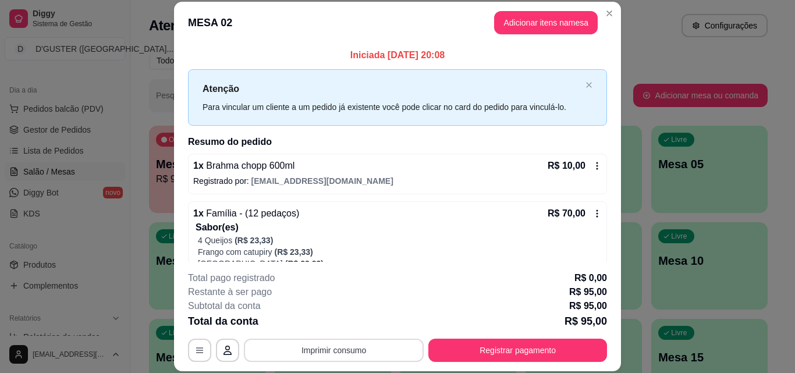
click at [365, 344] on button "Imprimir consumo" at bounding box center [334, 350] width 180 height 23
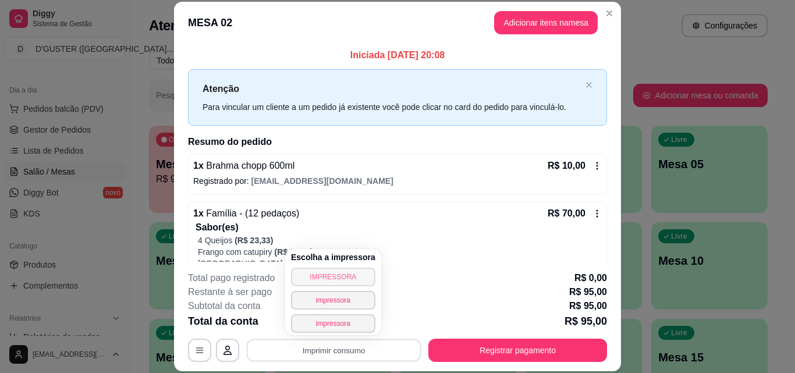
click at [360, 270] on button "IMPRESSORA" at bounding box center [333, 277] width 84 height 19
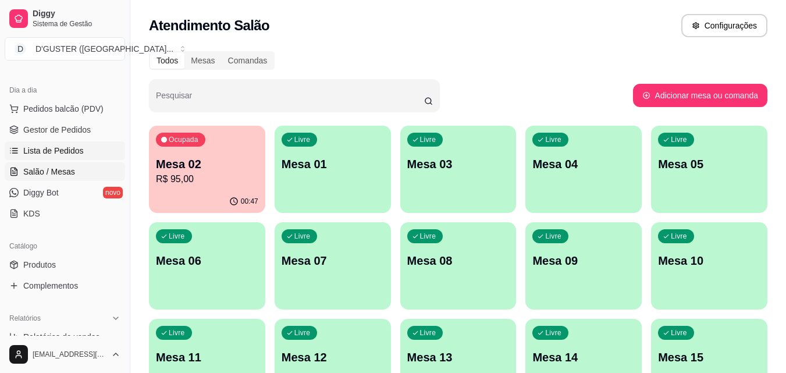
click at [42, 151] on span "Lista de Pedidos" at bounding box center [53, 151] width 61 height 12
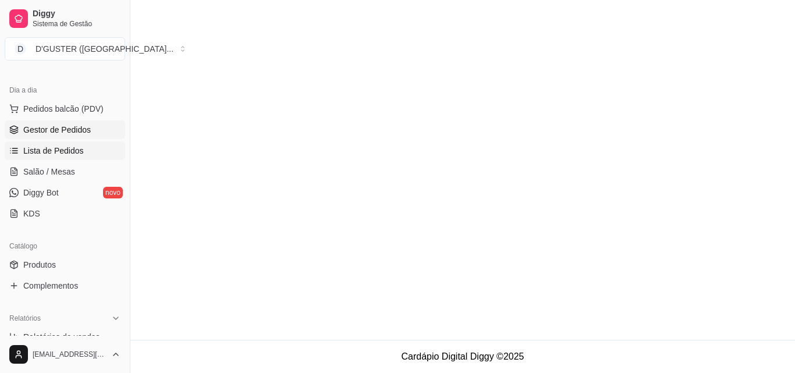
click at [56, 127] on span "Gestor de Pedidos" at bounding box center [57, 130] width 68 height 12
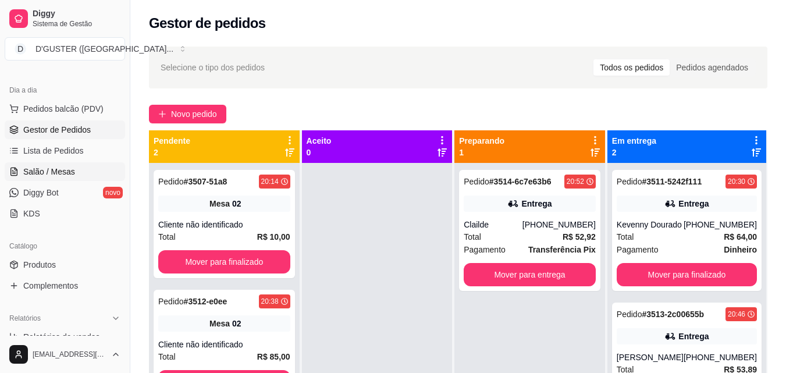
click at [52, 170] on span "Salão / Mesas" at bounding box center [49, 172] width 52 height 12
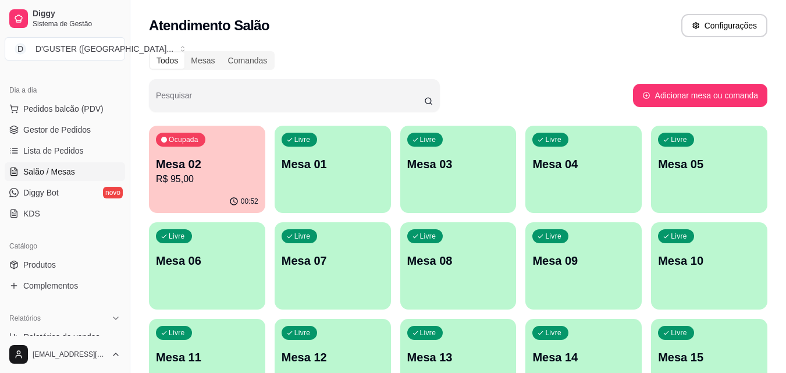
click at [232, 192] on div "00:52" at bounding box center [207, 201] width 116 height 23
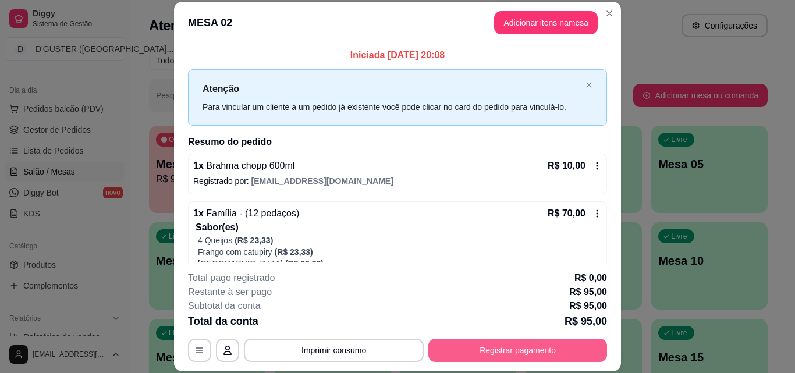
click at [524, 349] on button "Registrar pagamento" at bounding box center [517, 350] width 179 height 23
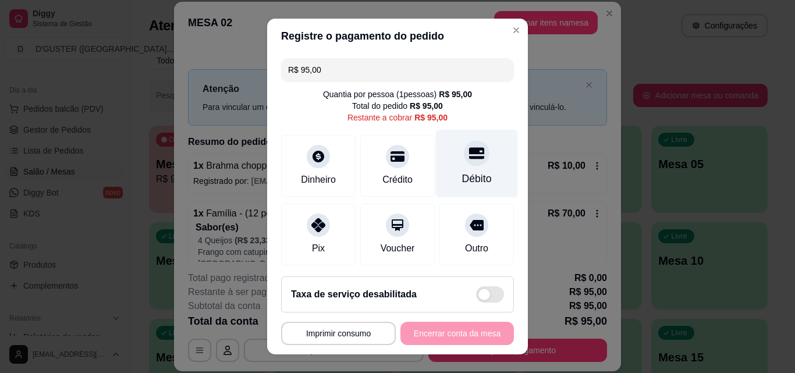
click at [464, 165] on div at bounding box center [477, 153] width 26 height 26
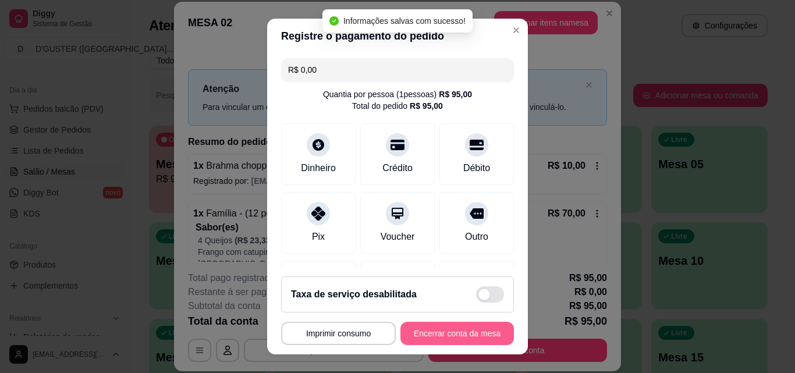
type input "R$ 0,00"
click at [471, 331] on button "Encerrar conta da mesa" at bounding box center [457, 333] width 114 height 23
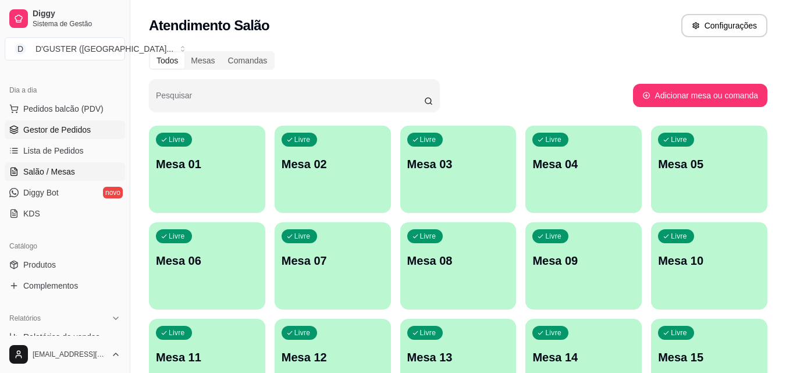
click at [87, 139] on link "Gestor de Pedidos" at bounding box center [65, 129] width 120 height 19
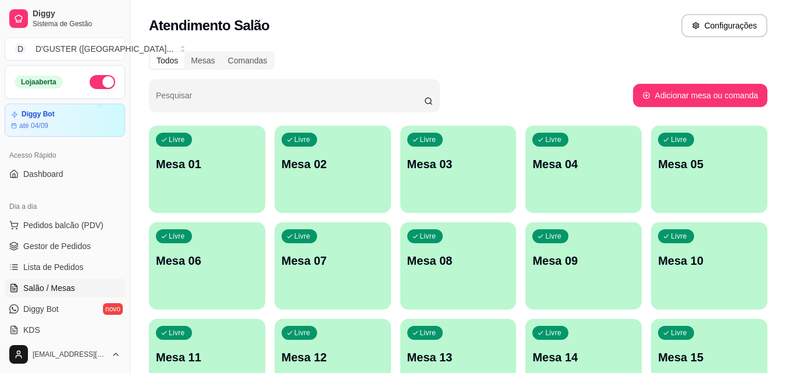
click at [603, 177] on div "Livre Mesa 04" at bounding box center [584, 162] width 116 height 73
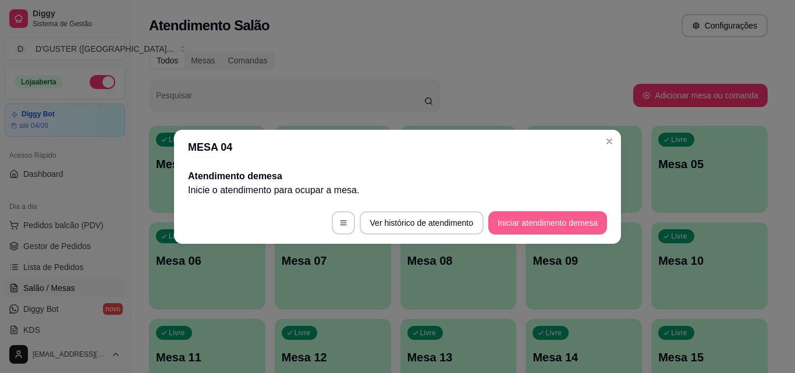
click at [553, 228] on button "Iniciar atendimento de mesa" at bounding box center [547, 222] width 119 height 23
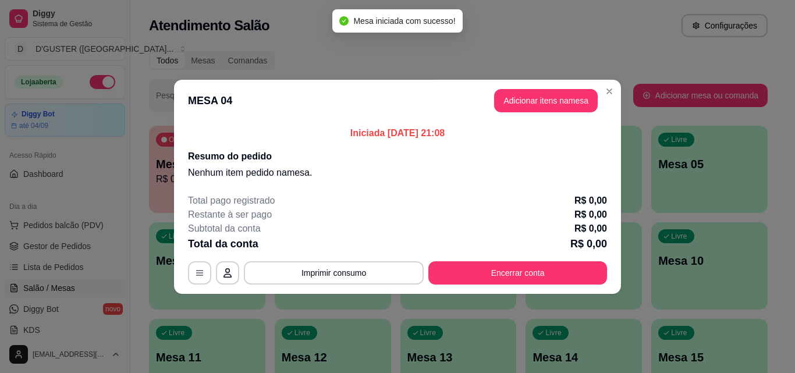
click at [543, 88] on header "MESA 04 Adicionar itens na mesa" at bounding box center [397, 101] width 447 height 42
click at [530, 102] on button "Adicionar itens na mesa" at bounding box center [546, 100] width 104 height 23
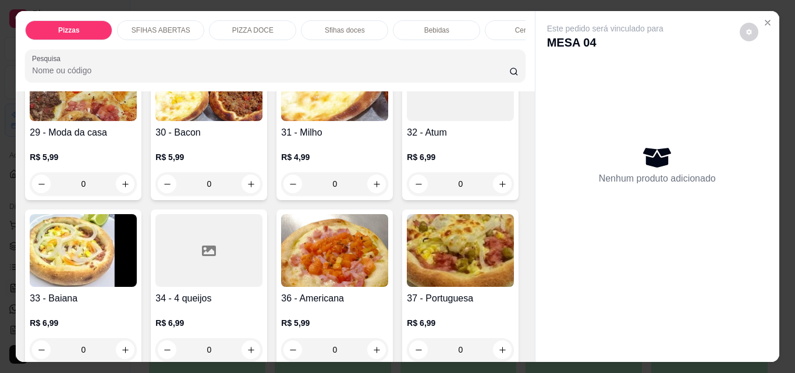
scroll to position [815, 0]
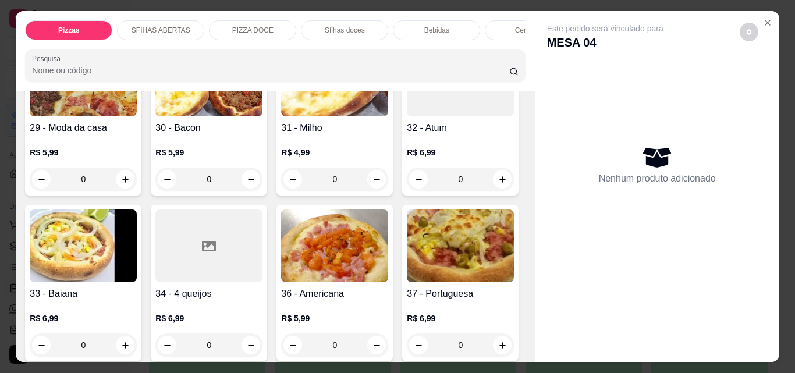
click at [373, 18] on icon "increase-product-quantity" at bounding box center [377, 13] width 9 height 9
type input "1"
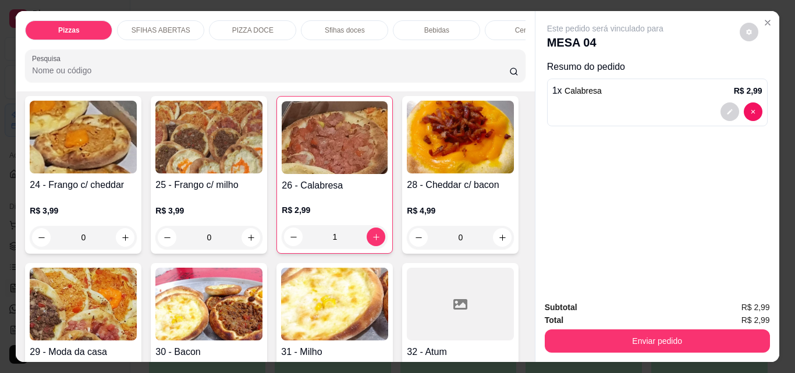
scroll to position [524, 0]
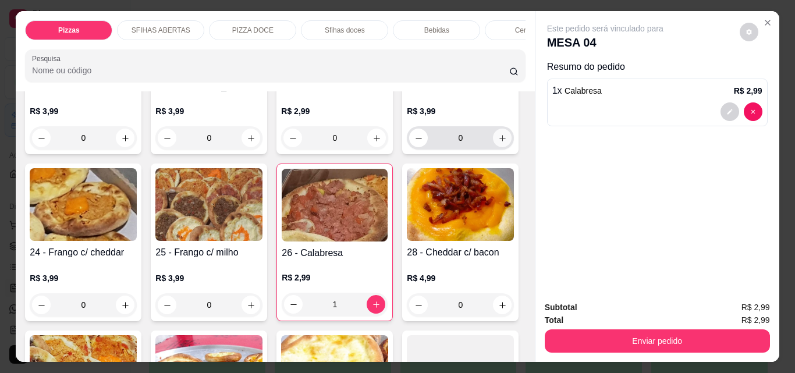
click at [498, 143] on icon "increase-product-quantity" at bounding box center [502, 138] width 9 height 9
type input "1"
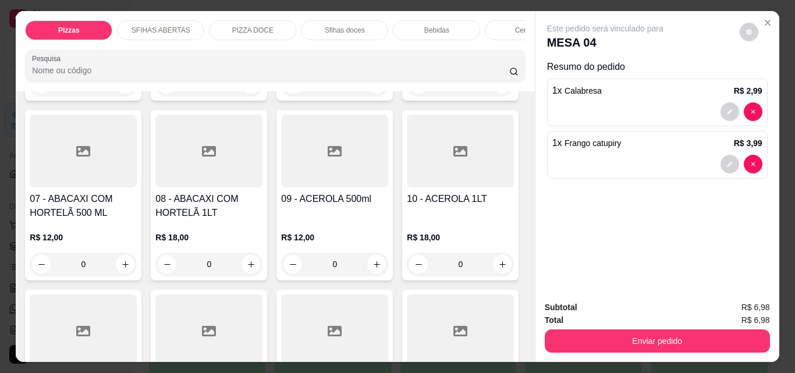
scroll to position [2445, 0]
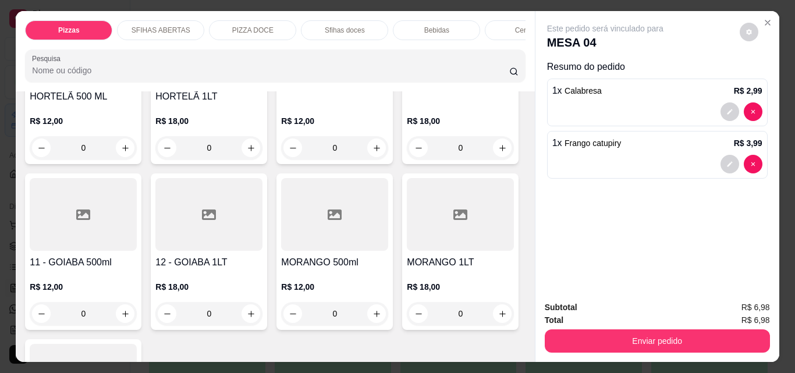
type input "1"
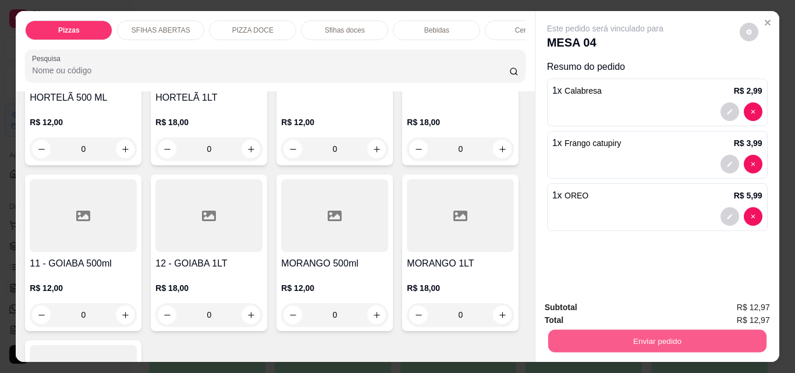
click at [566, 329] on button "Enviar pedido" at bounding box center [657, 340] width 218 height 23
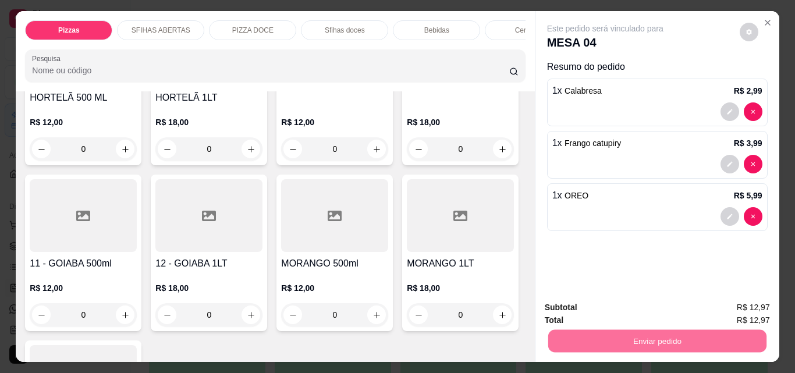
click at [565, 310] on button "Não registrar e enviar pedido" at bounding box center [618, 308] width 121 height 22
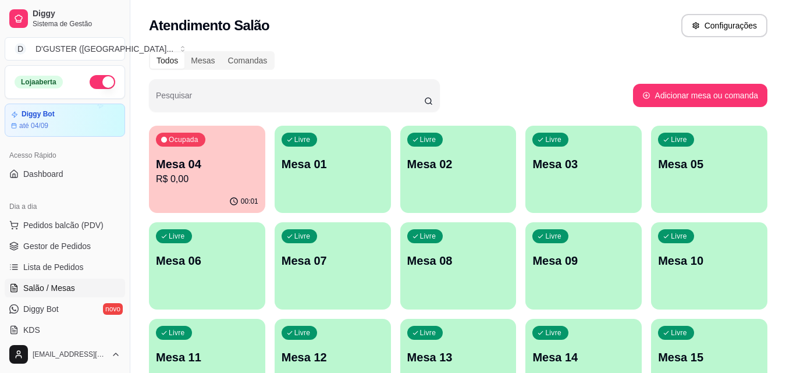
click at [189, 180] on p "R$ 0,00" at bounding box center [207, 179] width 102 height 14
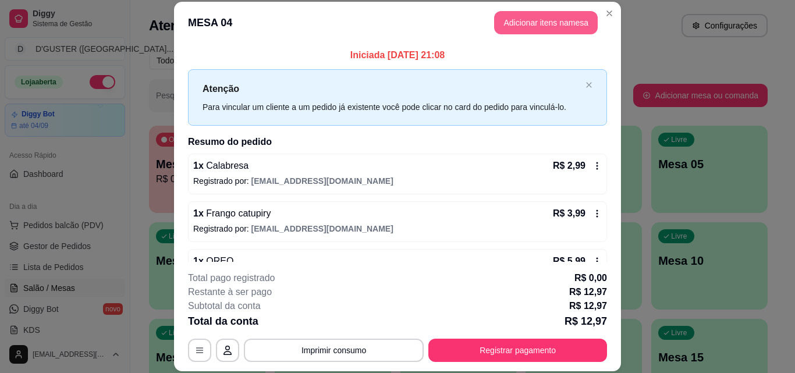
click at [513, 23] on button "Adicionar itens na mesa" at bounding box center [546, 22] width 104 height 23
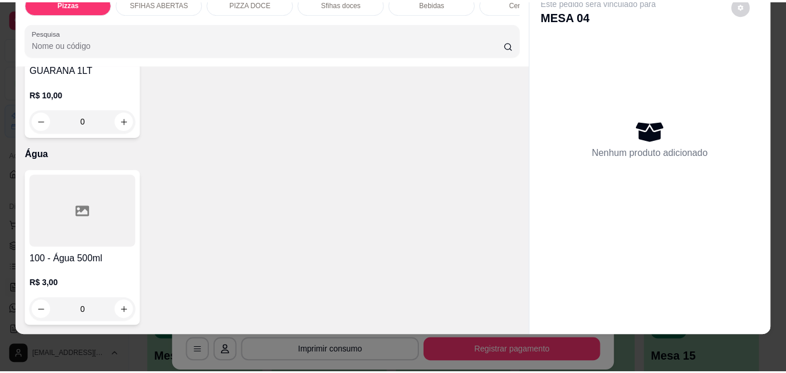
scroll to position [4205, 0]
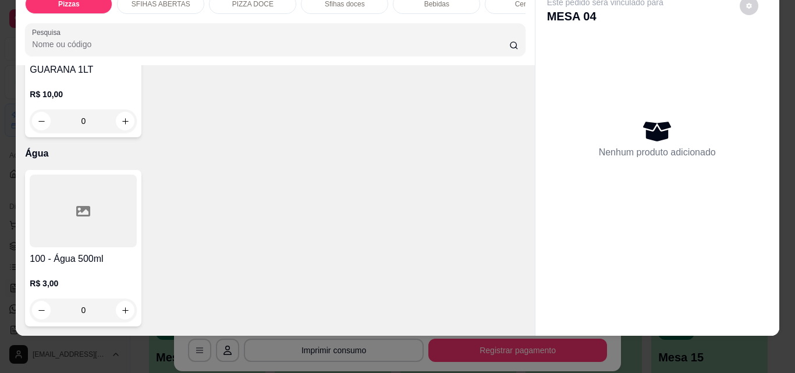
type input "1"
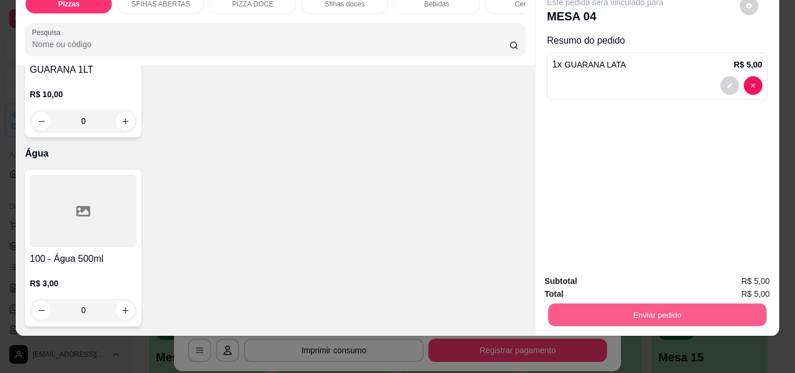
click at [662, 304] on button "Enviar pedido" at bounding box center [657, 314] width 218 height 23
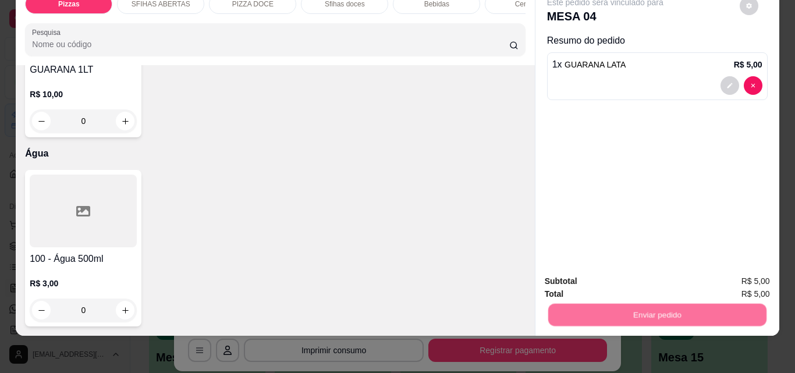
click at [631, 278] on button "Não registrar e enviar pedido" at bounding box center [619, 278] width 118 height 22
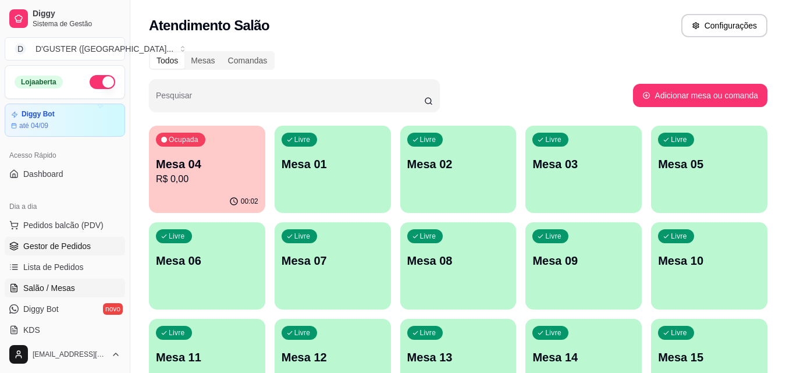
click at [72, 246] on span "Gestor de Pedidos" at bounding box center [57, 246] width 68 height 12
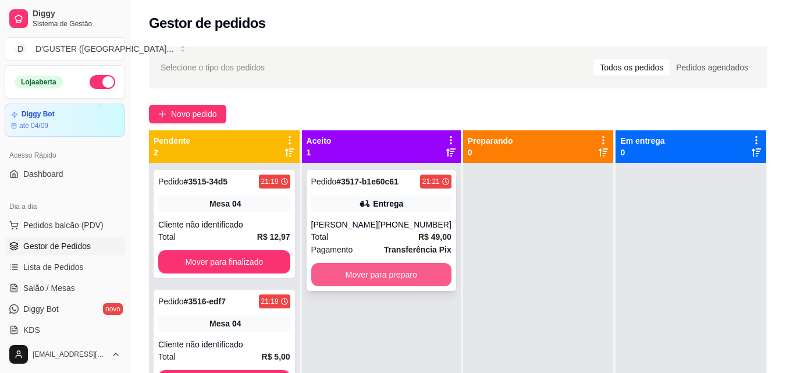
click at [413, 280] on button "Mover para preparo" at bounding box center [381, 274] width 140 height 23
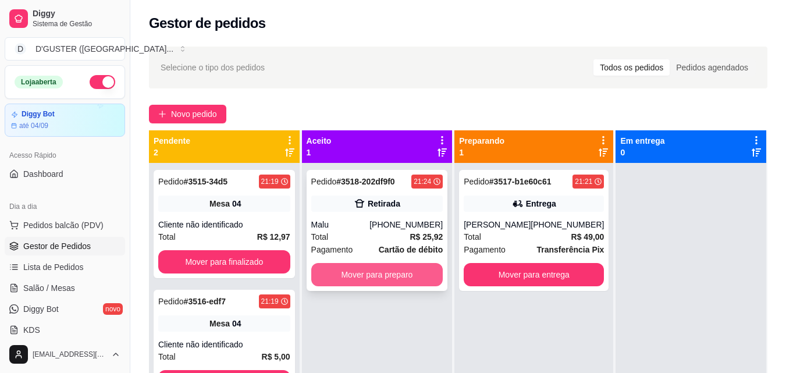
click at [405, 274] on button "Mover para preparo" at bounding box center [377, 274] width 132 height 23
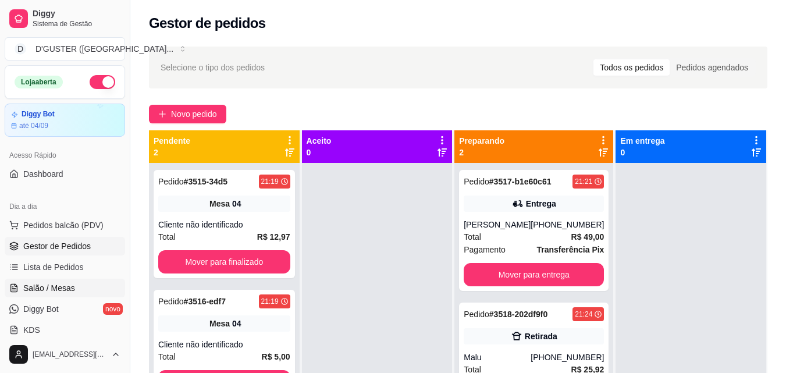
click at [55, 279] on link "Salão / Mesas" at bounding box center [65, 288] width 120 height 19
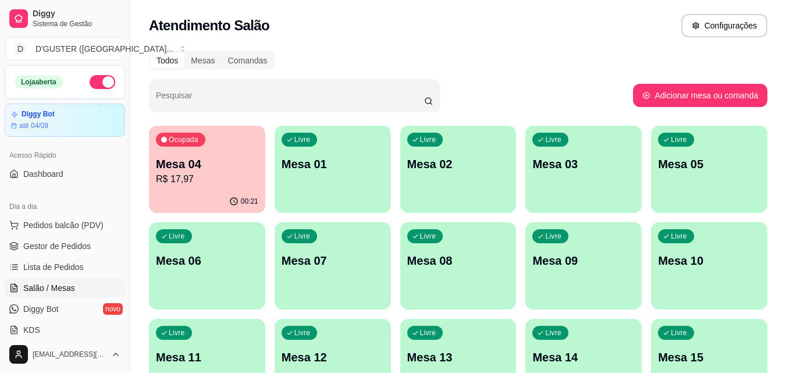
click at [224, 171] on p "Mesa 04" at bounding box center [207, 164] width 102 height 16
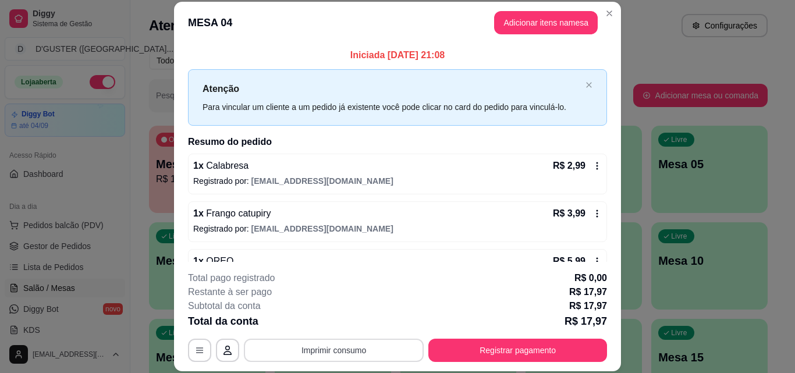
click at [318, 352] on button "Imprimir consumo" at bounding box center [334, 350] width 180 height 23
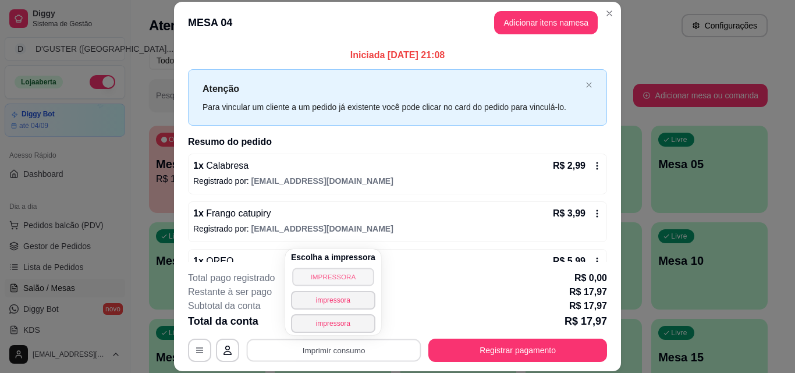
click at [339, 277] on button "IMPRESSORA" at bounding box center [332, 277] width 81 height 18
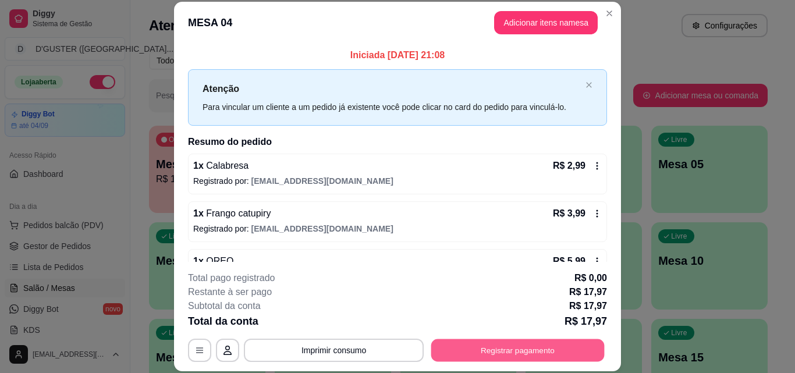
click at [525, 353] on button "Registrar pagamento" at bounding box center [517, 350] width 173 height 23
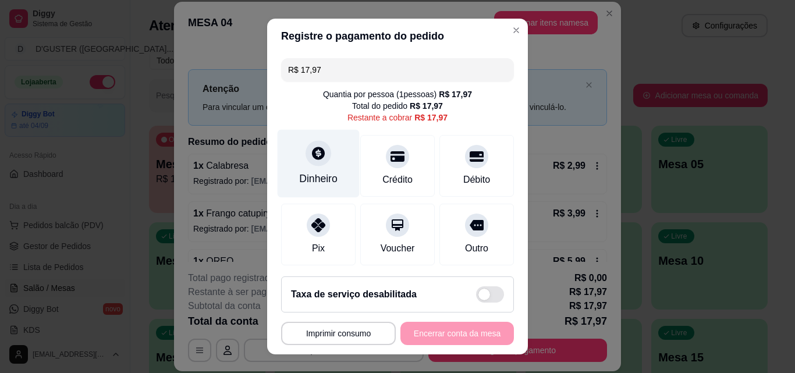
click at [312, 168] on div "Dinheiro" at bounding box center [319, 164] width 82 height 68
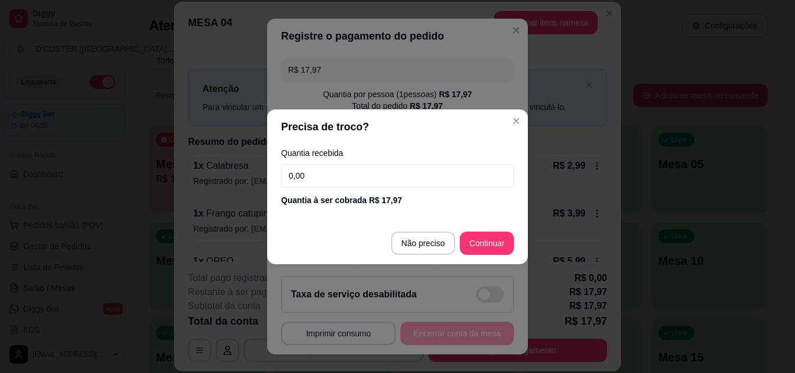
click at [332, 172] on input "0,00" at bounding box center [397, 175] width 233 height 23
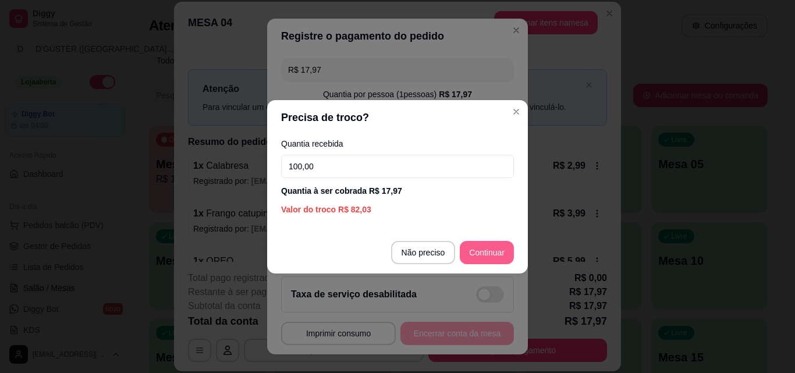
type input "100,00"
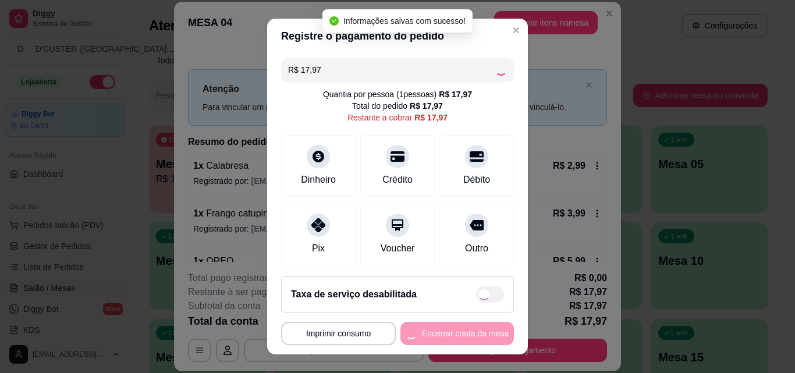
type input "R$ 0,00"
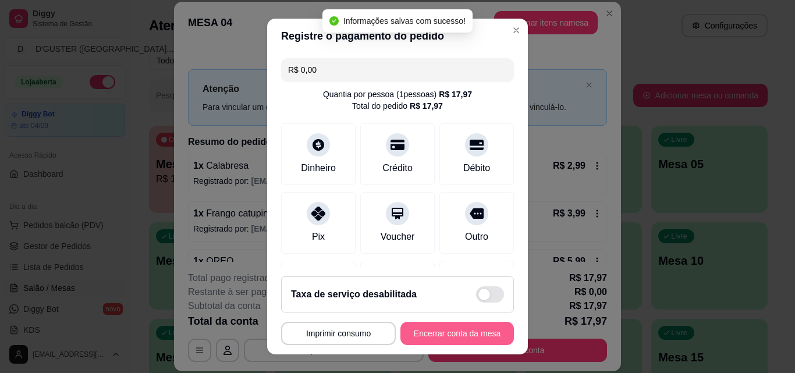
click at [458, 331] on button "Encerrar conta da mesa" at bounding box center [457, 333] width 114 height 23
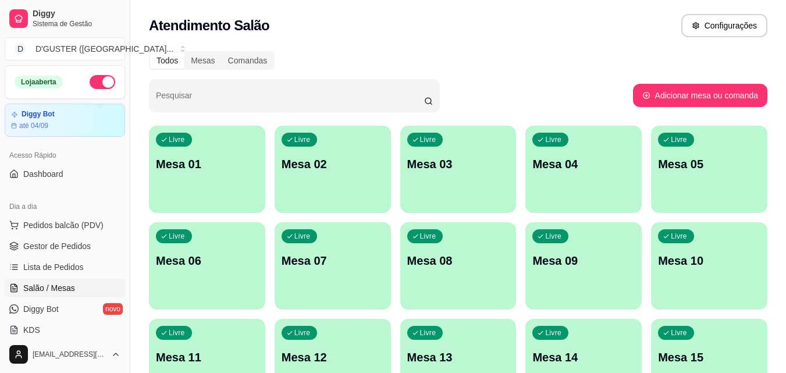
click at [55, 236] on ul "Pedidos balcão (PDV) Gestor de Pedidos Lista de Pedidos Salão / Mesas Diggy Bot…" at bounding box center [65, 277] width 120 height 123
click at [76, 240] on link "Gestor de Pedidos" at bounding box center [65, 246] width 120 height 19
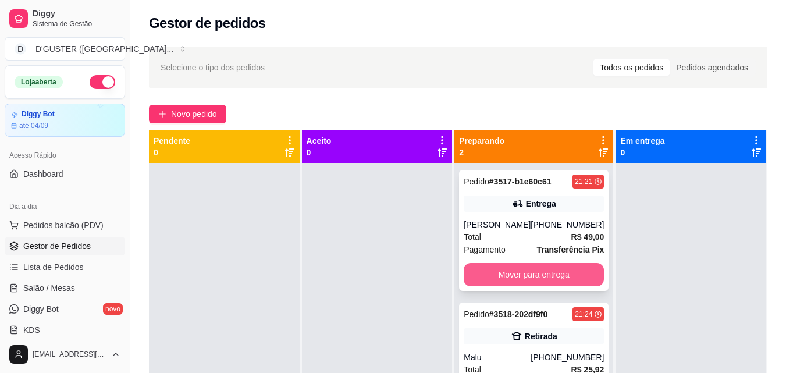
click at [527, 277] on button "Mover para entrega" at bounding box center [534, 274] width 140 height 23
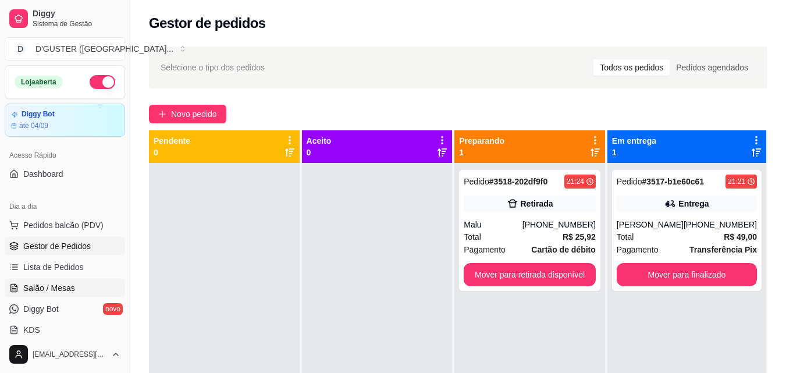
click at [41, 288] on span "Salão / Mesas" at bounding box center [49, 288] width 52 height 12
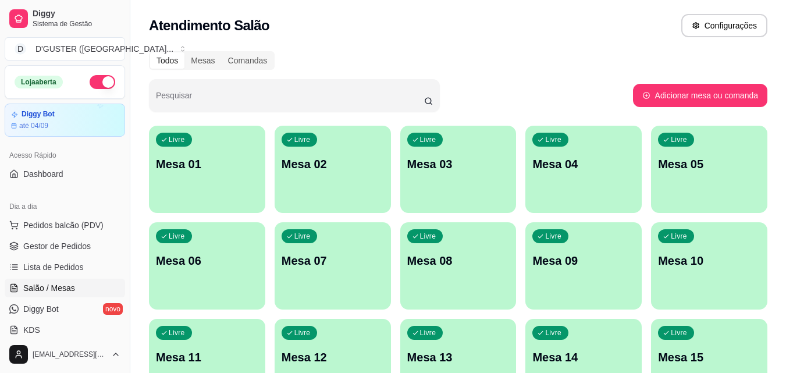
click at [172, 172] on div "Livre Mesa 01" at bounding box center [207, 162] width 116 height 73
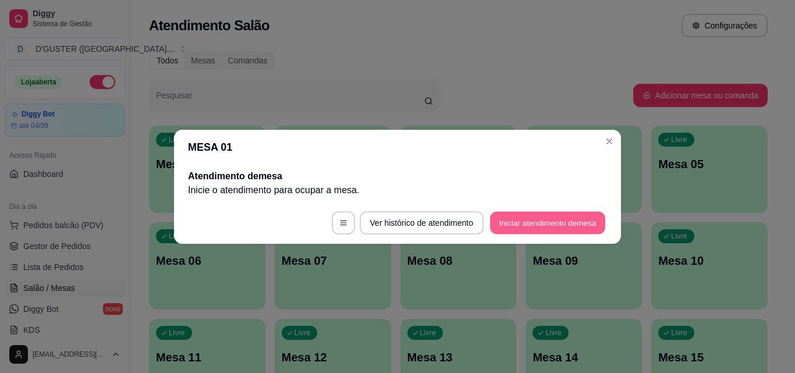
click at [544, 218] on button "Iniciar atendimento de mesa" at bounding box center [547, 222] width 115 height 23
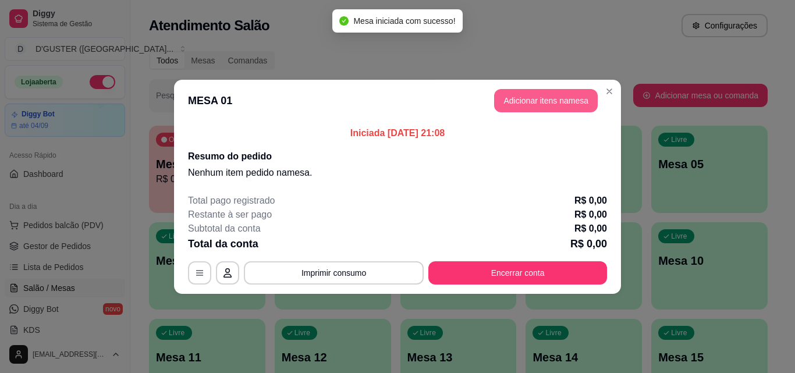
click at [538, 106] on button "Adicionar itens na mesa" at bounding box center [546, 100] width 104 height 23
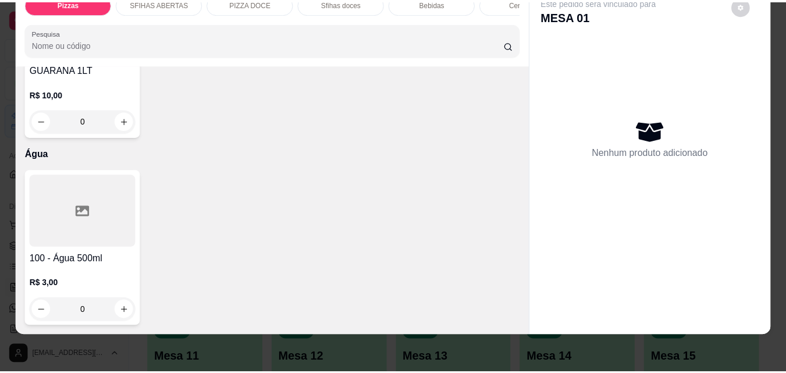
scroll to position [4671, 0]
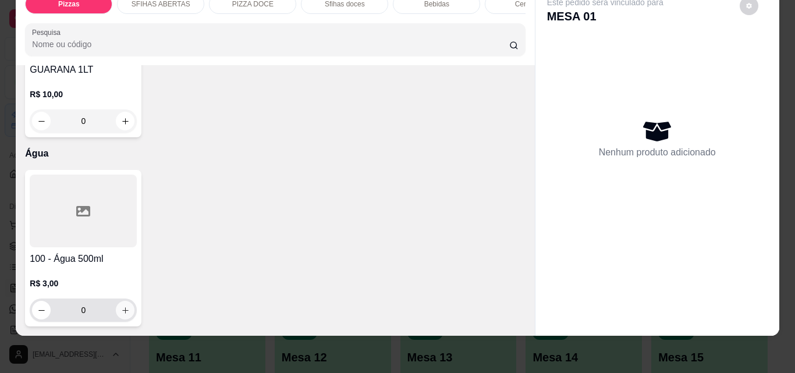
click at [121, 306] on icon "increase-product-quantity" at bounding box center [125, 310] width 9 height 9
type input "1"
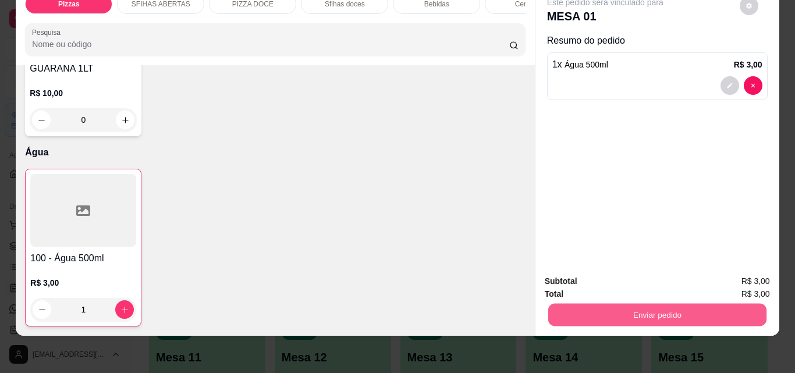
click at [579, 303] on button "Enviar pedido" at bounding box center [657, 314] width 218 height 23
click at [584, 275] on button "Não registrar e enviar pedido" at bounding box center [618, 278] width 121 height 22
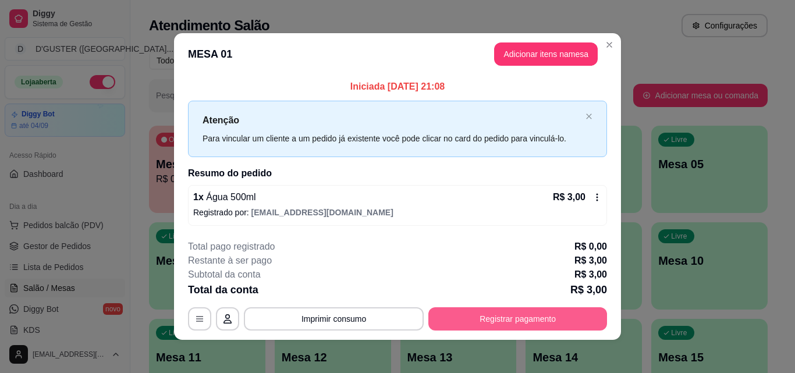
click at [529, 327] on button "Registrar pagamento" at bounding box center [517, 318] width 179 height 23
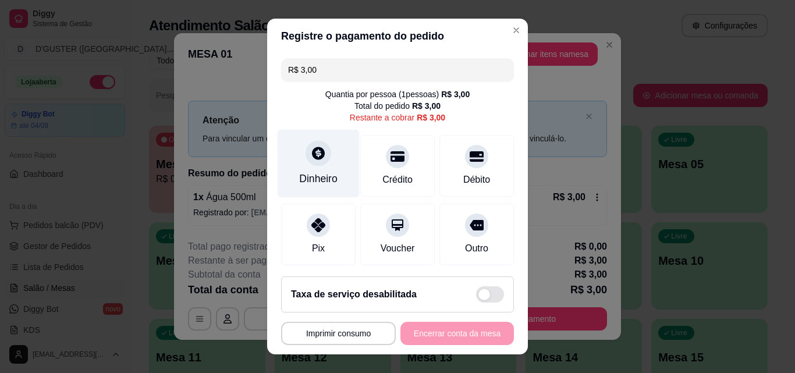
click at [318, 173] on div "Dinheiro" at bounding box center [318, 178] width 38 height 15
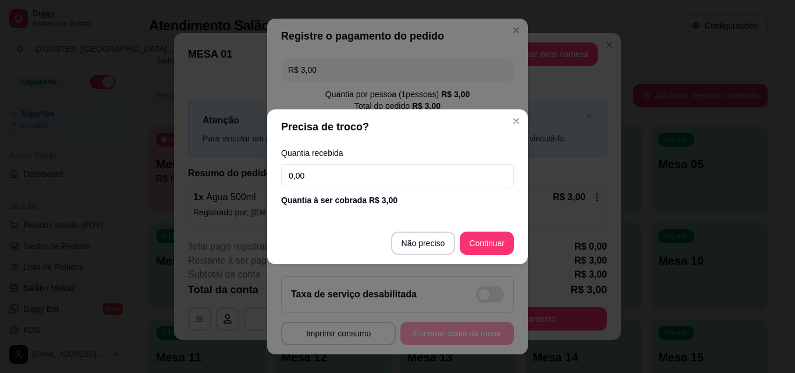
click at [360, 187] on input "0,00" at bounding box center [397, 175] width 233 height 23
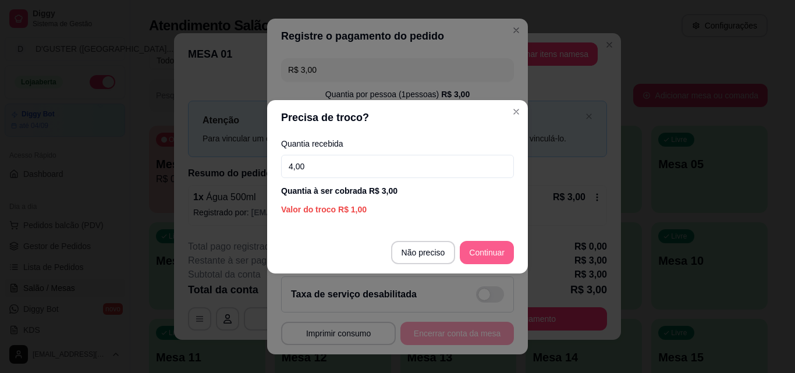
type input "4,00"
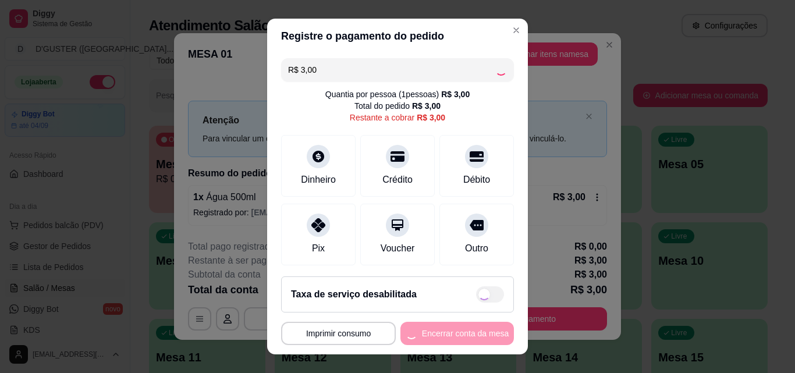
click at [477, 338] on div "**********" at bounding box center [397, 333] width 233 height 23
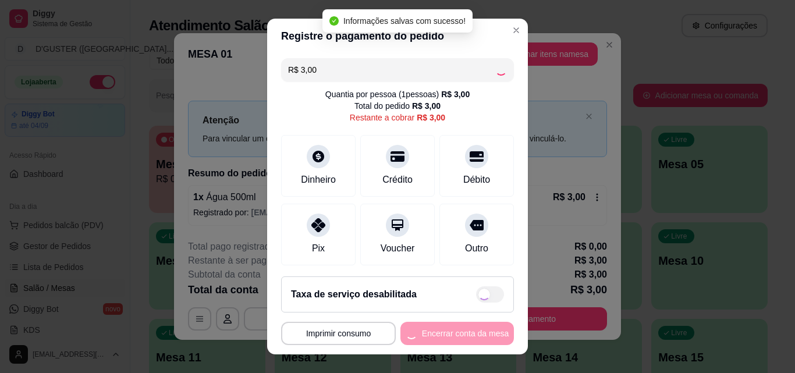
type input "R$ 0,00"
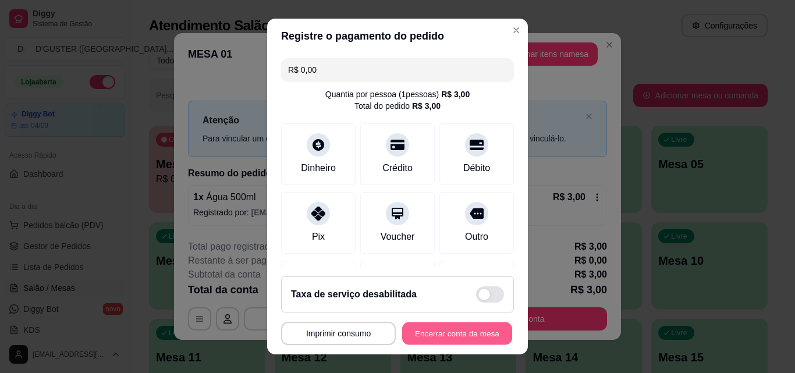
click at [470, 332] on button "Encerrar conta da mesa" at bounding box center [457, 333] width 110 height 23
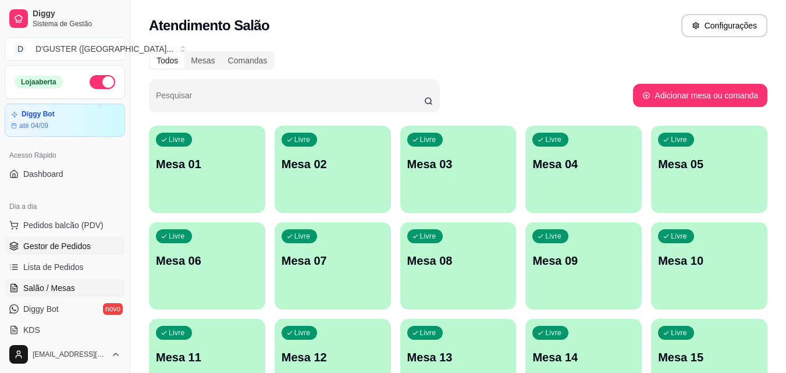
click at [81, 237] on ul "Pedidos balcão (PDV) Gestor de Pedidos Lista de Pedidos Salão / Mesas Diggy Bot…" at bounding box center [65, 277] width 120 height 123
click at [87, 252] on link "Gestor de Pedidos" at bounding box center [65, 246] width 120 height 19
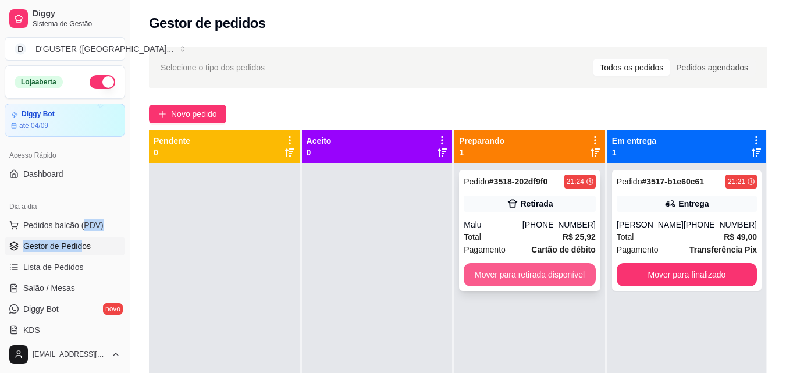
click at [522, 278] on button "Mover para retirada disponível" at bounding box center [530, 274] width 132 height 23
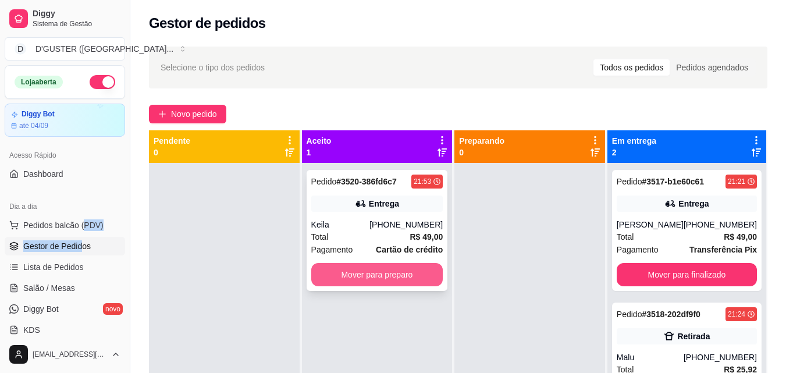
click at [398, 173] on div "Pedido # 3520-386fd6c7 21:53 Entrega Keila (75) 98836-6595 Total R$ 49,00 Pagam…" at bounding box center [377, 230] width 141 height 121
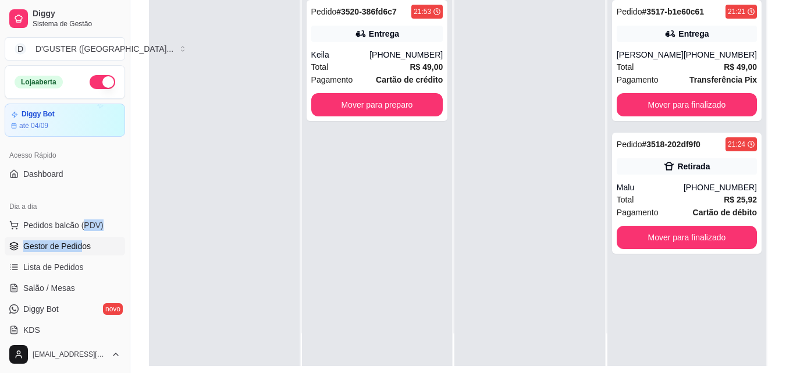
scroll to position [178, 0]
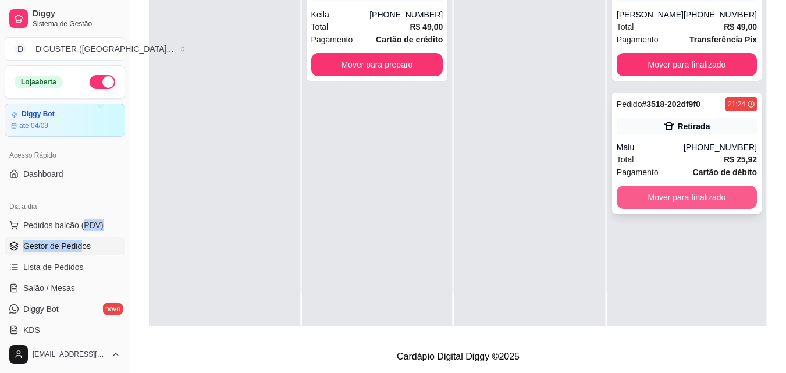
click at [667, 200] on button "Mover para finalizado" at bounding box center [687, 197] width 140 height 23
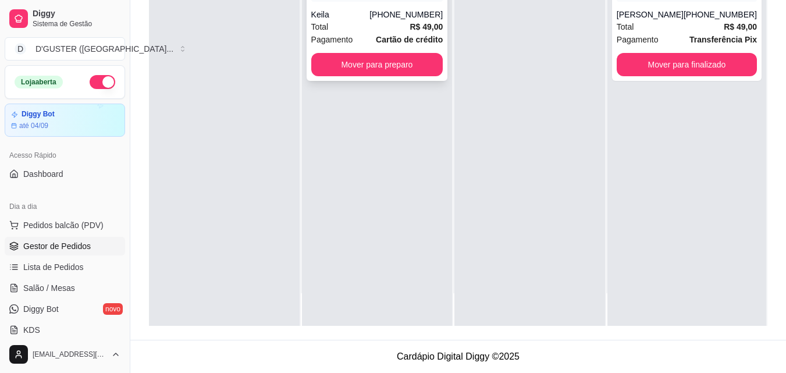
click at [377, 49] on div "Pedido # 3520-386fd6c7 21:53 Entrega Keila (75) 98836-6595 Total R$ 49,00 Pagam…" at bounding box center [377, 20] width 141 height 121
click at [383, 54] on button "Mover para preparo" at bounding box center [377, 64] width 132 height 23
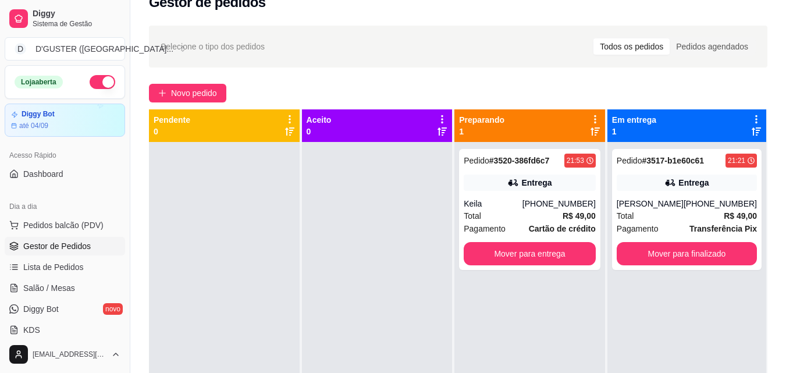
scroll to position [0, 0]
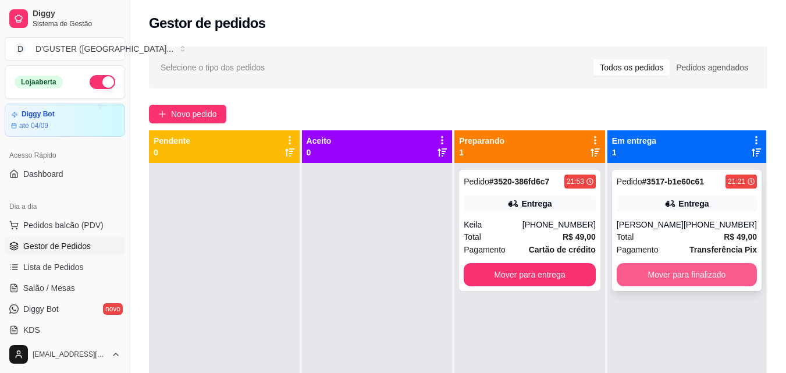
click at [710, 279] on button "Mover para finalizado" at bounding box center [687, 274] width 140 height 23
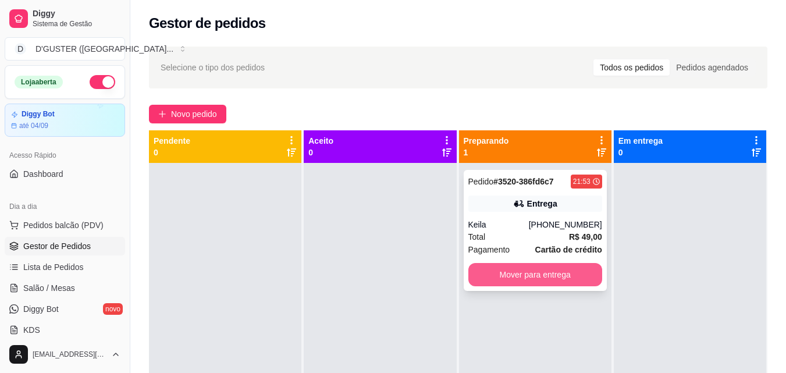
click at [564, 282] on button "Mover para entrega" at bounding box center [536, 274] width 134 height 23
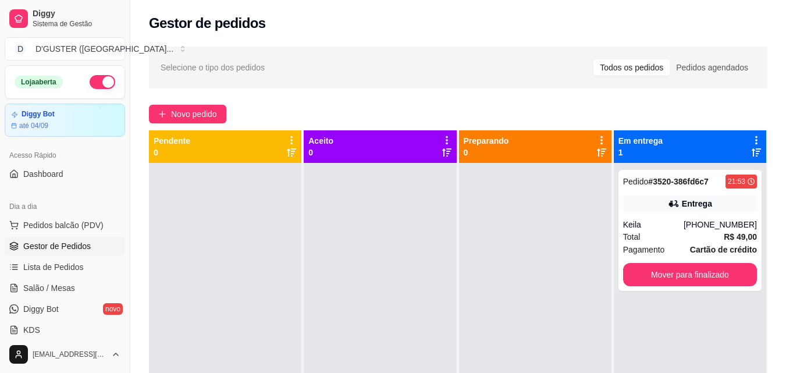
click at [90, 84] on button "button" at bounding box center [103, 82] width 26 height 14
click at [685, 282] on button "Mover para finalizado" at bounding box center [690, 274] width 134 height 23
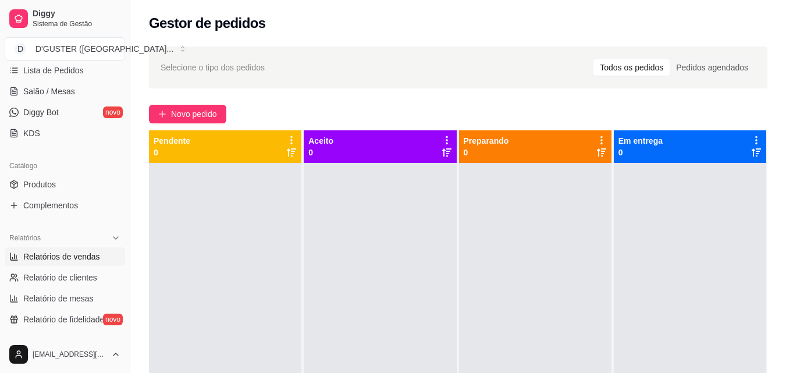
scroll to position [291, 0]
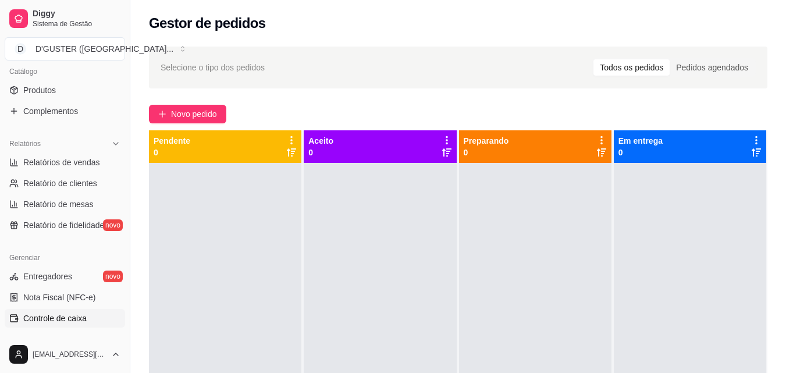
click at [75, 317] on span "Controle de caixa" at bounding box center [54, 319] width 63 height 12
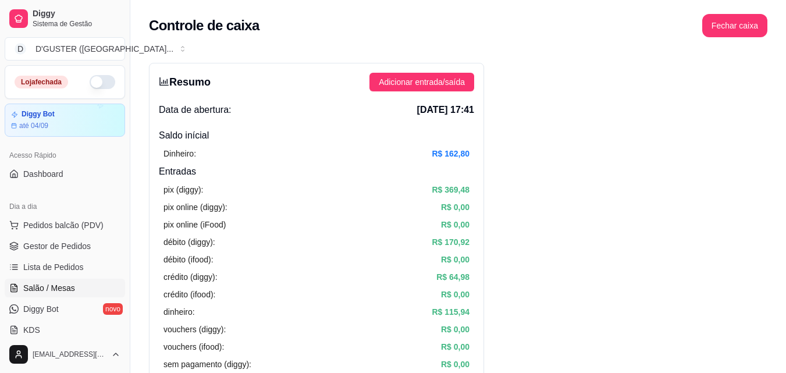
click at [49, 290] on span "Salão / Mesas" at bounding box center [49, 288] width 52 height 12
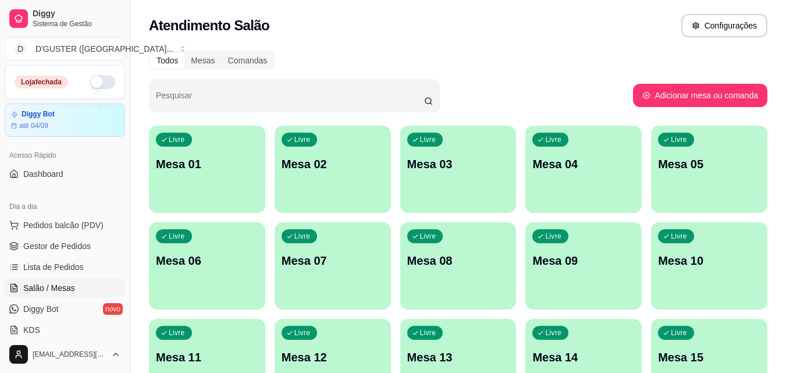
click at [201, 151] on div "Livre Mesa 01" at bounding box center [207, 162] width 116 height 73
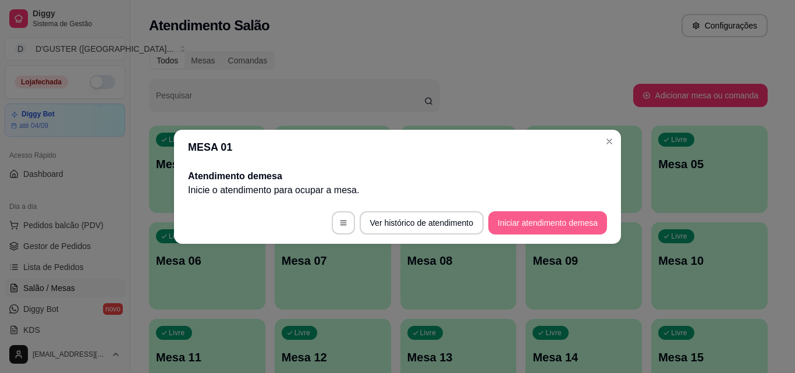
click at [590, 224] on button "Iniciar atendimento de mesa" at bounding box center [547, 222] width 119 height 23
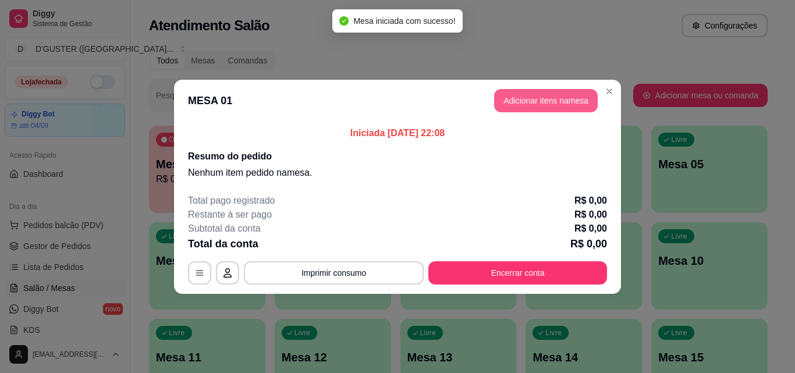
click at [542, 107] on button "Adicionar itens na mesa" at bounding box center [546, 100] width 104 height 23
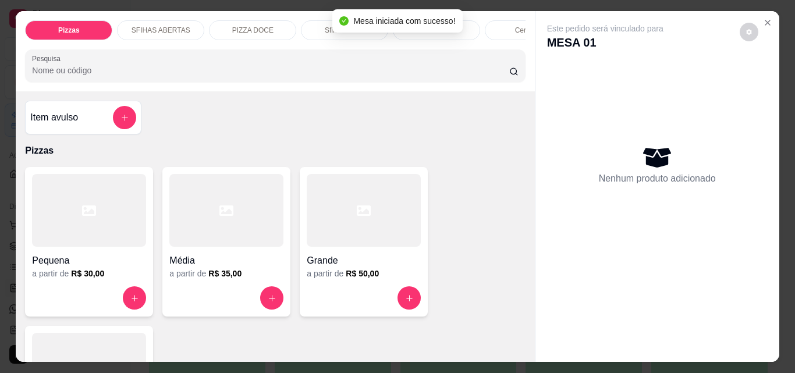
click at [49, 125] on h4 "Item avulso" at bounding box center [54, 118] width 48 height 14
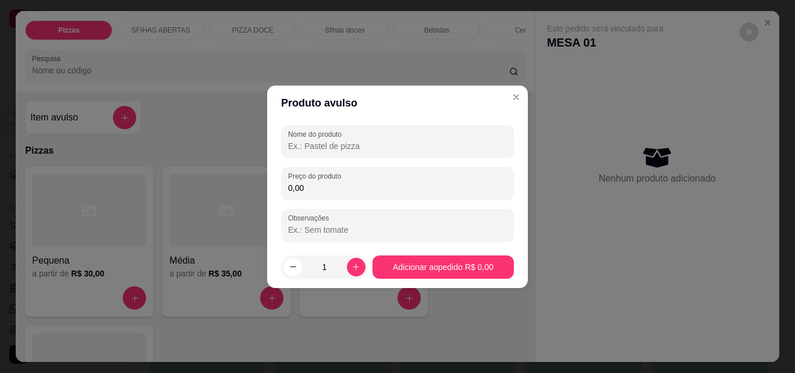
click at [332, 147] on input "Nome do produto" at bounding box center [397, 146] width 219 height 12
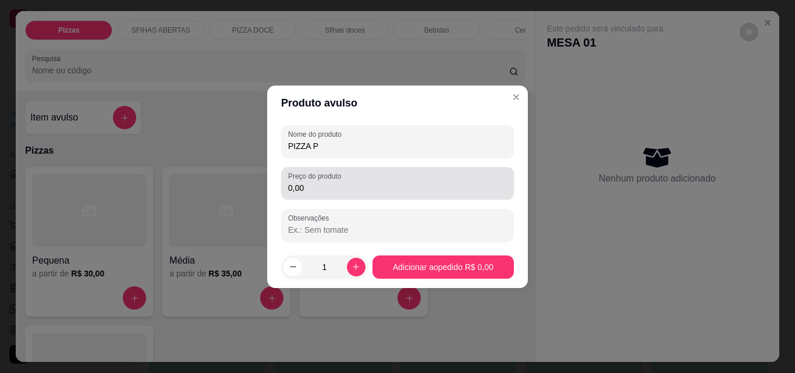
type input "PIZZA P"
click at [340, 175] on label "Preço do produto" at bounding box center [316, 176] width 57 height 10
click at [340, 182] on input "0,00" at bounding box center [397, 188] width 219 height 12
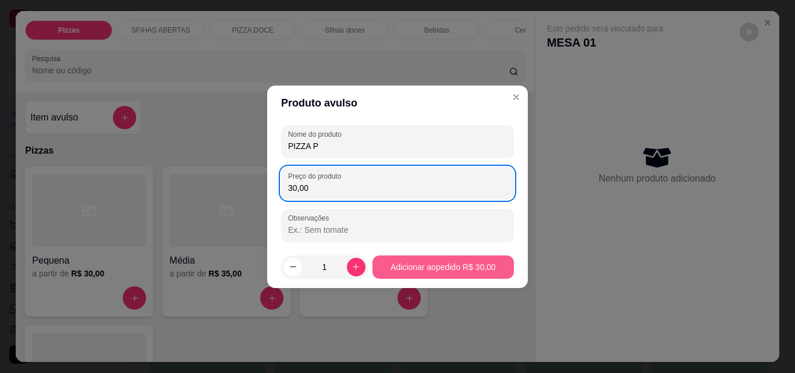
type input "30,00"
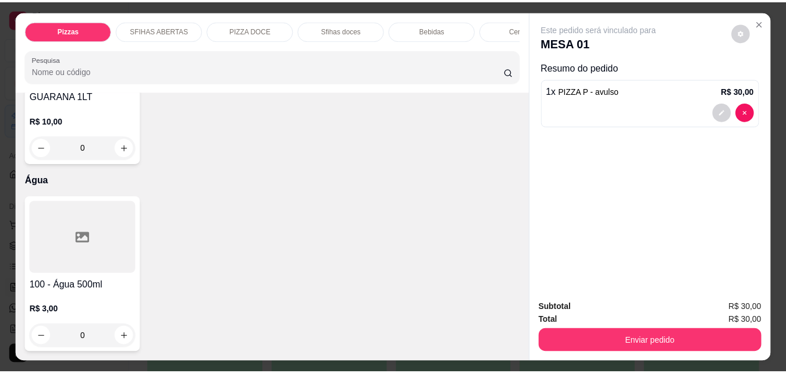
scroll to position [4249, 0]
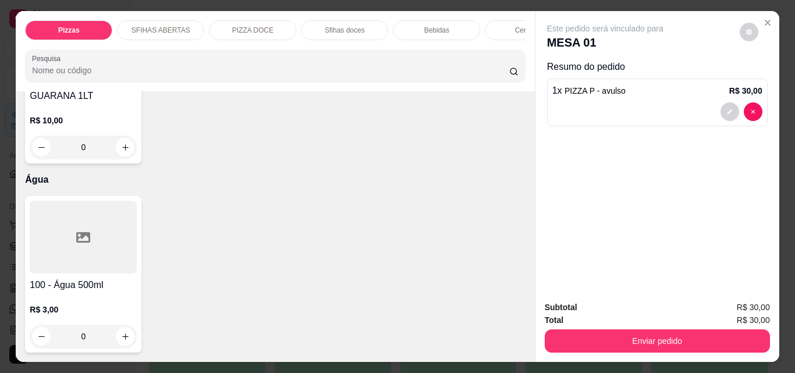
type input "1"
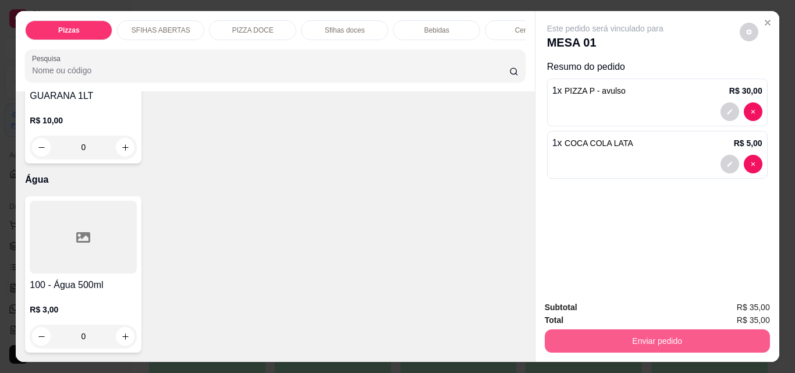
click at [686, 333] on button "Enviar pedido" at bounding box center [657, 340] width 225 height 23
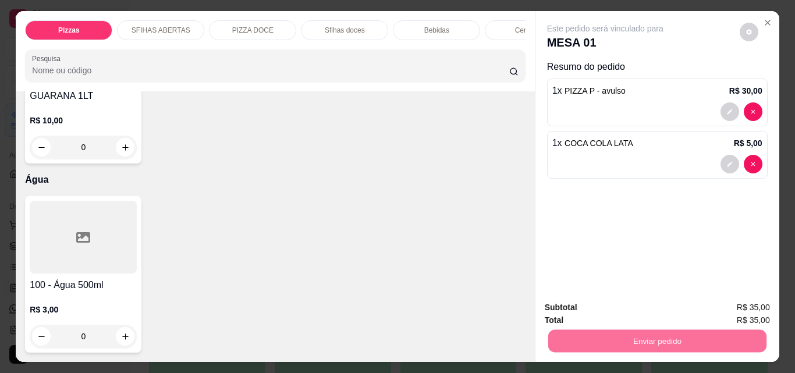
click at [623, 305] on button "Não registrar e enviar pedido" at bounding box center [618, 308] width 121 height 22
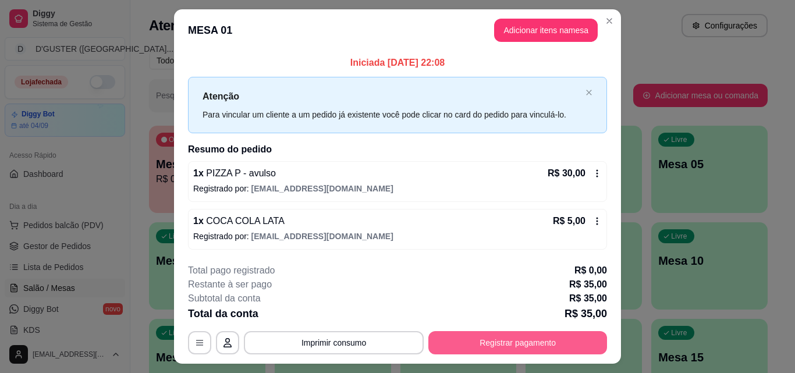
click at [535, 338] on button "Registrar pagamento" at bounding box center [517, 342] width 179 height 23
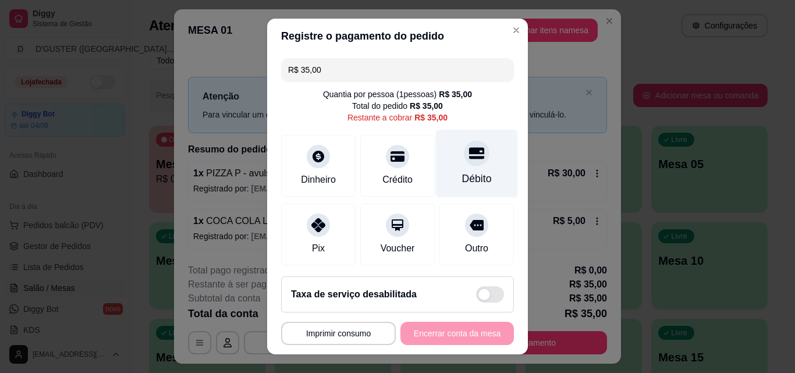
click at [466, 163] on div at bounding box center [477, 153] width 26 height 26
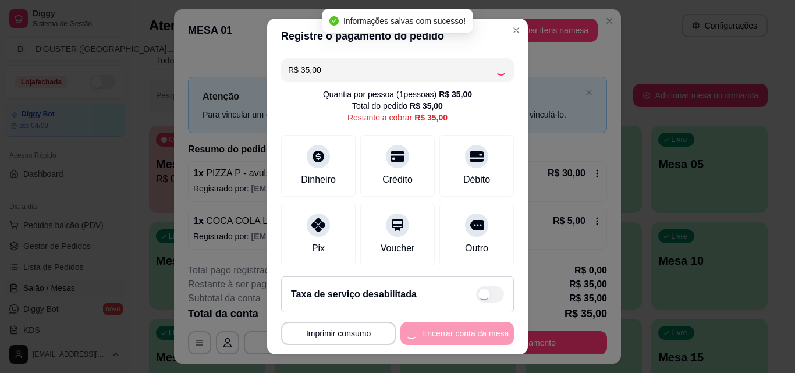
type input "R$ 0,00"
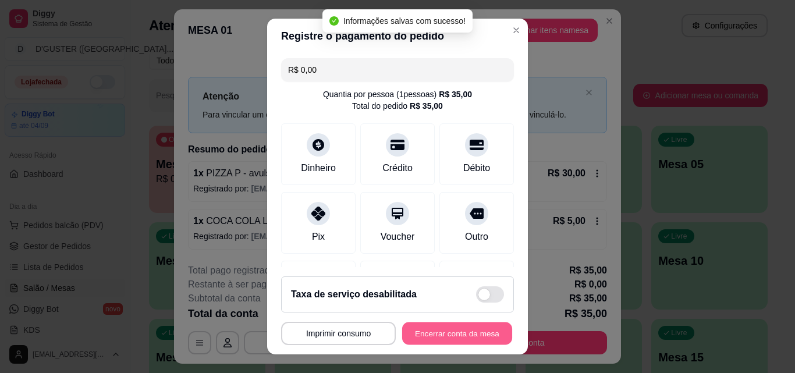
click at [444, 335] on button "Encerrar conta da mesa" at bounding box center [457, 333] width 110 height 23
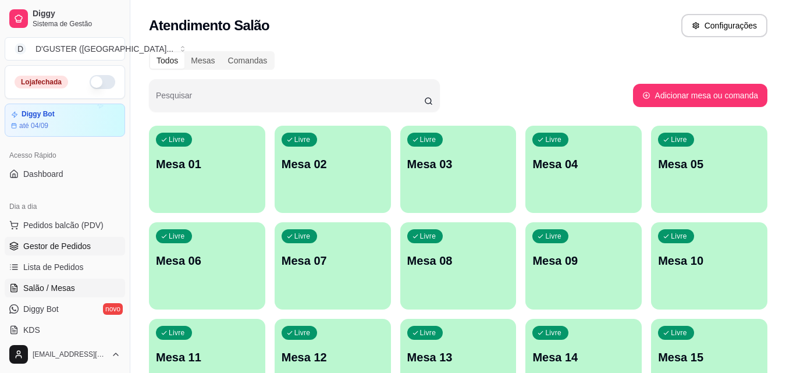
click at [63, 244] on span "Gestor de Pedidos" at bounding box center [57, 246] width 68 height 12
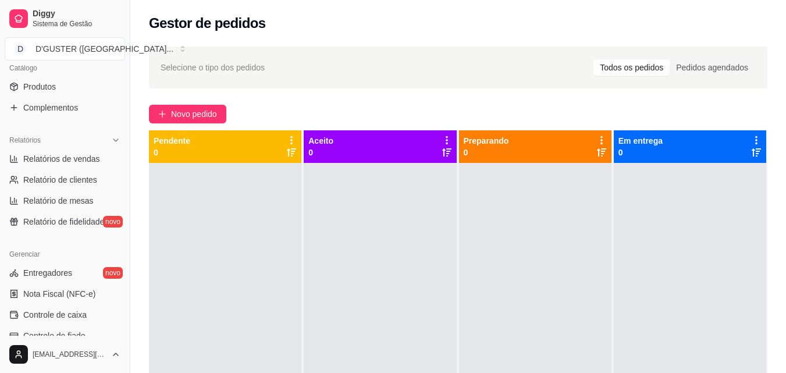
scroll to position [407, 0]
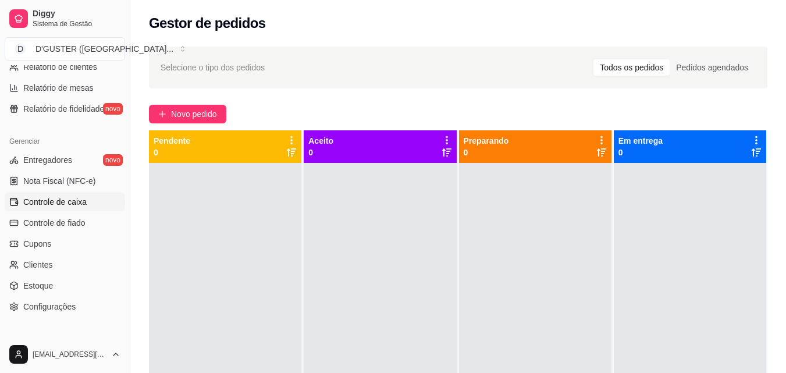
click at [86, 198] on link "Controle de caixa" at bounding box center [65, 202] width 120 height 19
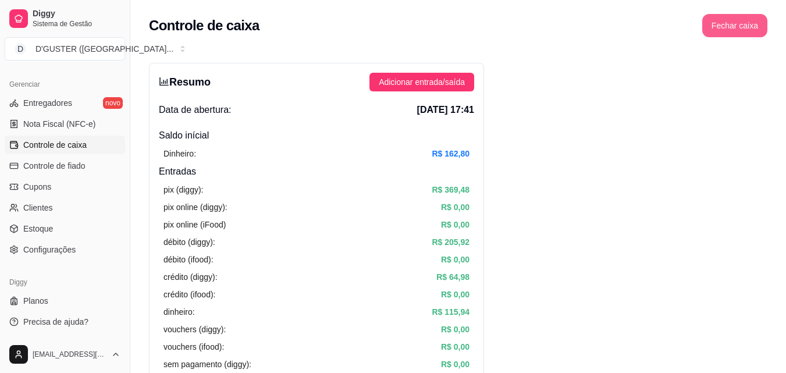
click at [739, 26] on button "Fechar caixa" at bounding box center [735, 25] width 65 height 23
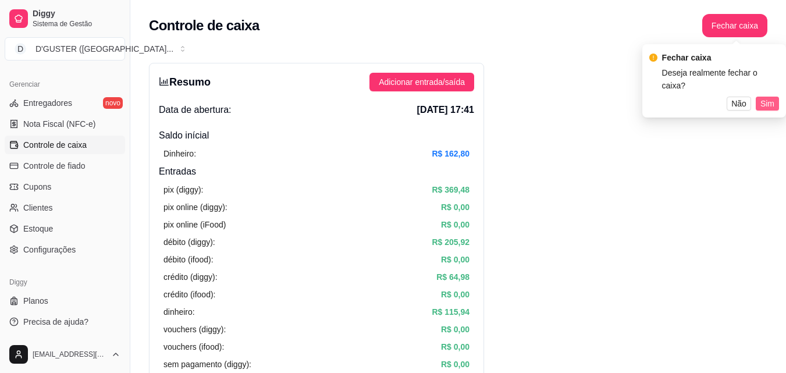
click at [764, 97] on span "Sim" at bounding box center [768, 103] width 14 height 13
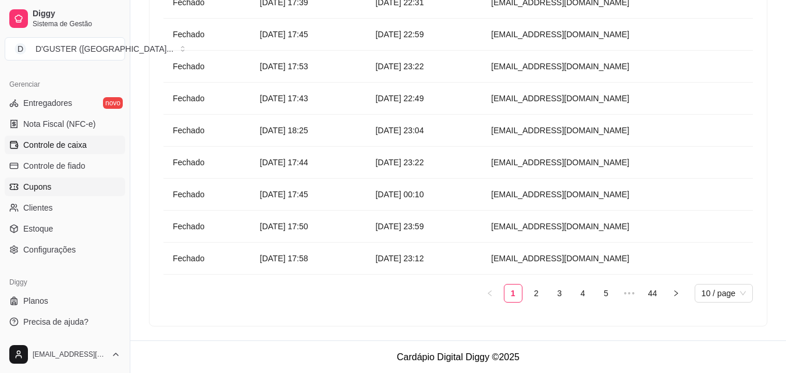
scroll to position [183, 0]
